Goal: Transaction & Acquisition: Purchase product/service

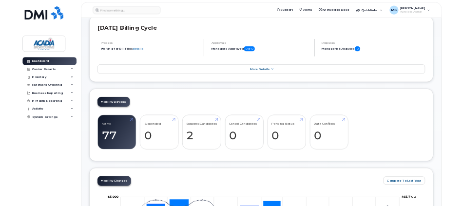
scroll to position [97, 0]
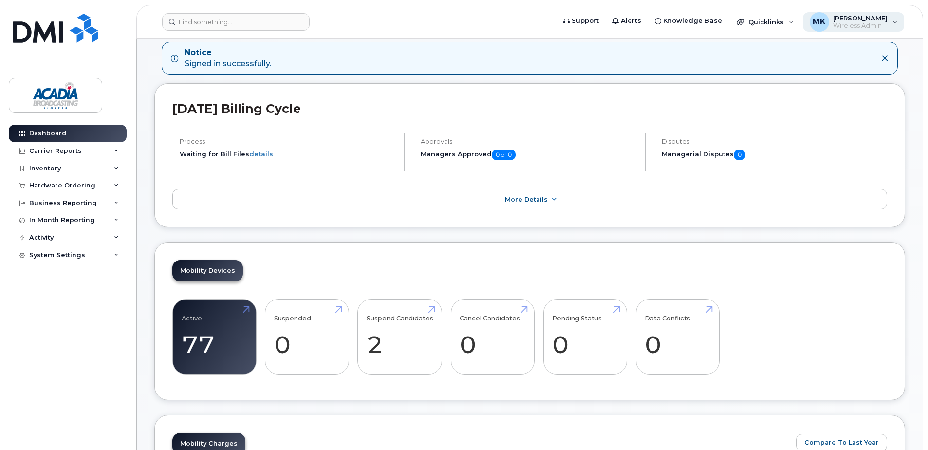
click at [461, 19] on div "MK Matthew King Wireless Admin" at bounding box center [854, 21] width 102 height 19
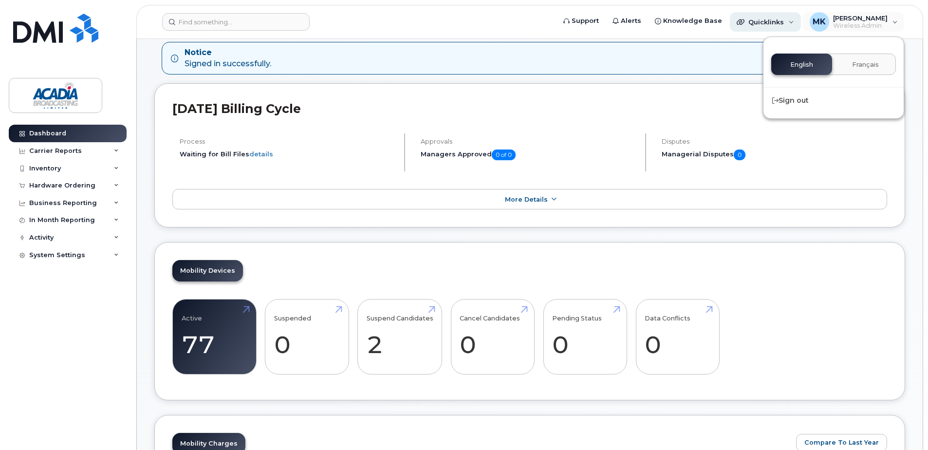
click at [461, 19] on span "Quicklinks" at bounding box center [766, 22] width 36 height 8
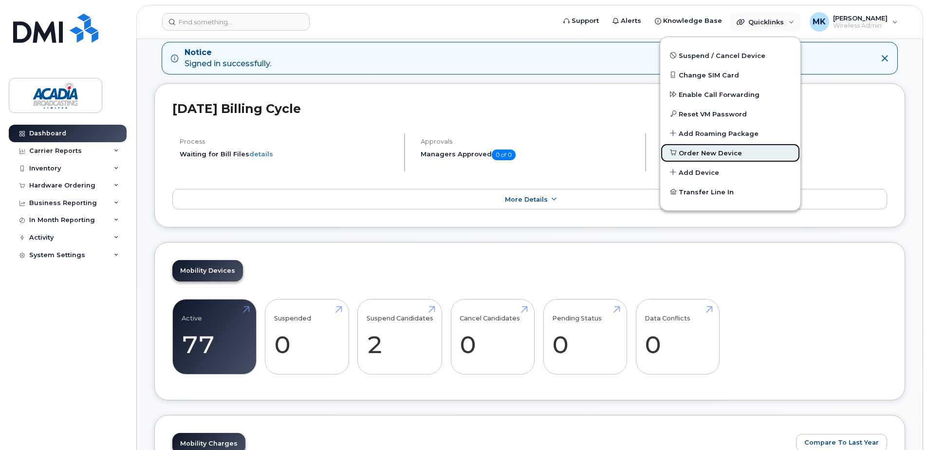
click at [461, 155] on span "Order New Device" at bounding box center [710, 153] width 63 height 10
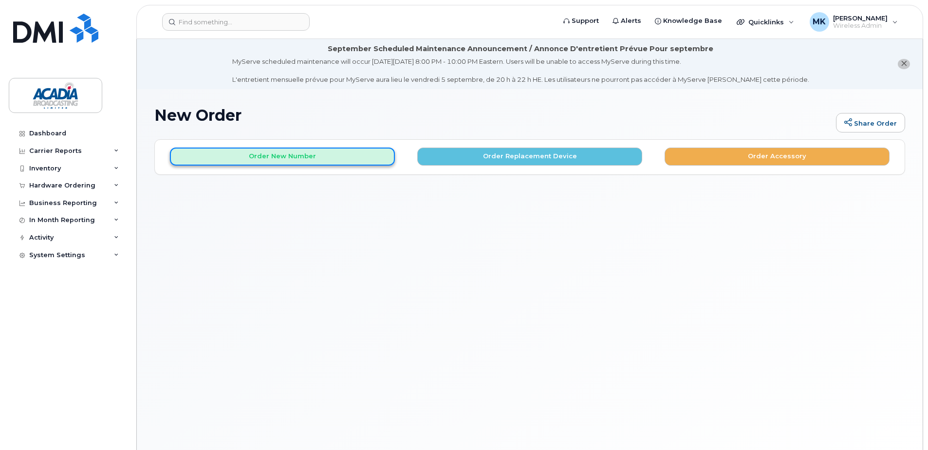
click at [349, 157] on button "Order New Number" at bounding box center [282, 157] width 225 height 18
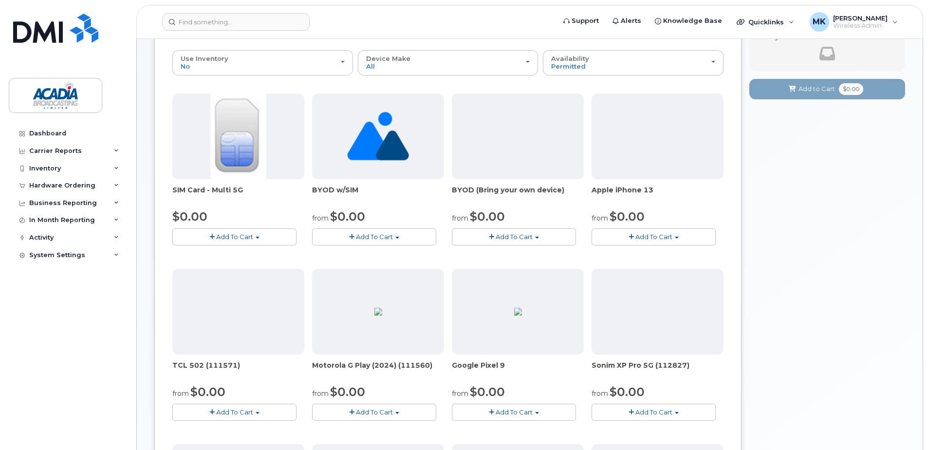
scroll to position [97, 0]
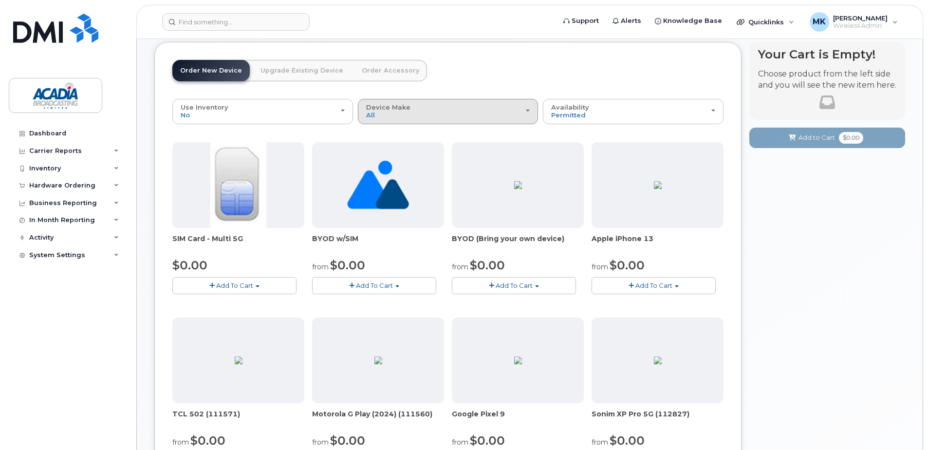
click at [448, 114] on div "Device Make All Android iPhone Tablet Unknown" at bounding box center [448, 111] width 164 height 15
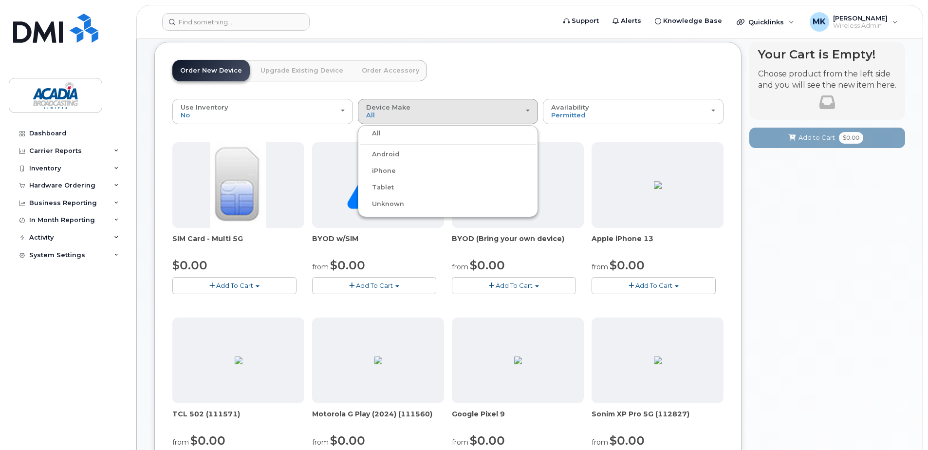
click at [378, 169] on label "iPhone" at bounding box center [378, 171] width 36 height 12
click at [0, 0] on input "iPhone" at bounding box center [0, 0] width 0 height 0
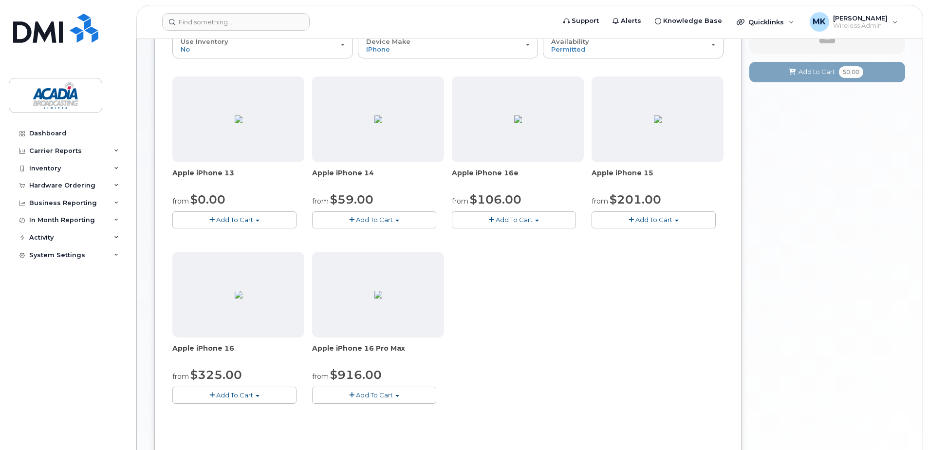
scroll to position [146, 0]
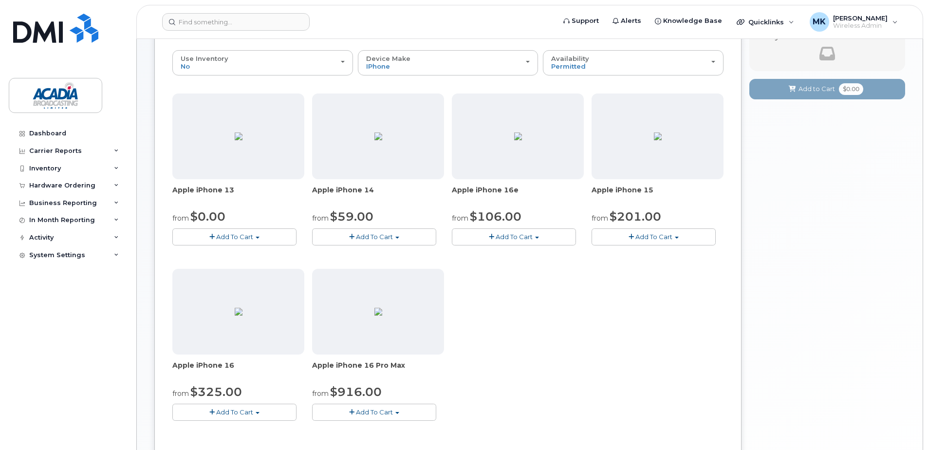
click at [461, 205] on span "Add To Cart" at bounding box center [514, 237] width 37 height 8
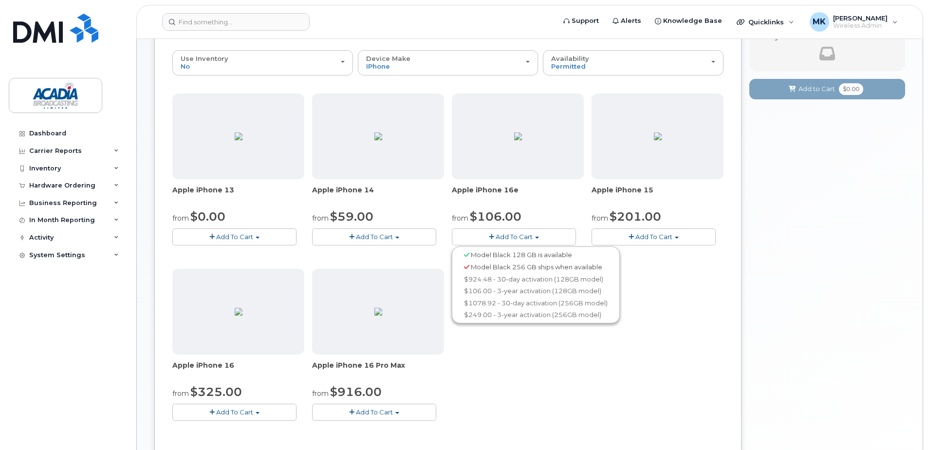
click at [461, 140] on img at bounding box center [518, 136] width 8 height 8
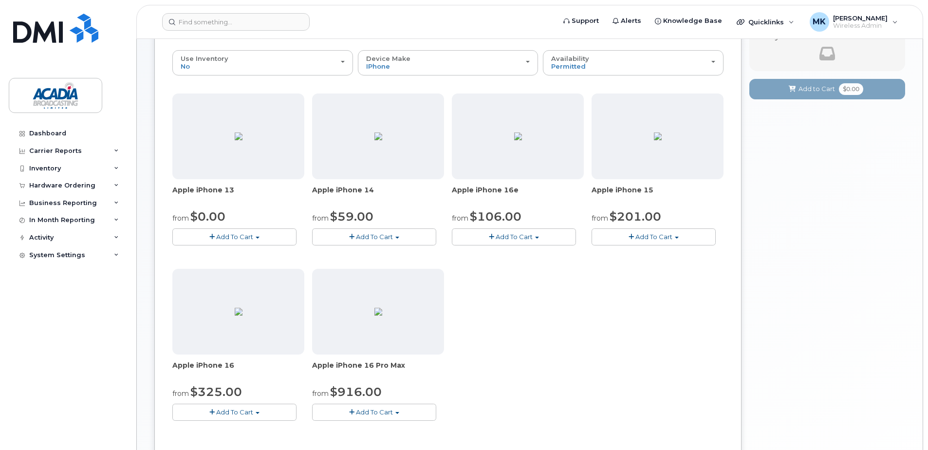
click at [461, 132] on img at bounding box center [518, 136] width 8 height 8
click at [461, 191] on span "Apple iPhone 16e" at bounding box center [518, 194] width 132 height 19
click at [461, 140] on img at bounding box center [518, 136] width 8 height 8
click at [393, 205] on button "Add To Cart" at bounding box center [374, 236] width 124 height 17
click at [461, 205] on div "Apple iPhone 13 from $0.00 Add To Cart Model Midnight 128 GB ships when availab…" at bounding box center [447, 264] width 551 height 343
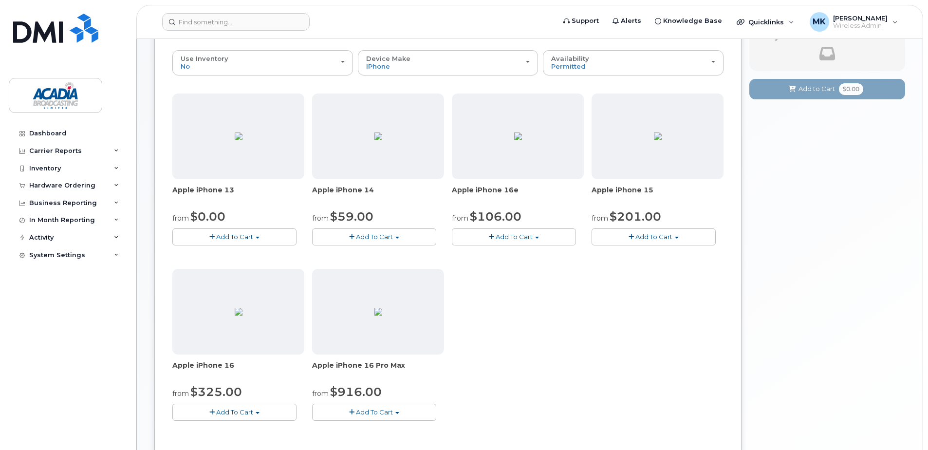
click at [461, 205] on button "Add To Cart" at bounding box center [654, 236] width 124 height 17
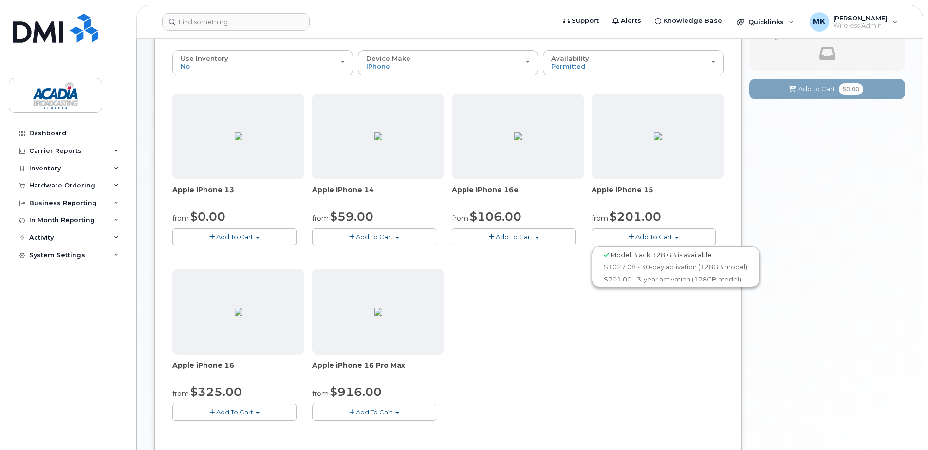
click at [461, 205] on div "Apple iPhone 13 from $0.00 Add To Cart Model Midnight 128 GB ships when availab…" at bounding box center [447, 264] width 551 height 343
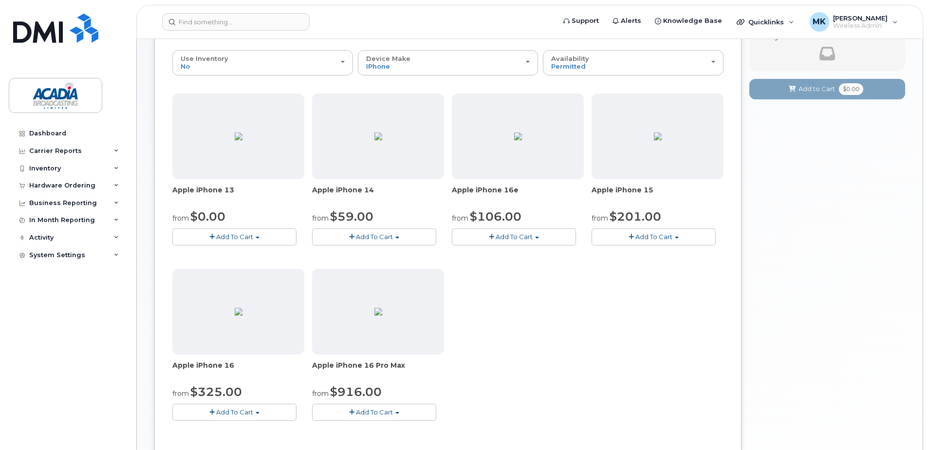
click at [461, 205] on span "Add To Cart" at bounding box center [653, 237] width 37 height 8
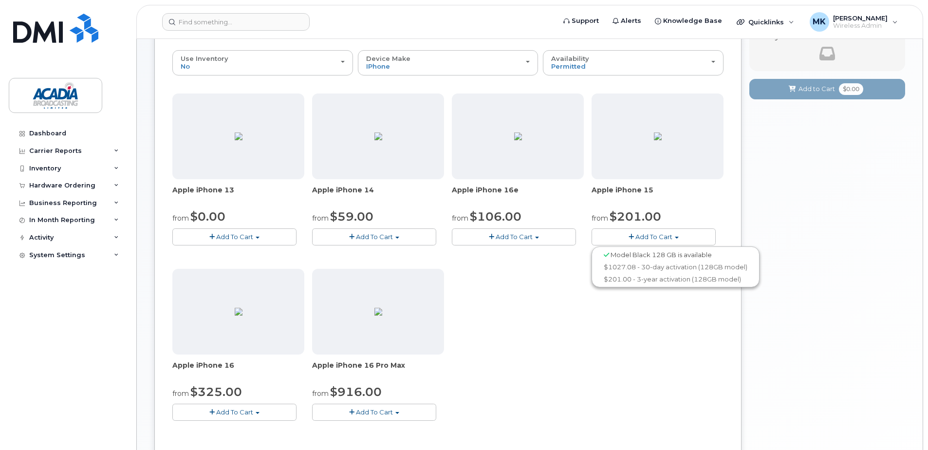
click at [461, 205] on span "Model Black 128 GB is available" at bounding box center [660, 255] width 101 height 8
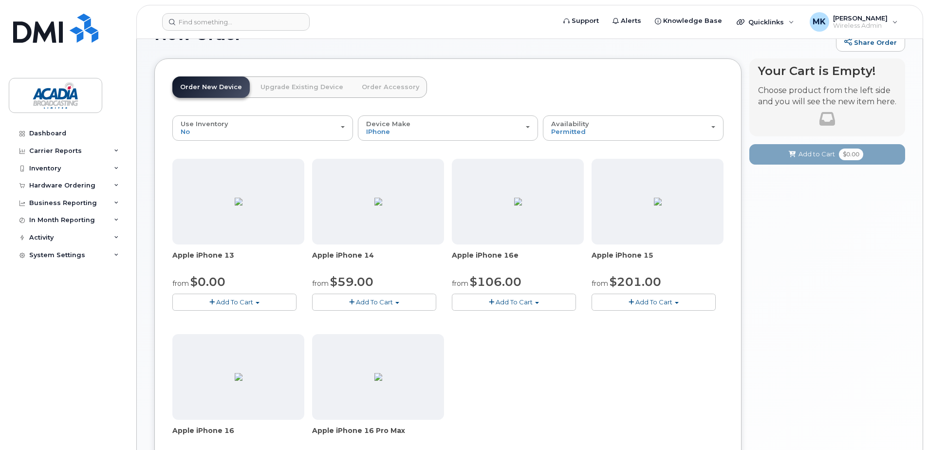
scroll to position [49, 0]
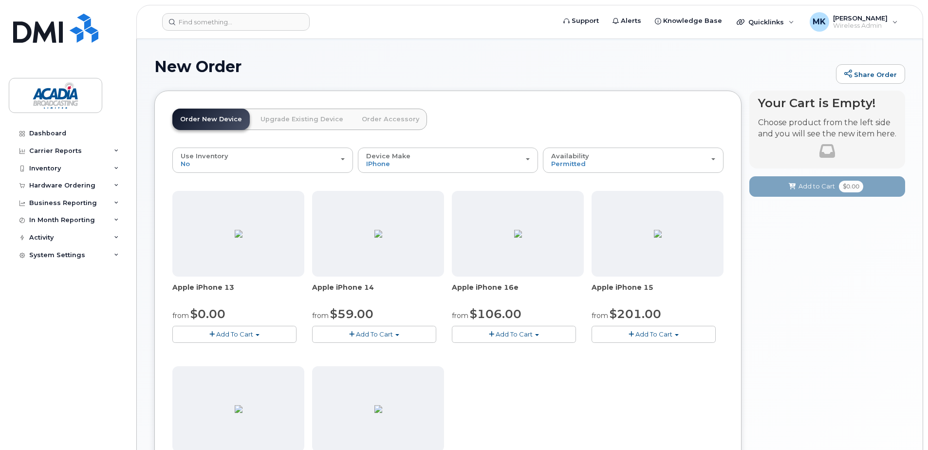
click at [461, 205] on span "Add To Cart" at bounding box center [653, 334] width 37 height 8
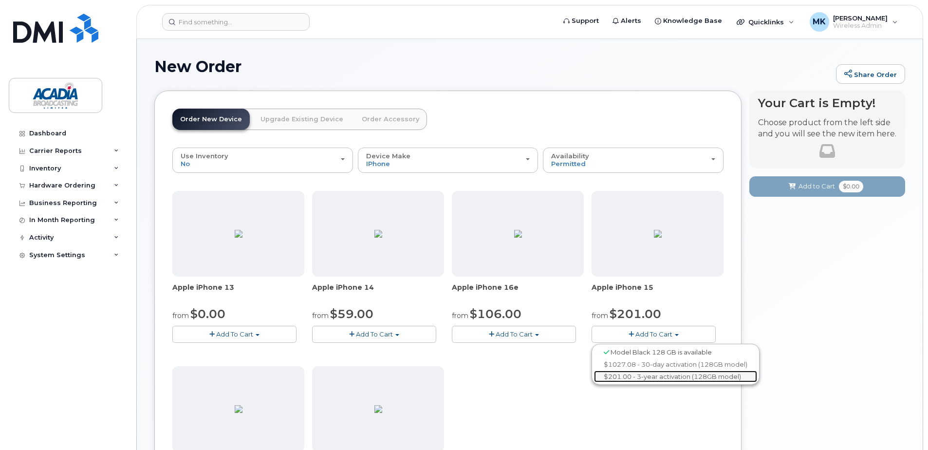
click at [461, 205] on link "$201.00 - 3-year activation (128GB model)" at bounding box center [675, 376] width 163 height 12
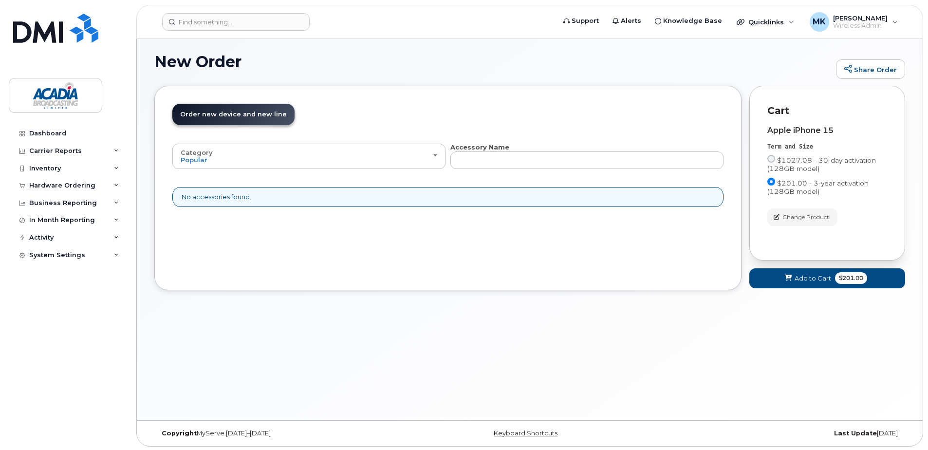
scroll to position [55, 0]
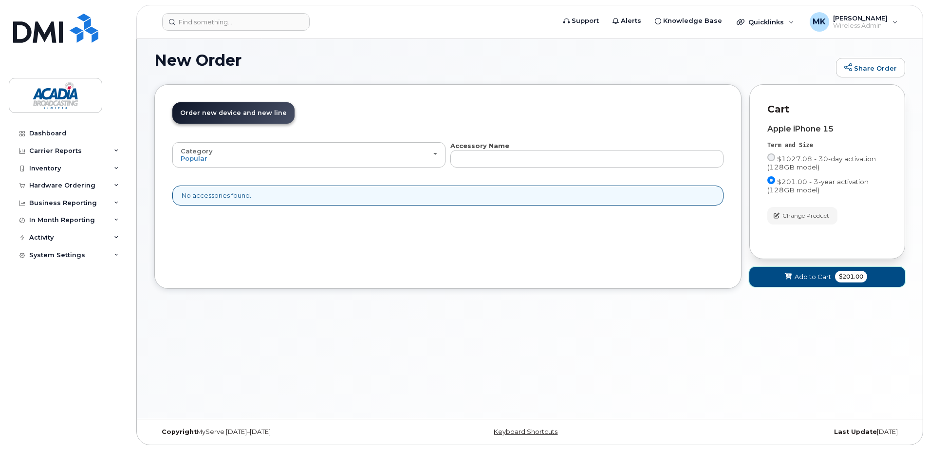
click at [461, 205] on span "Add to Cart" at bounding box center [813, 276] width 37 height 9
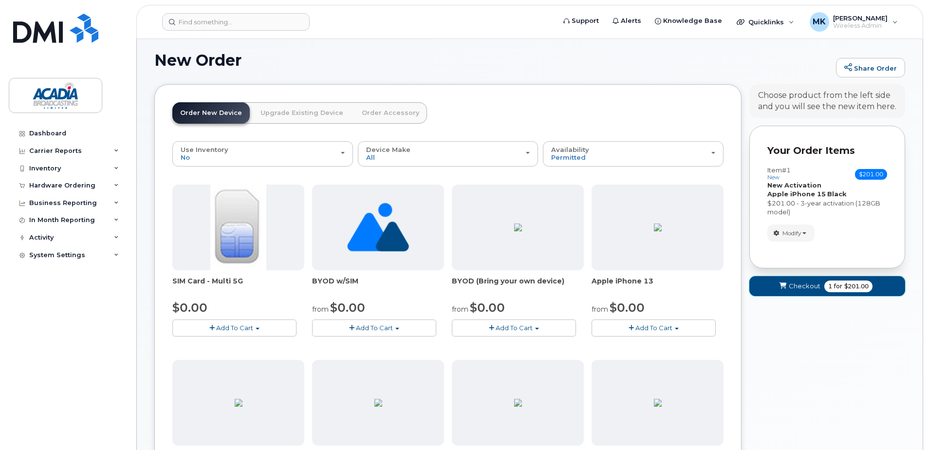
click at [461, 205] on span "Checkout" at bounding box center [805, 285] width 32 height 9
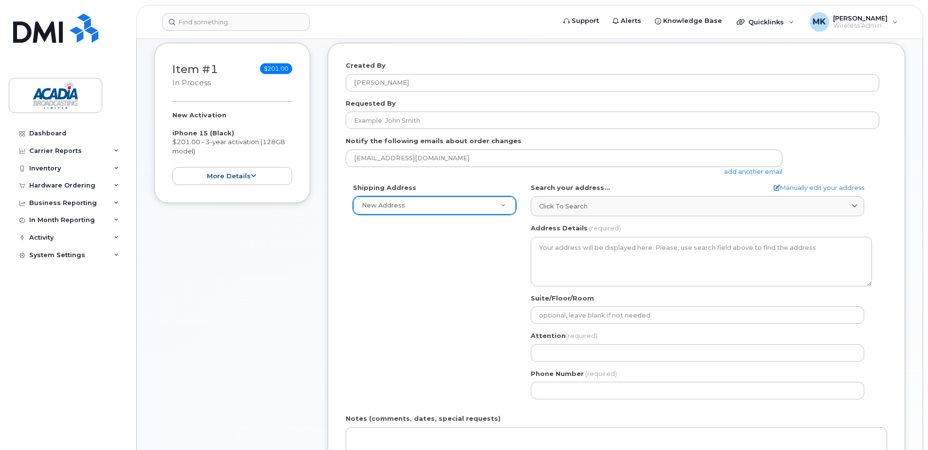
scroll to position [195, 0]
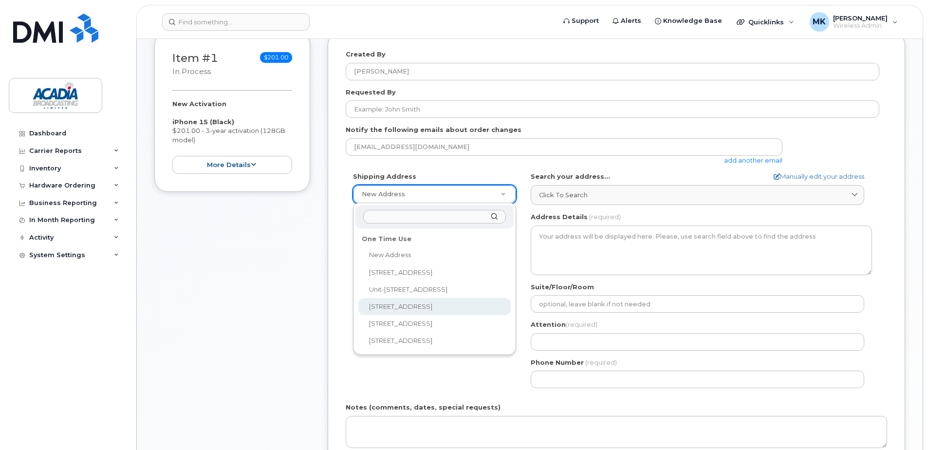
select select "300-58 King St"
type textarea "300-58 King St SAINT JOHN NB E2L 1G4 CANADA"
type input "Shelley Snodgrass"
type input "5066515784"
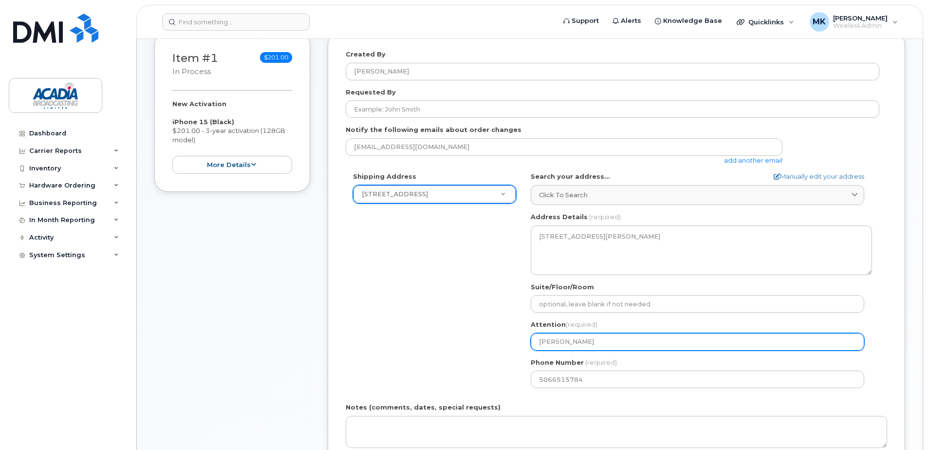
drag, startPoint x: 612, startPoint y: 340, endPoint x: 448, endPoint y: 333, distance: 164.2
click at [448, 333] on div "Shipping Address 300-58 King St New Address 161 Woodbine Ave Unit-301 First Ave…" at bounding box center [613, 283] width 534 height 223
select select
type input "C"
select select
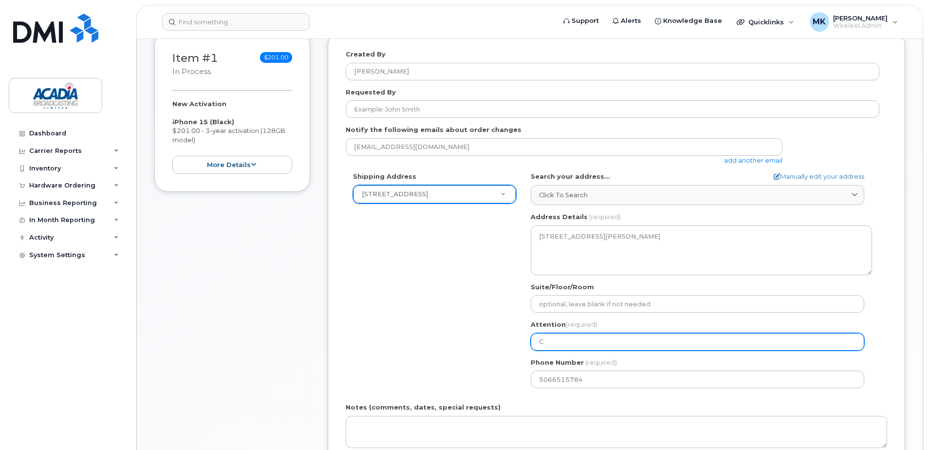
type input "Ch"
select select
type input "Che"
select select
type input "Chel"
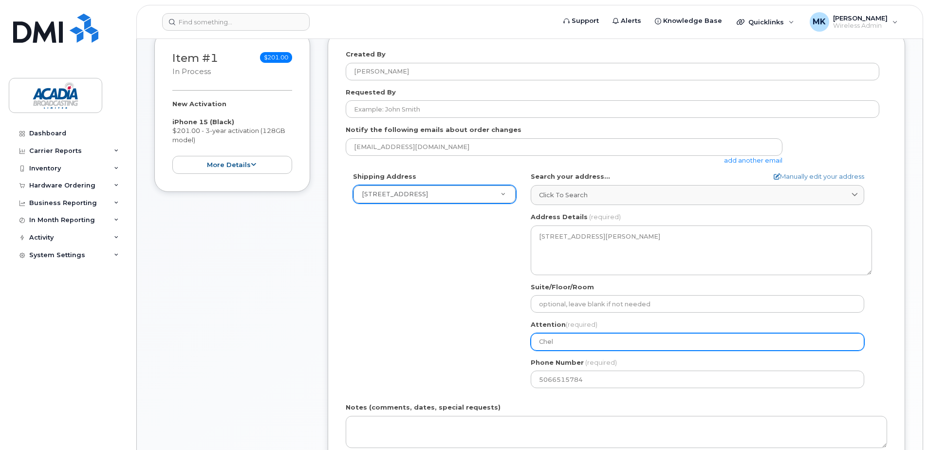
select select
type input "Chels"
select select
type input "Chelse"
select select
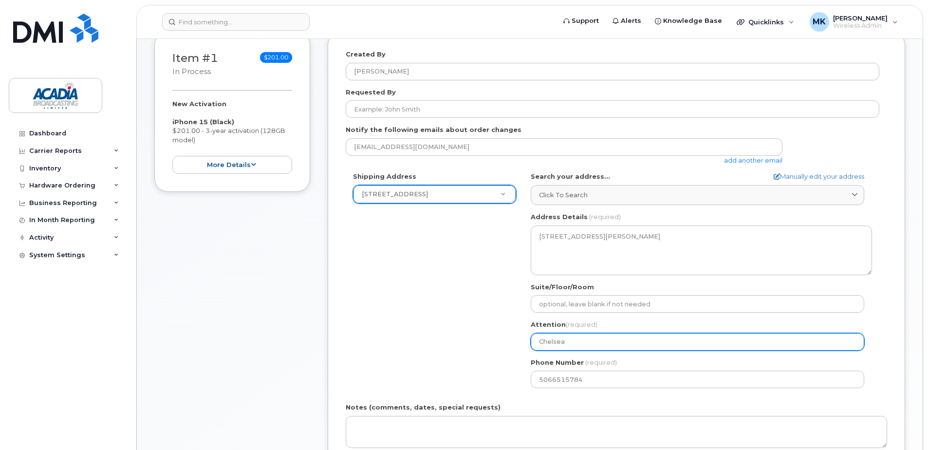
type input "Chelsea"
select select
type input "Chelsea S"
select select
type input "Chelsea Sm"
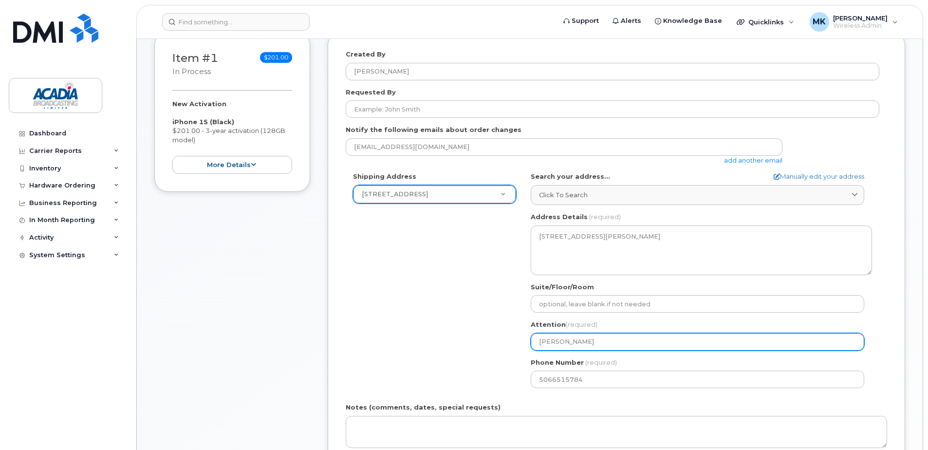
select select
type input "Chelsea Smi"
select select
type input "Chelsea Smit"
select select
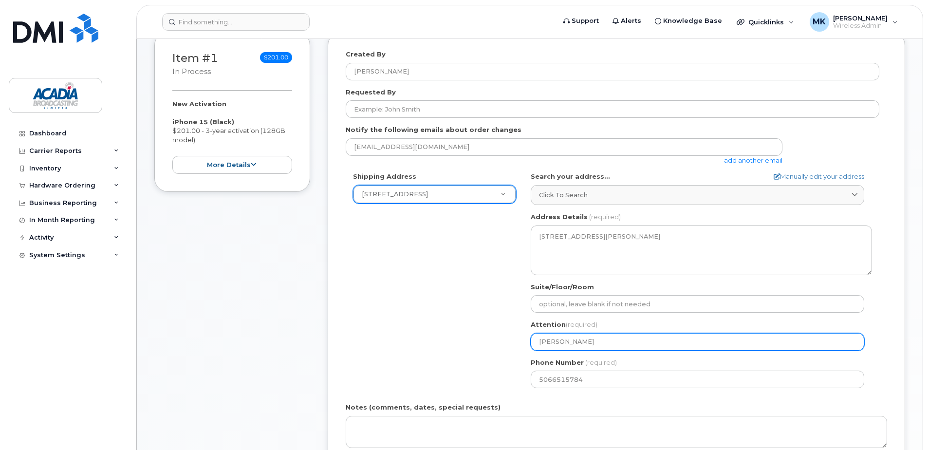
type input "[PERSON_NAME]"
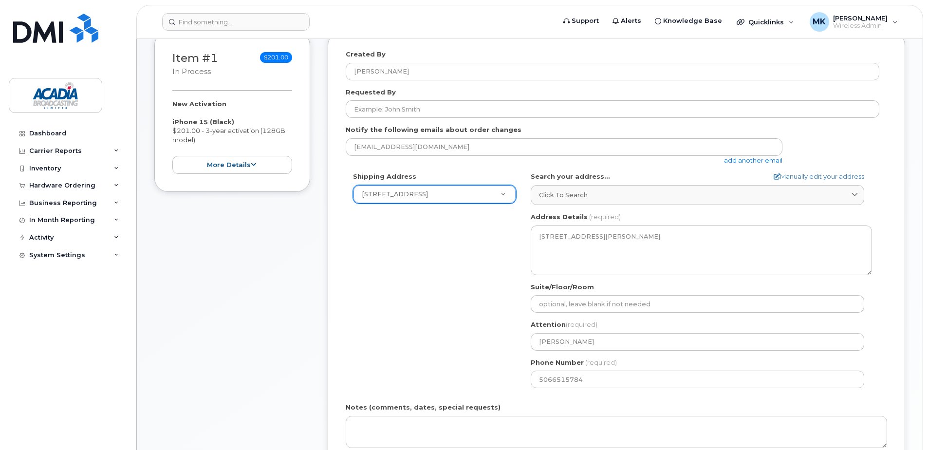
click at [465, 270] on div "Shipping Address 300-58 King St New Address 161 Woodbine Ave Unit-301 First Ave…" at bounding box center [613, 283] width 534 height 223
click at [479, 368] on div "Shipping Address 300-58 King St New Address 161 Woodbine Ave Unit-301 First Ave…" at bounding box center [613, 283] width 534 height 223
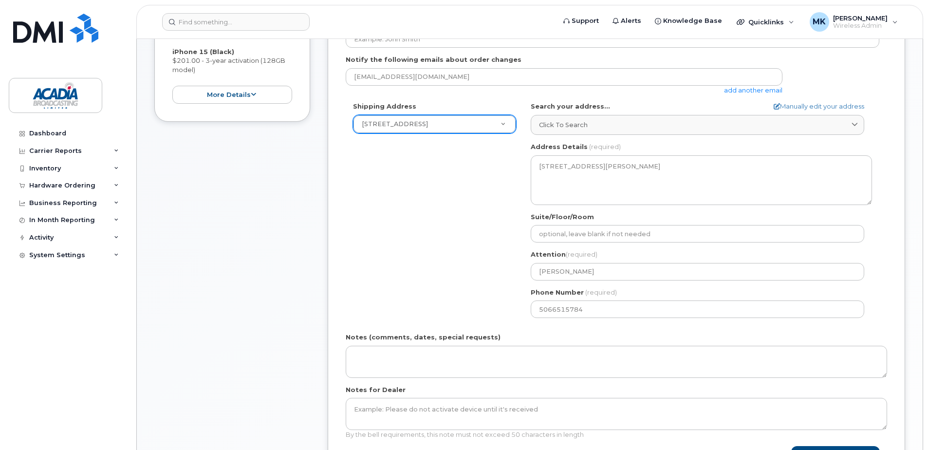
scroll to position [243, 0]
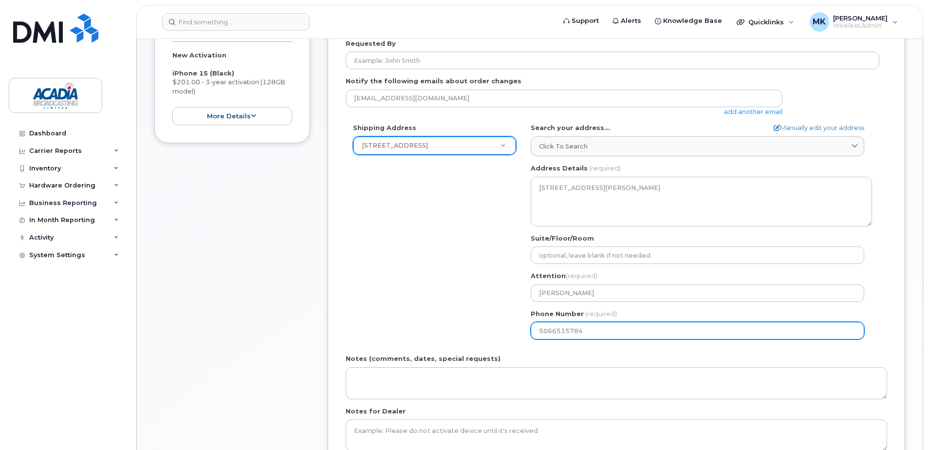
click at [591, 333] on input "5066515784" at bounding box center [697, 331] width 333 height 18
select select
type input "506378076"
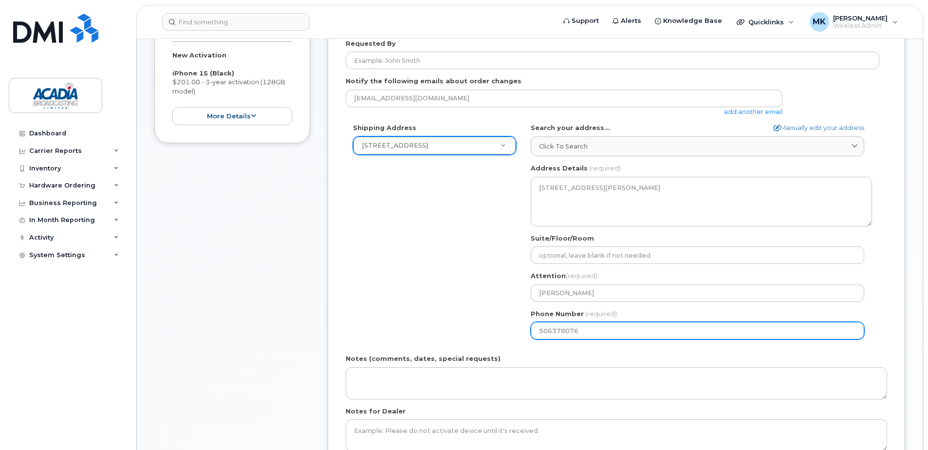
select select
type input "5063780761"
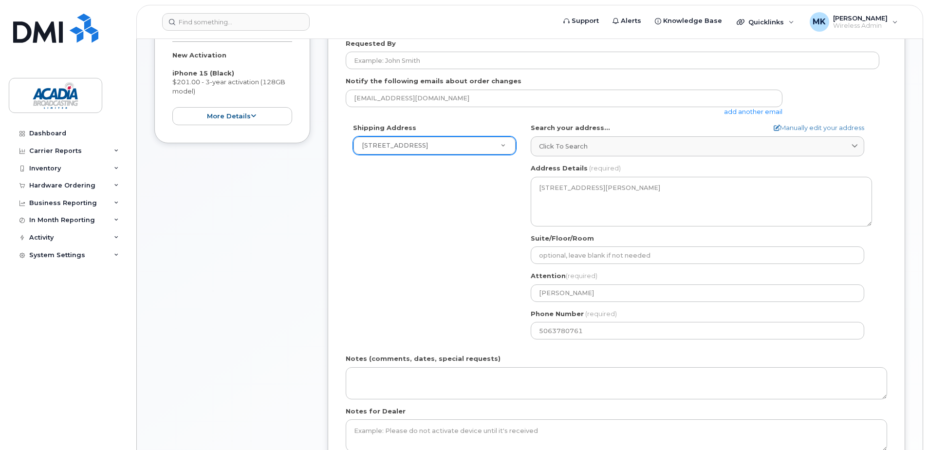
click at [419, 295] on div "Shipping Address 300-58 King St New Address 161 Woodbine Ave Unit-301 First Ave…" at bounding box center [613, 234] width 534 height 223
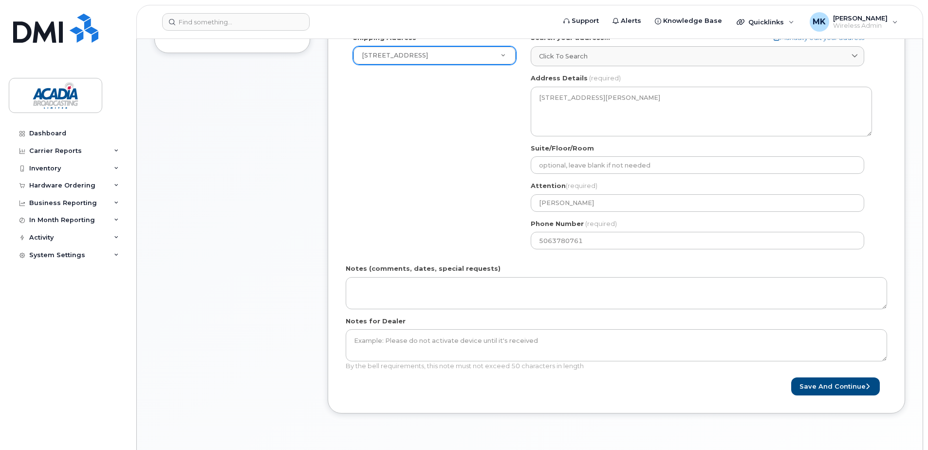
scroll to position [536, 0]
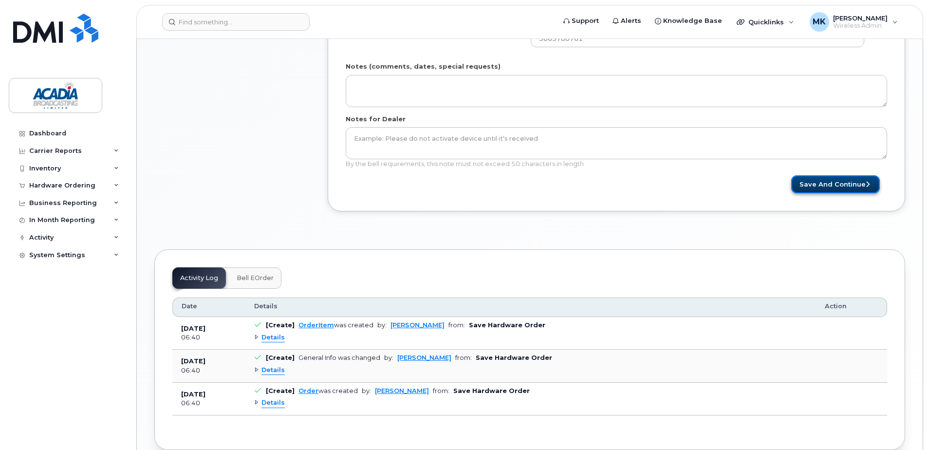
click at [843, 178] on button "Save and Continue" at bounding box center [835, 184] width 89 height 18
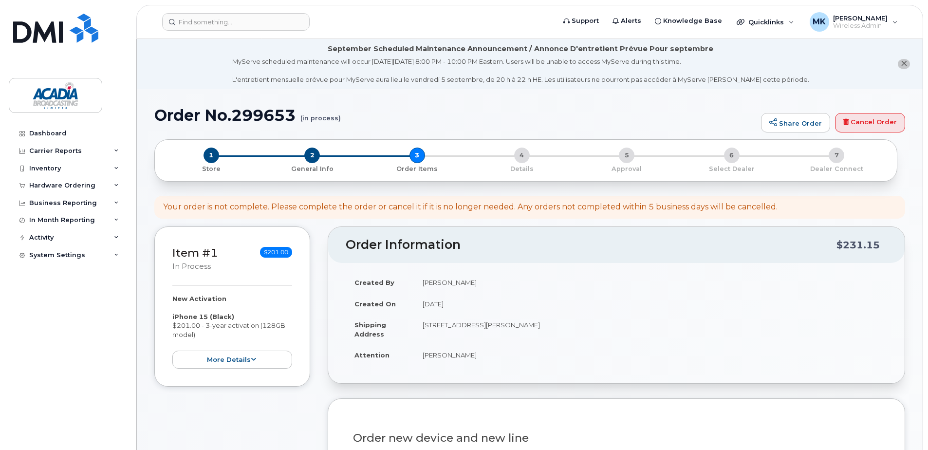
scroll to position [195, 0]
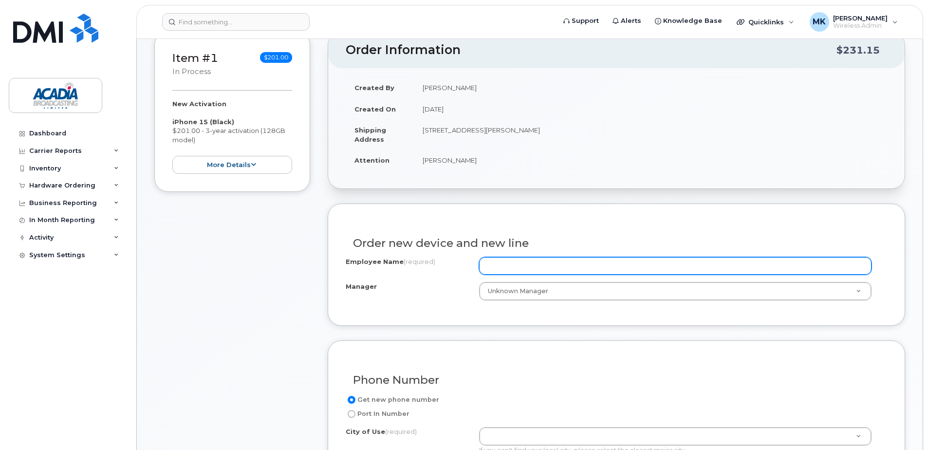
click at [519, 264] on input "Employee Name (required)" at bounding box center [675, 266] width 392 height 18
type input "[PERSON_NAME]"
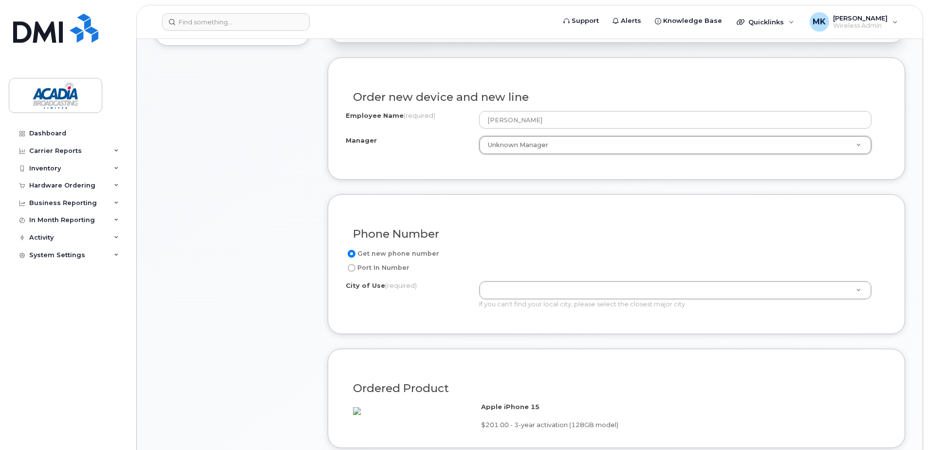
scroll to position [438, 0]
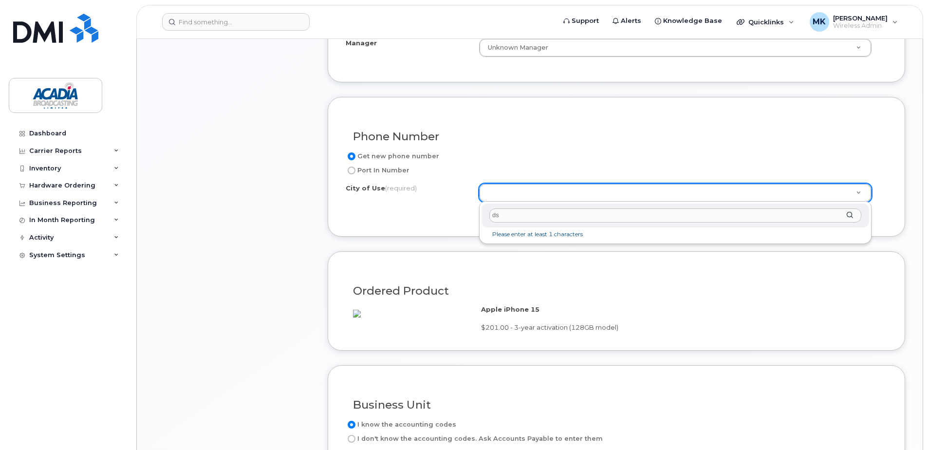
type input "d"
type input "saint john"
type input "2008"
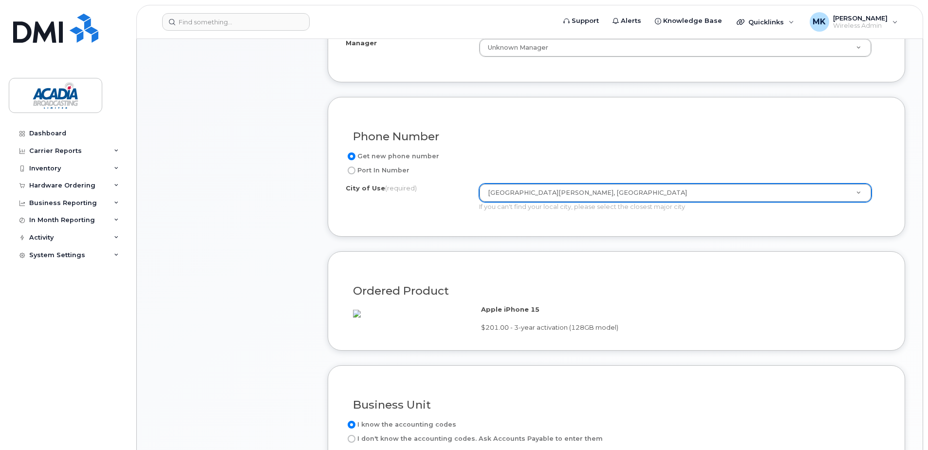
click at [601, 247] on form "Existing User Additional cost to upgrading the device Selected device is Eligib…" at bounding box center [616, 254] width 577 height 588
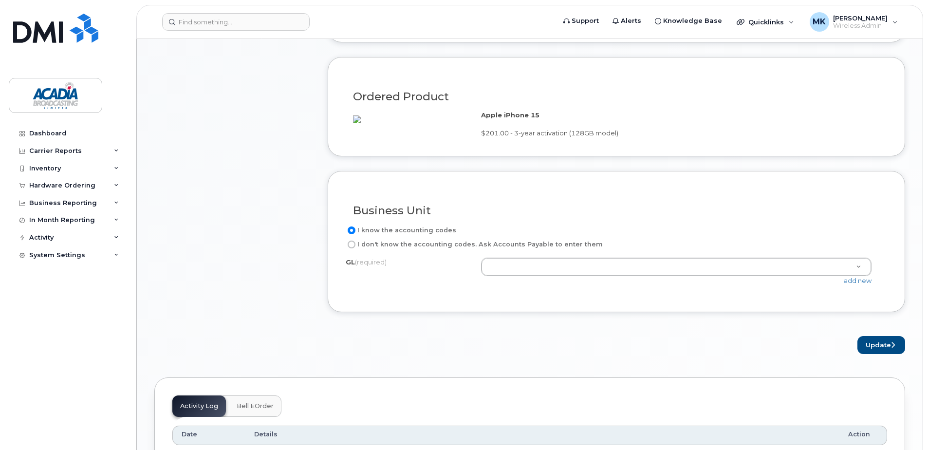
scroll to position [633, 0]
click at [387, 250] on label "I don't know the accounting codes. Ask Accounts Payable to enter them" at bounding box center [474, 244] width 257 height 12
click at [355, 248] on input "I don't know the accounting codes. Ask Accounts Payable to enter them" at bounding box center [352, 244] width 8 height 8
radio input "true"
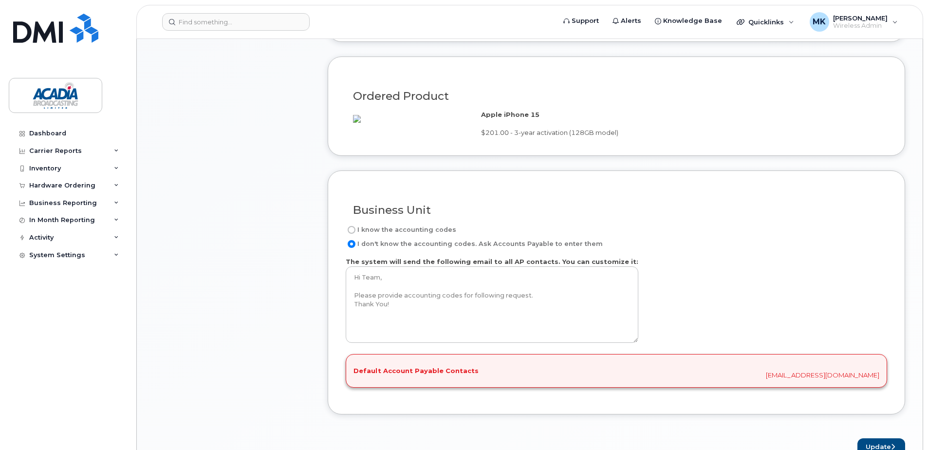
click at [427, 236] on label "I know the accounting codes" at bounding box center [401, 230] width 111 height 12
click at [355, 234] on input "I know the accounting codes" at bounding box center [352, 230] width 8 height 8
radio input "true"
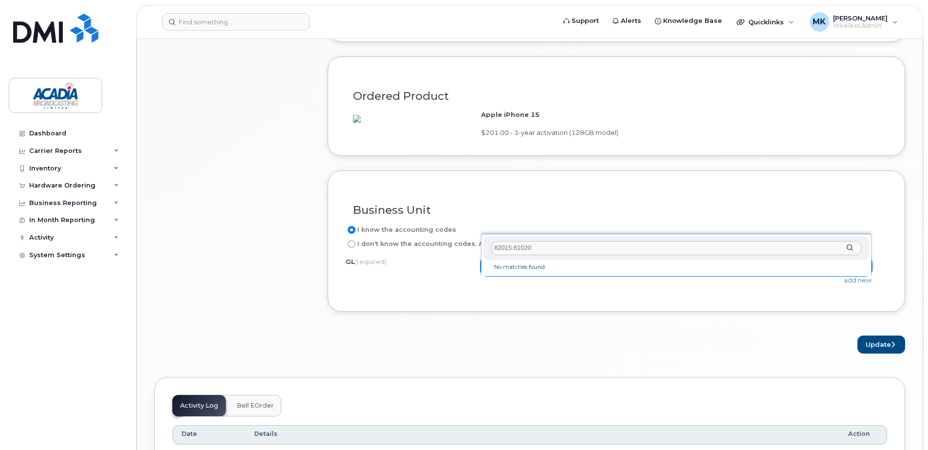
drag, startPoint x: 548, startPoint y: 249, endPoint x: 426, endPoint y: 234, distance: 122.6
click at [427, 234] on body "Support Alerts Knowledge Base Quicklinks Suspend / Cancel Device Change SIM Car…" at bounding box center [464, 102] width 928 height 1470
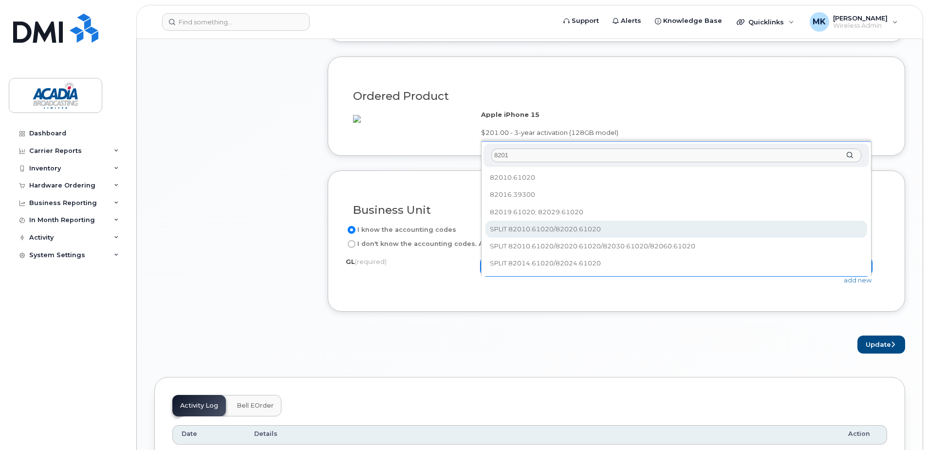
type input "8201"
select select "SPLIT 82010.61020/82020.61020"
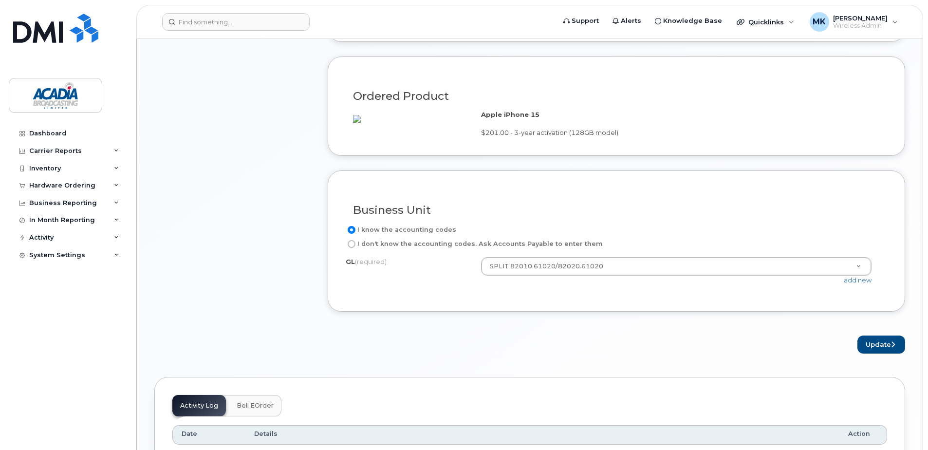
click at [725, 236] on div "I know the accounting codes" at bounding box center [613, 230] width 534 height 12
click at [883, 353] on button "Update" at bounding box center [881, 344] width 48 height 18
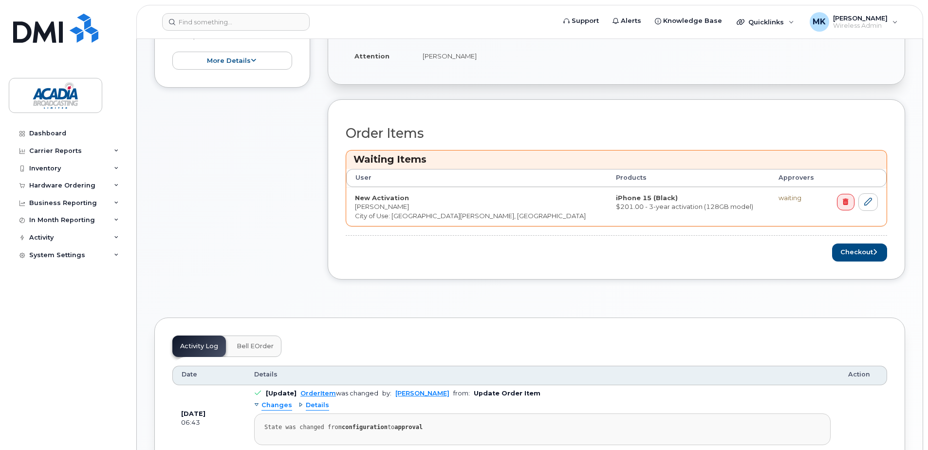
scroll to position [389, 0]
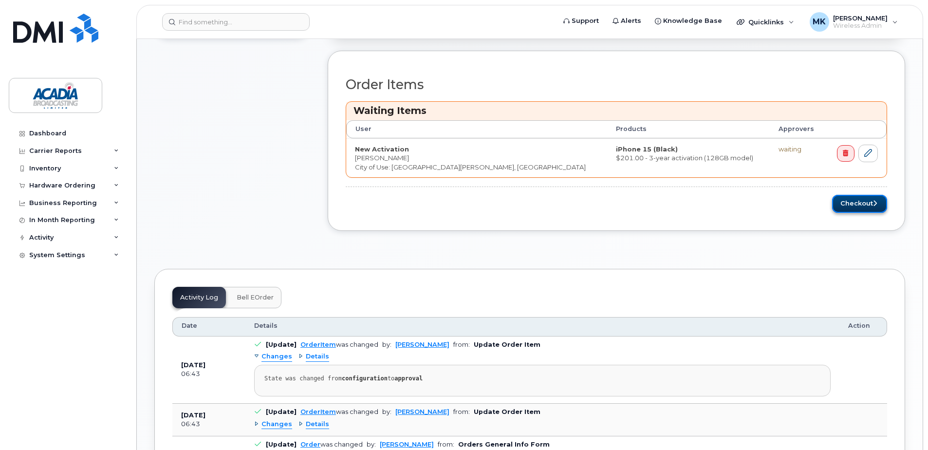
click at [855, 209] on button "Checkout" at bounding box center [859, 204] width 55 height 18
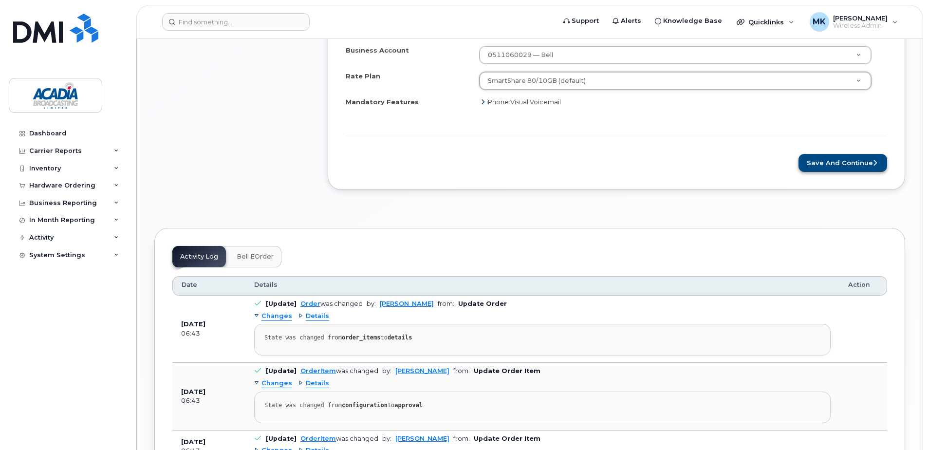
scroll to position [438, 0]
click at [852, 161] on button "Save and Continue" at bounding box center [842, 162] width 89 height 18
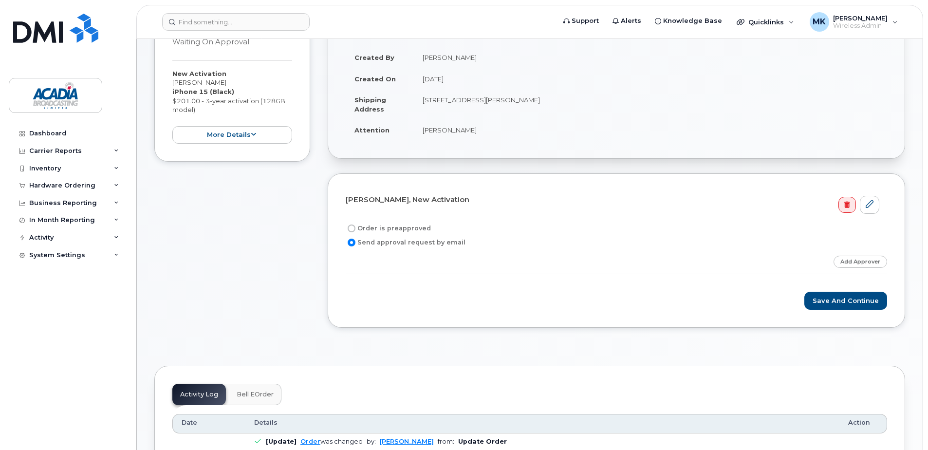
scroll to position [195, 0]
click at [405, 231] on label "Order is preapproved" at bounding box center [388, 228] width 85 height 12
click at [355, 231] on input "Order is preapproved" at bounding box center [352, 228] width 8 height 8
radio input "true"
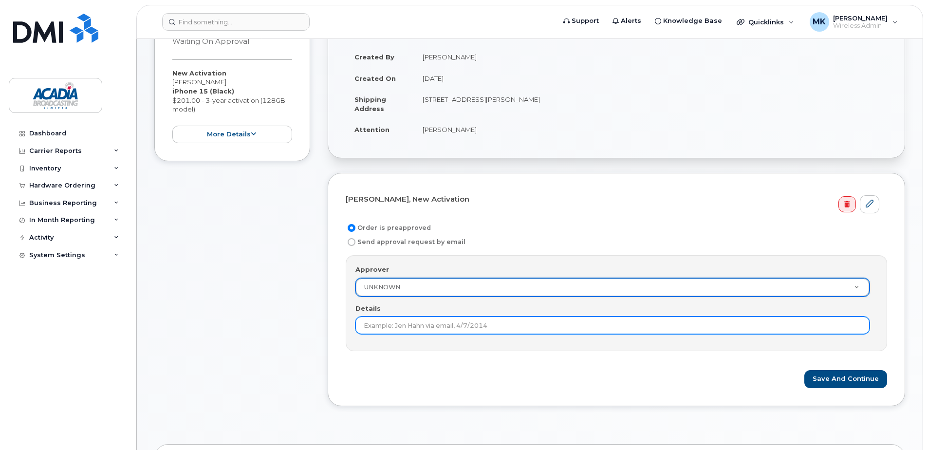
click at [460, 329] on input "Details" at bounding box center [612, 325] width 514 height 18
drag, startPoint x: 532, startPoint y: 323, endPoint x: 476, endPoint y: 323, distance: 56.5
click at [476, 323] on input "Matthew King - Director, Finance - 2025.04.17" at bounding box center [612, 325] width 514 height 18
drag, startPoint x: 524, startPoint y: 325, endPoint x: 504, endPoint y: 327, distance: 19.6
click at [504, 327] on input "Matthew King - Director, Finance - 2025.08.30" at bounding box center [612, 325] width 514 height 18
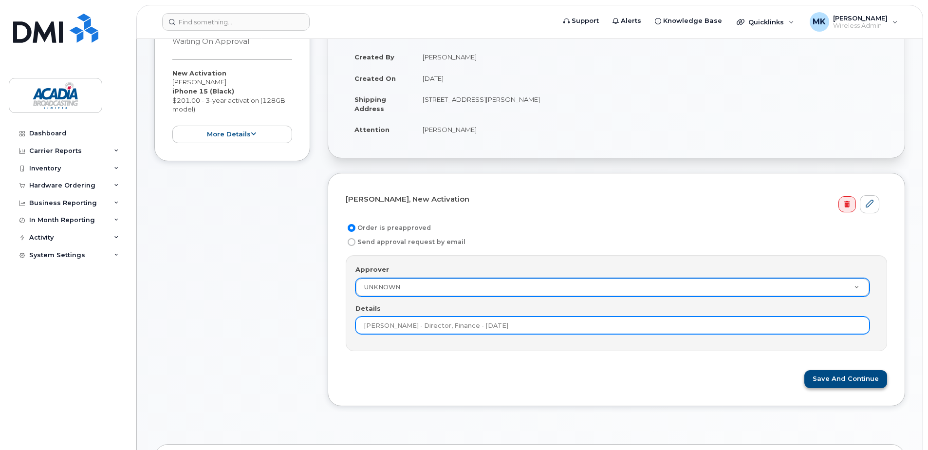
type input "Matthew King - Director, Finance - 2025.08.27"
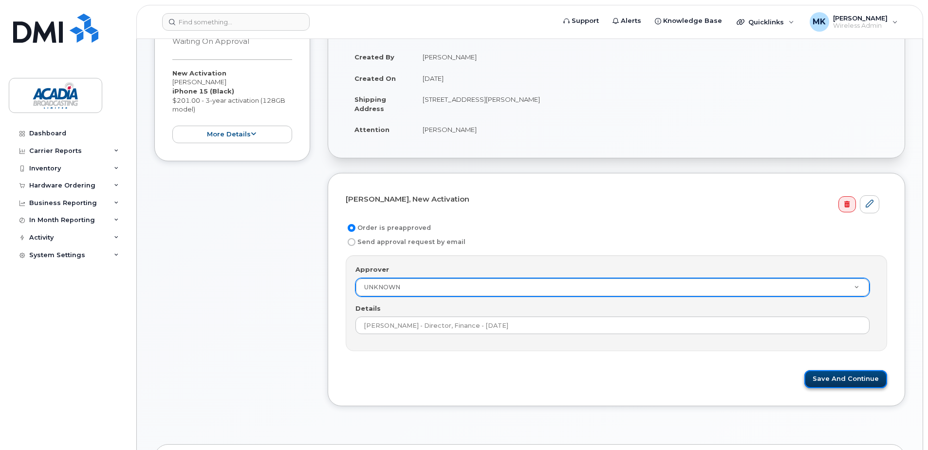
click at [846, 380] on button "Save and Continue" at bounding box center [845, 379] width 83 height 18
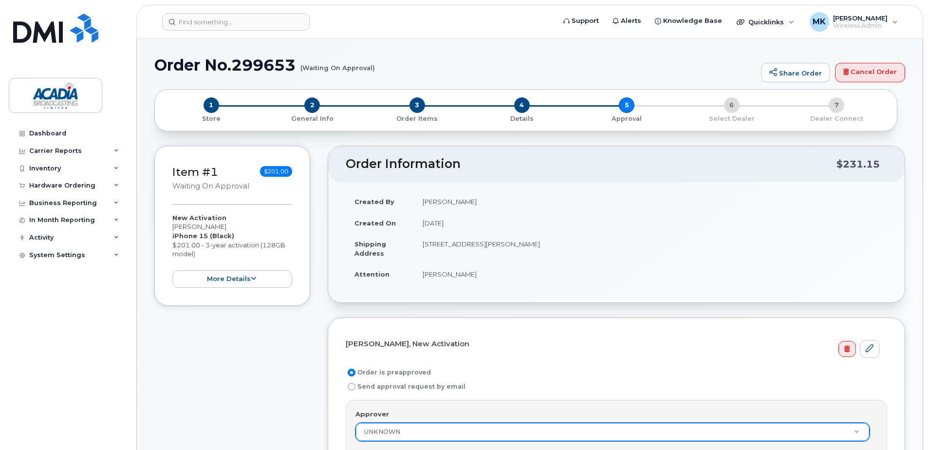
scroll to position [49, 0]
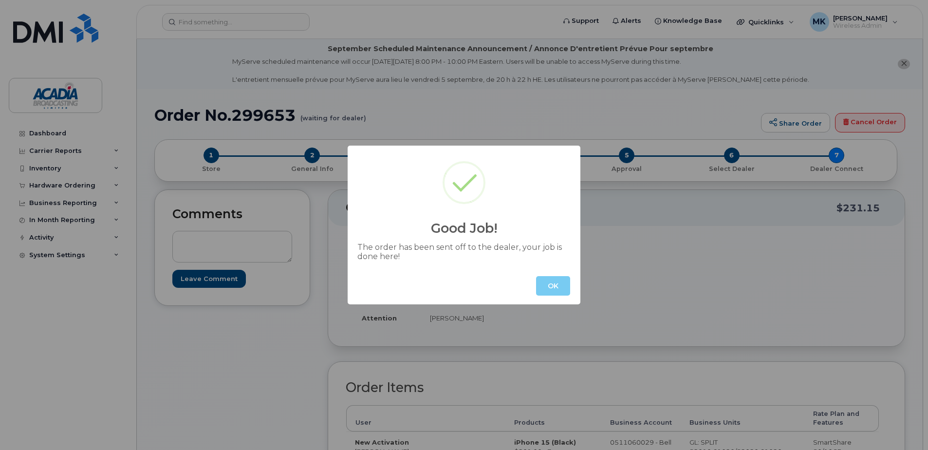
click at [554, 290] on button "OK" at bounding box center [553, 285] width 34 height 19
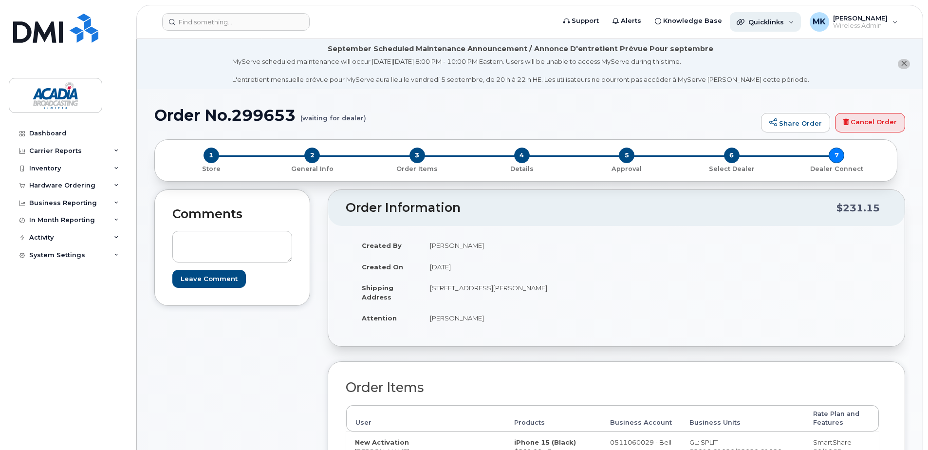
click at [778, 24] on span "Quicklinks" at bounding box center [766, 22] width 36 height 8
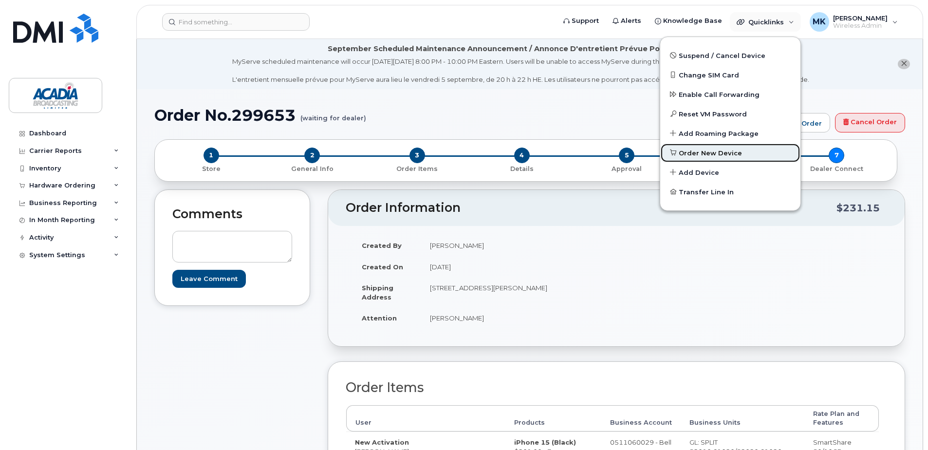
click at [715, 149] on span "Order New Device" at bounding box center [710, 153] width 63 height 10
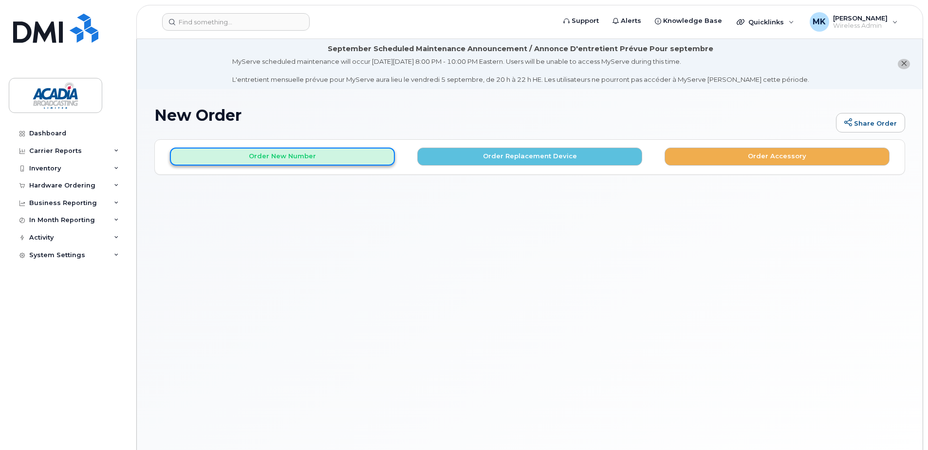
click at [271, 160] on button "Order New Number" at bounding box center [282, 157] width 225 height 18
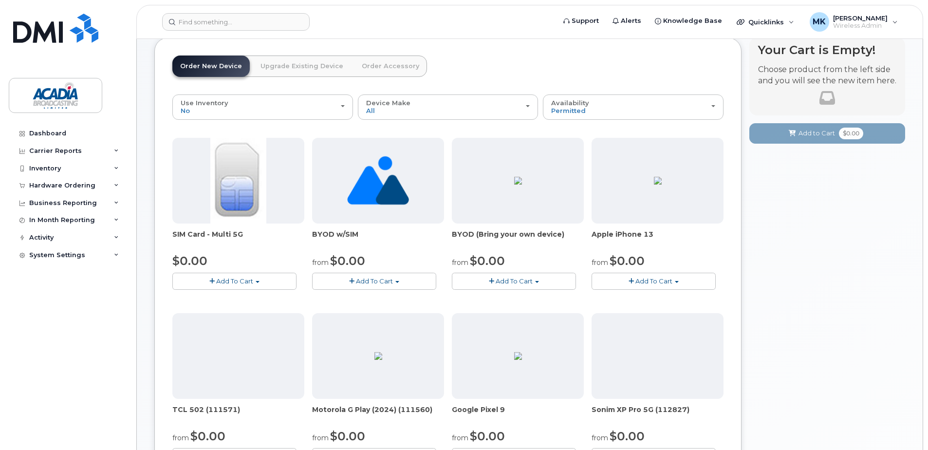
scroll to position [97, 0]
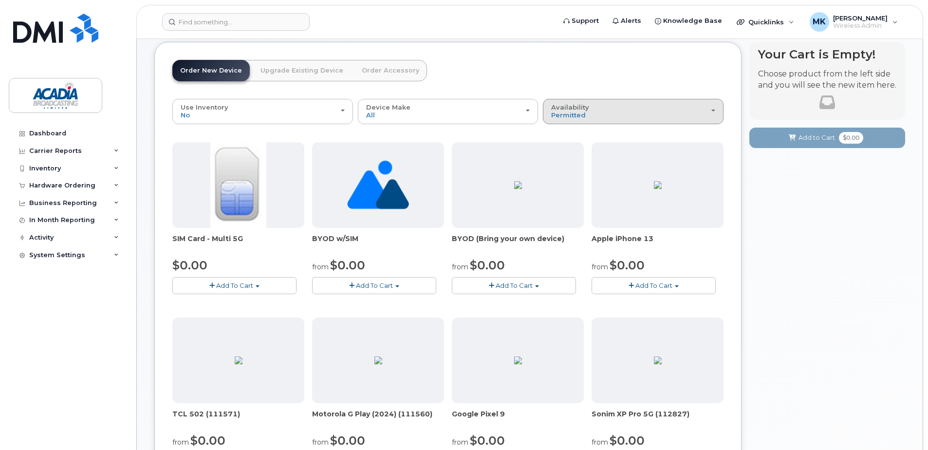
click at [592, 120] on button "Availability Permitted All" at bounding box center [633, 111] width 181 height 25
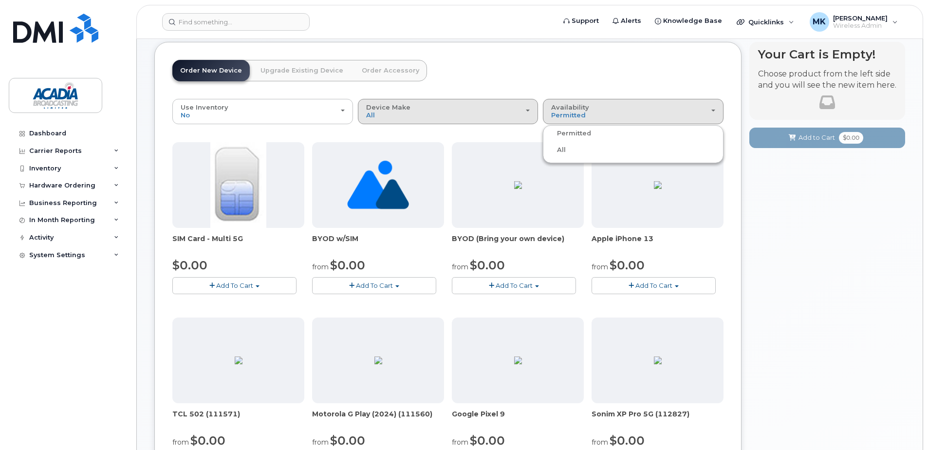
click at [454, 115] on div "Device Make All Android iPhone Tablet Unknown" at bounding box center [448, 111] width 164 height 15
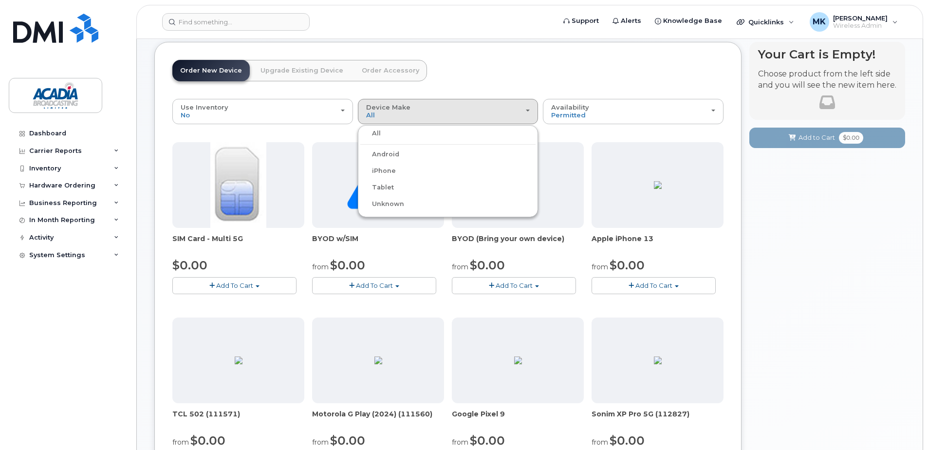
click at [369, 165] on ul "All Android iPhone Tablet Unknown" at bounding box center [448, 171] width 181 height 92
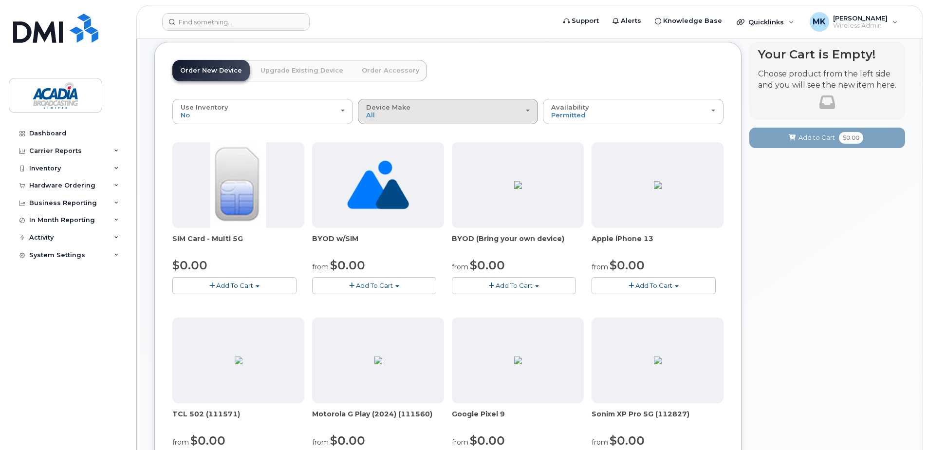
click at [425, 114] on div "Device Make All Android iPhone Tablet Unknown" at bounding box center [448, 111] width 164 height 15
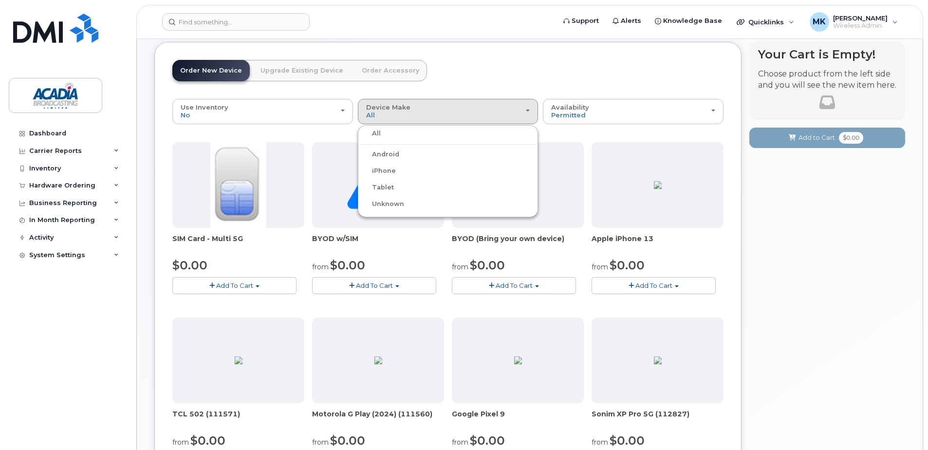
click at [384, 168] on label "iPhone" at bounding box center [378, 171] width 36 height 12
click at [0, 0] on input "iPhone" at bounding box center [0, 0] width 0 height 0
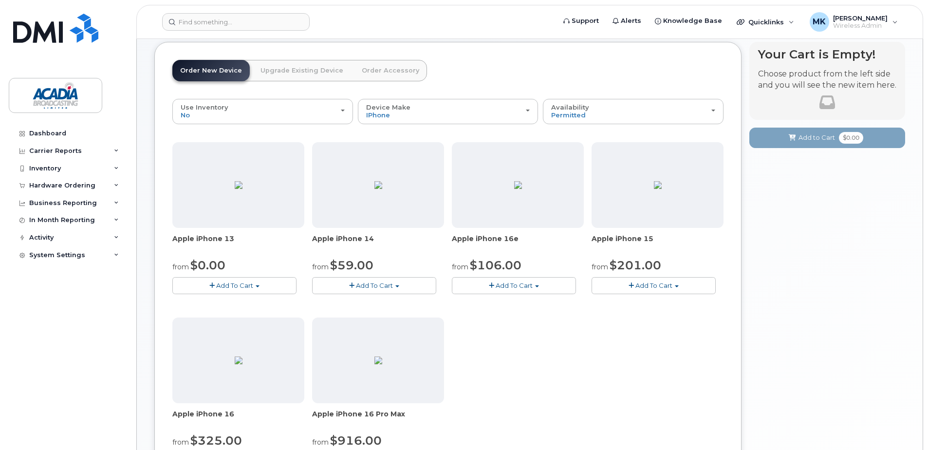
click at [653, 281] on button "Add To Cart" at bounding box center [654, 285] width 124 height 17
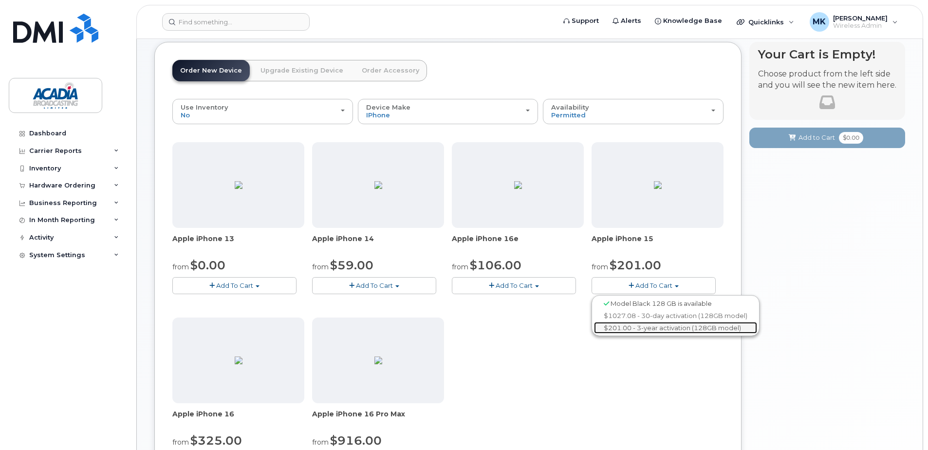
click at [643, 328] on link "$201.00 - 3-year activation (128GB model)" at bounding box center [675, 328] width 163 height 12
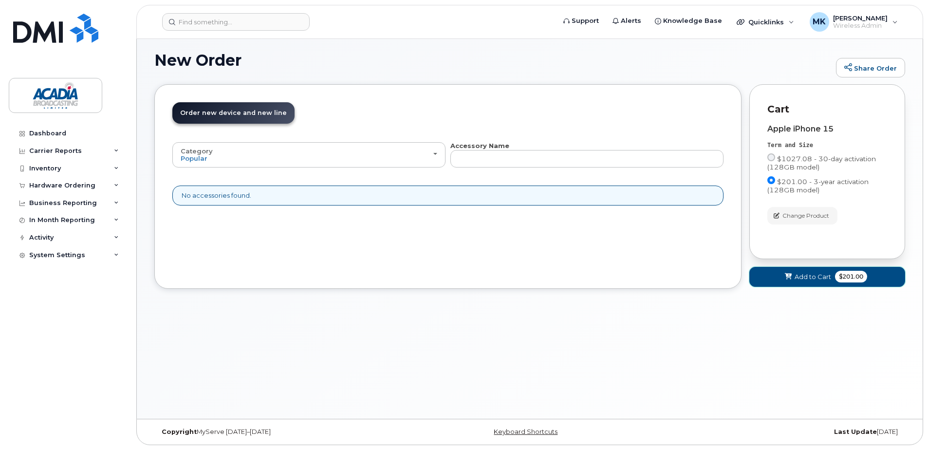
click at [816, 275] on span "Add to Cart" at bounding box center [813, 276] width 37 height 9
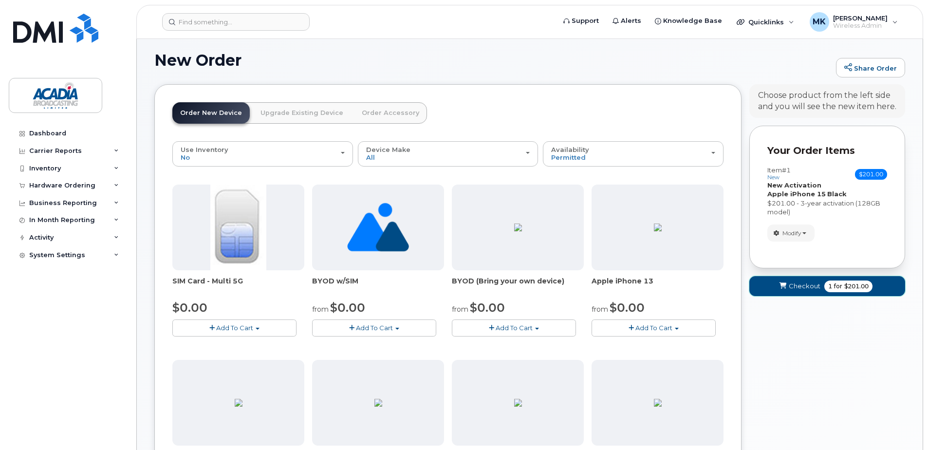
click at [827, 292] on span "1 for $201.00" at bounding box center [848, 286] width 48 height 12
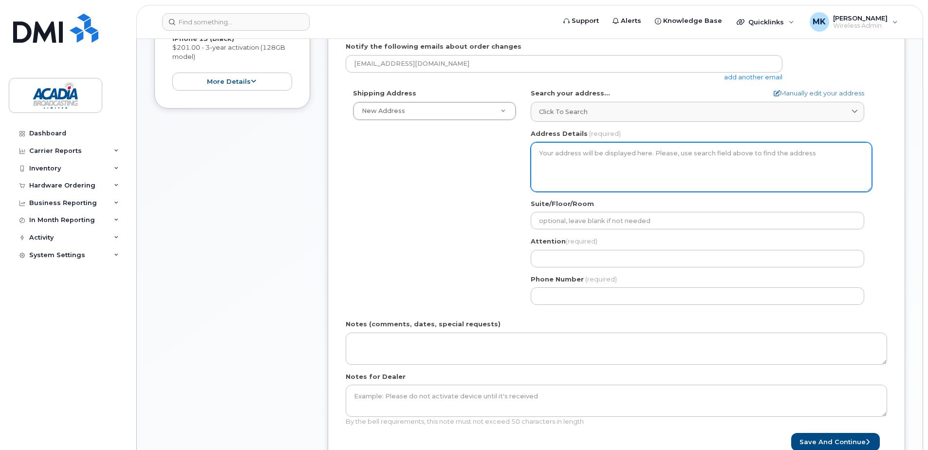
scroll to position [292, 0]
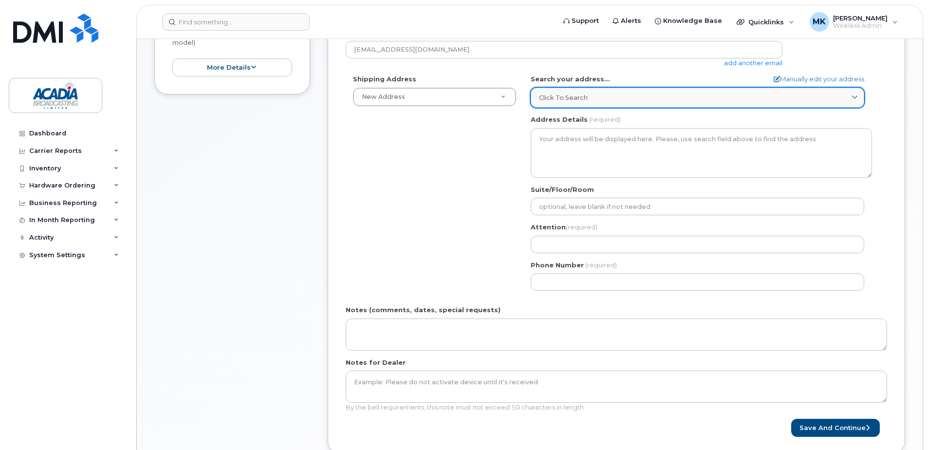
click at [602, 98] on div "Click to search" at bounding box center [697, 97] width 317 height 9
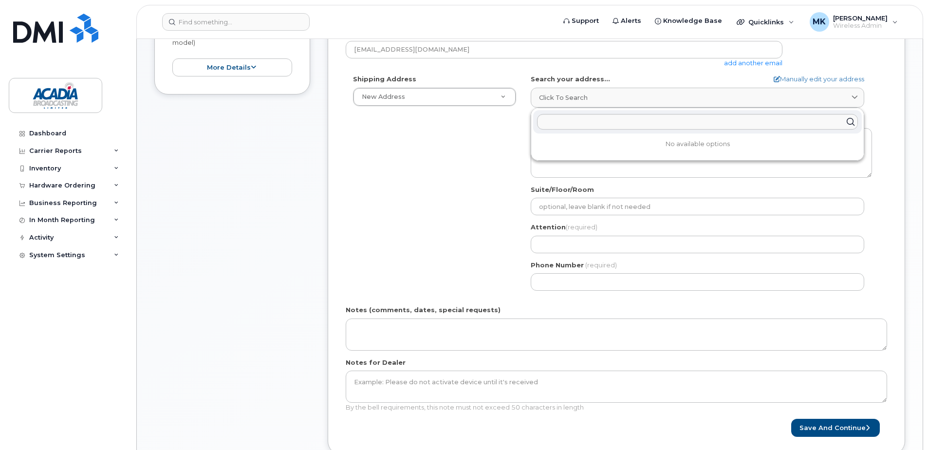
click at [450, 121] on div "Shipping Address New Address New Address [STREET_ADDRESS][GEOGRAPHIC_DATA][STRE…" at bounding box center [613, 185] width 534 height 223
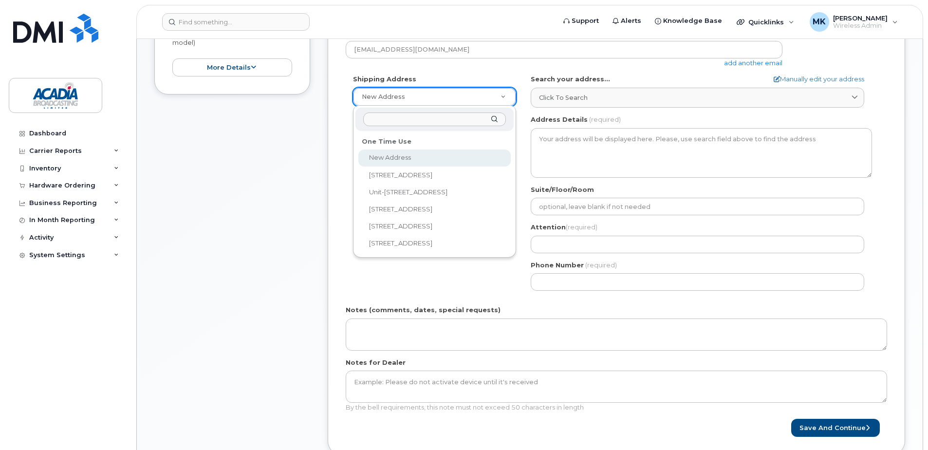
select select
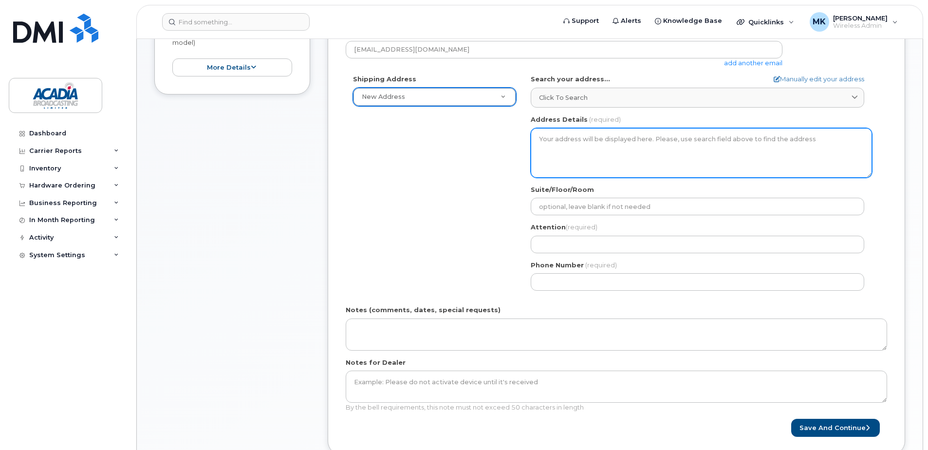
click at [625, 129] on textarea "Address Details" at bounding box center [701, 153] width 341 height 50
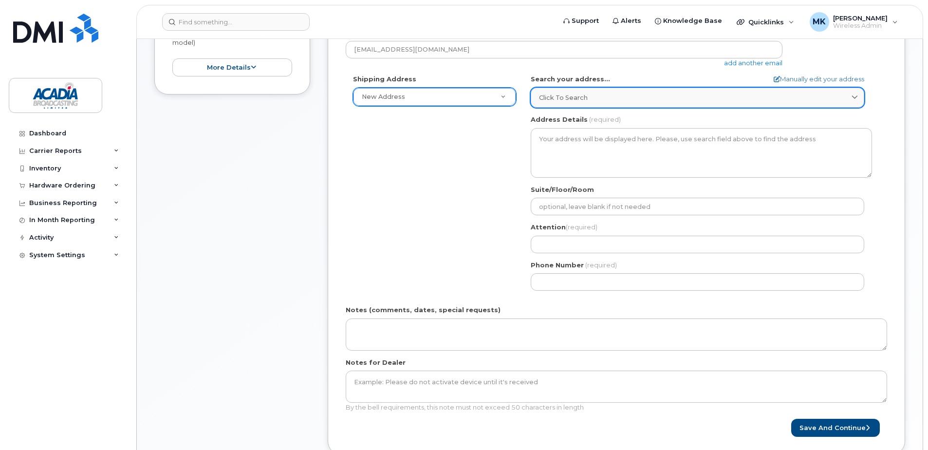
click at [630, 96] on div "Click to search" at bounding box center [697, 97] width 317 height 9
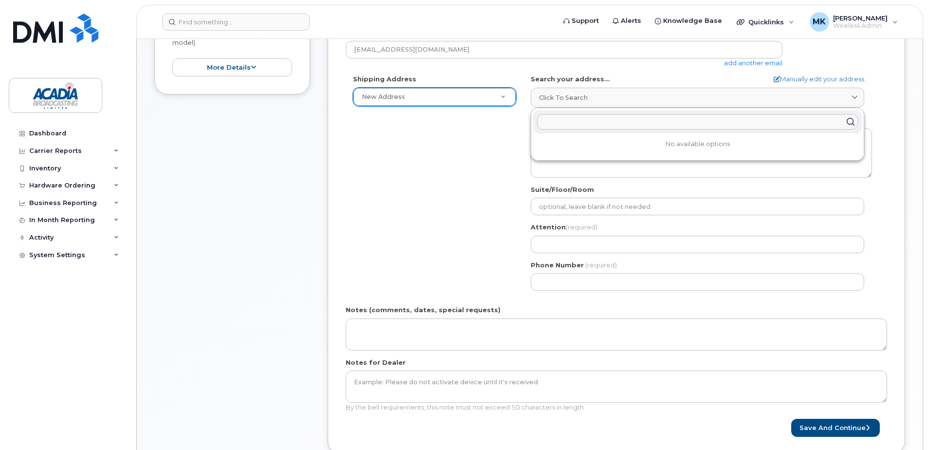
click at [499, 166] on div "Shipping Address New Address New Address 161 Woodbine Ave Unit-301 First Ave S …" at bounding box center [613, 185] width 534 height 223
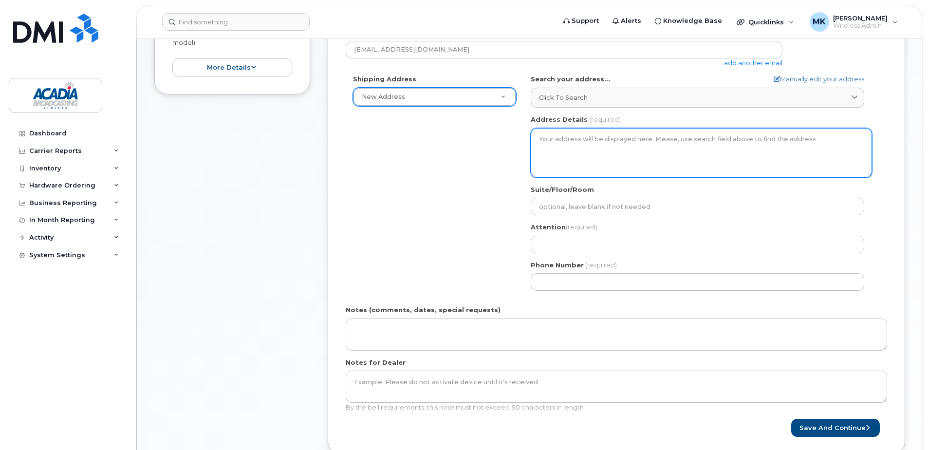
click at [576, 145] on textarea "Address Details" at bounding box center [701, 153] width 341 height 50
click at [603, 142] on textarea "Address Details" at bounding box center [701, 153] width 341 height 50
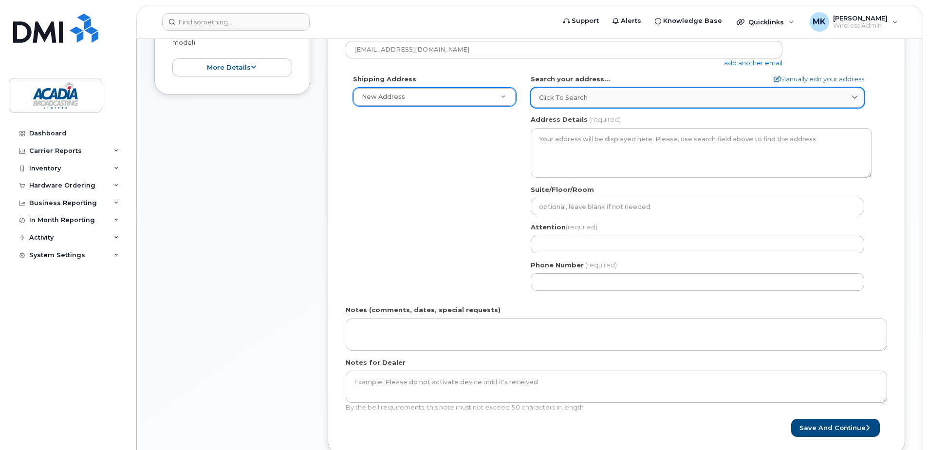
click at [640, 94] on div "Click to search" at bounding box center [697, 97] width 317 height 9
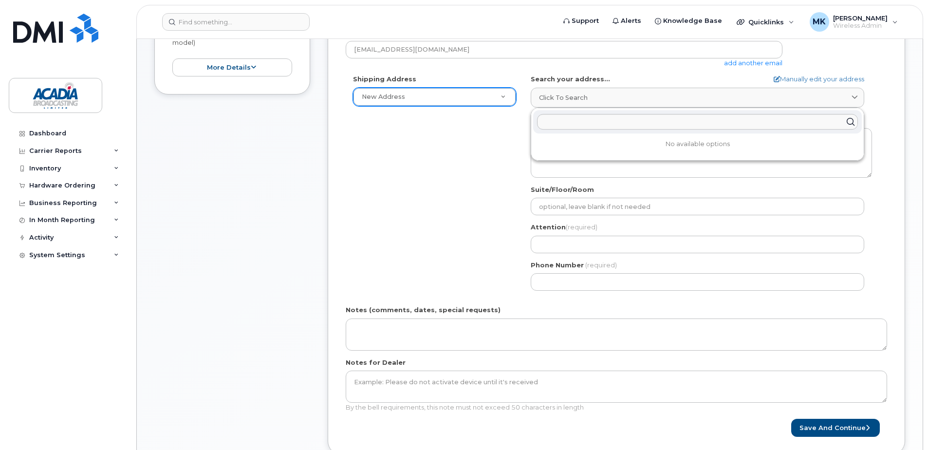
click at [433, 174] on div "Shipping Address New Address New Address 161 Woodbine Ave Unit-301 First Ave S …" at bounding box center [613, 185] width 534 height 223
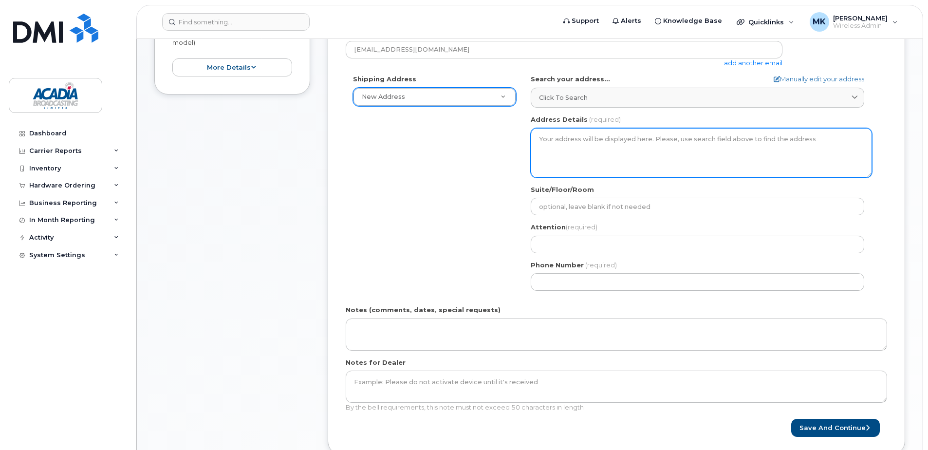
click at [572, 139] on textarea "Address Details" at bounding box center [701, 153] width 341 height 50
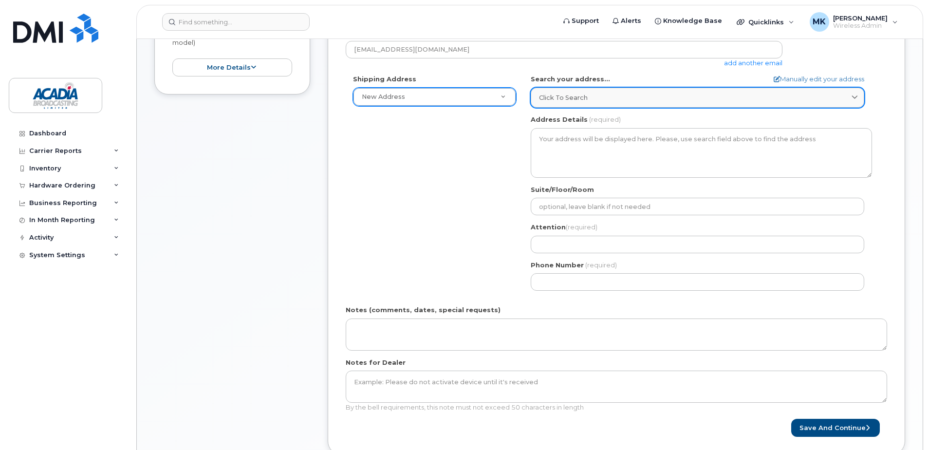
click at [580, 100] on span "Click to search" at bounding box center [563, 97] width 49 height 9
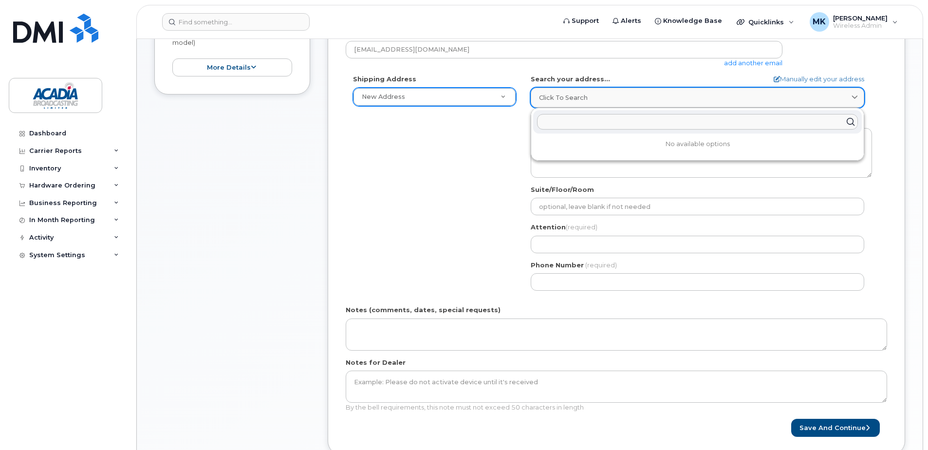
type input "1"
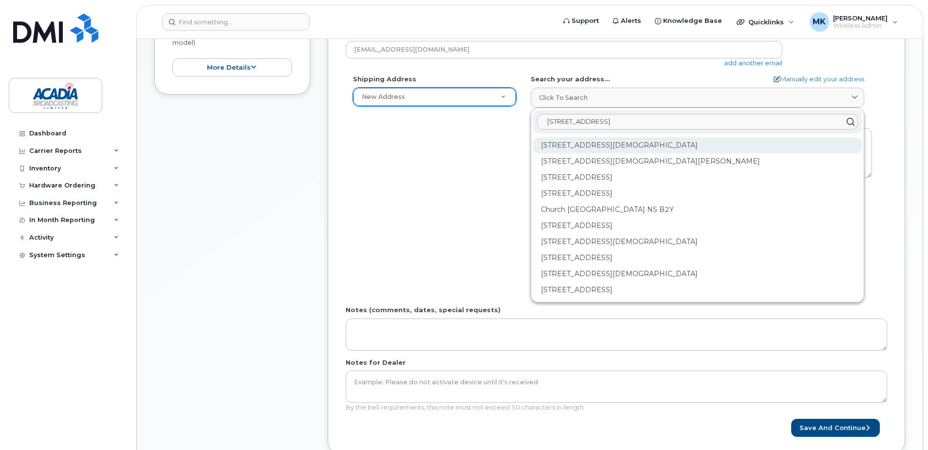
type input "609 Church Street, Suite 201"
click at [630, 169] on div "609 Church St Port Hawkesbury NS B9A 2X4" at bounding box center [697, 177] width 329 height 16
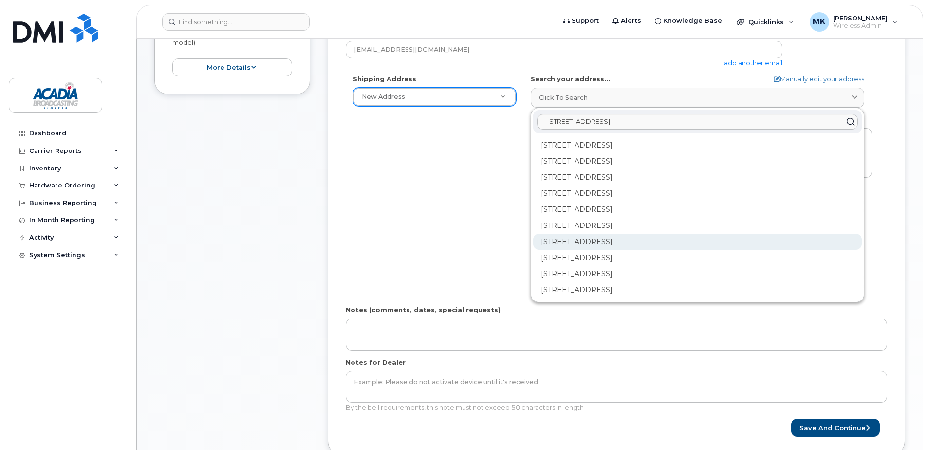
click at [618, 266] on div "201-609 Church St Port Hawkesbury NS B9A 2X4" at bounding box center [697, 274] width 329 height 16
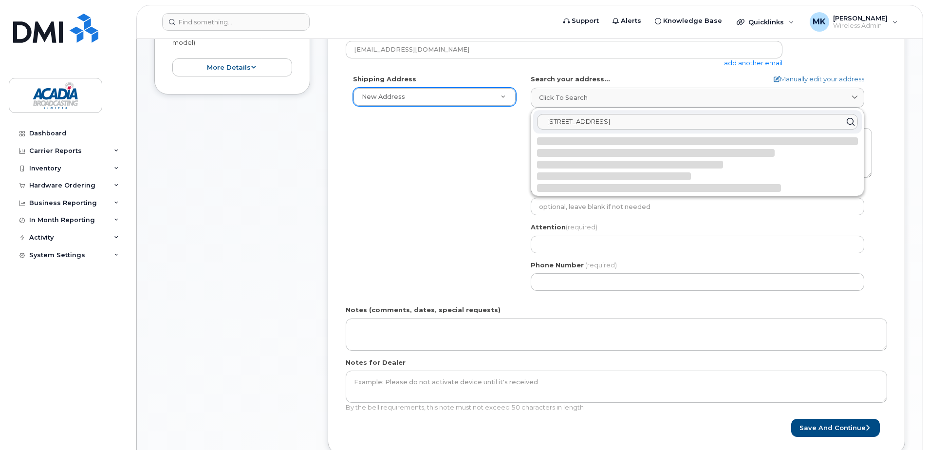
select select
type textarea "201-609 Church St PORT HAWKESBURY NS B9A 2X4 CANADA"
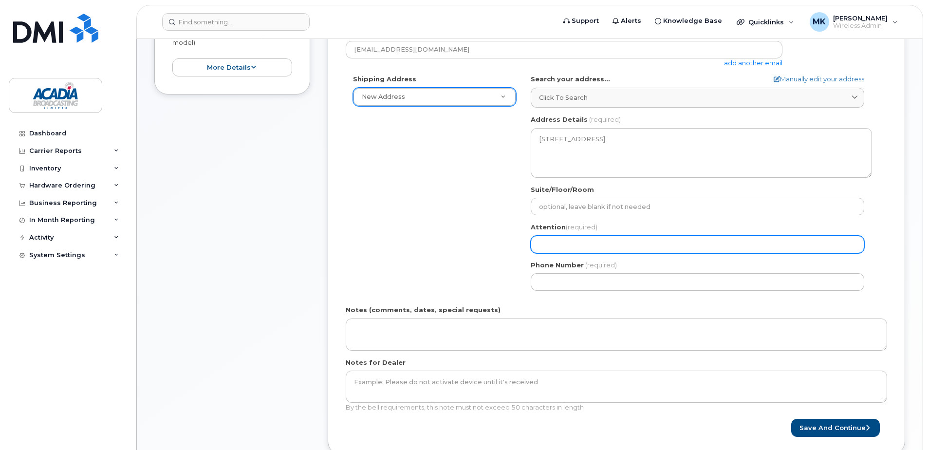
click at [586, 245] on input "Attention (required)" at bounding box center [697, 245] width 333 height 18
select select
type input "K"
select select
type input "Ke"
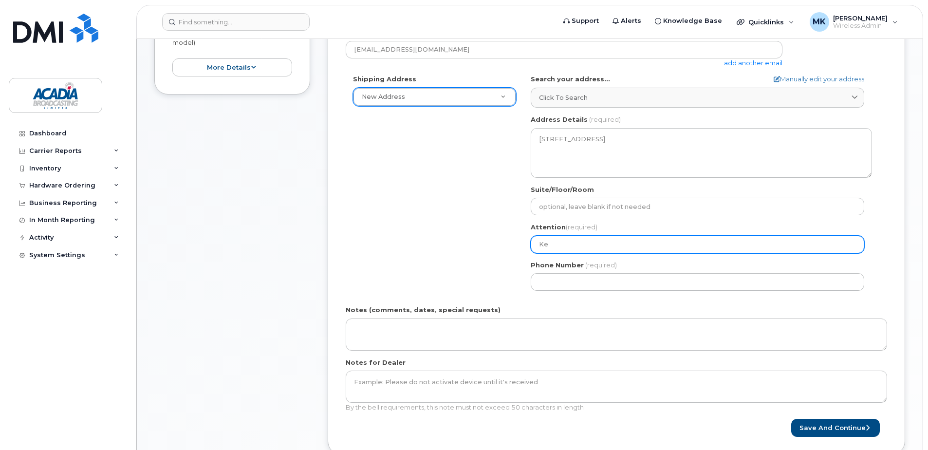
select select
type input "K"
select select
type input "J"
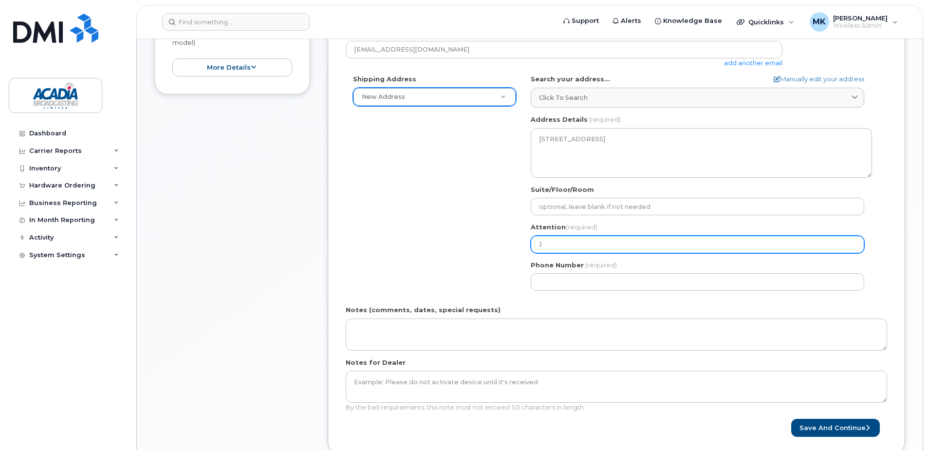
select select
type input "Je"
select select
type input "Jes"
select select
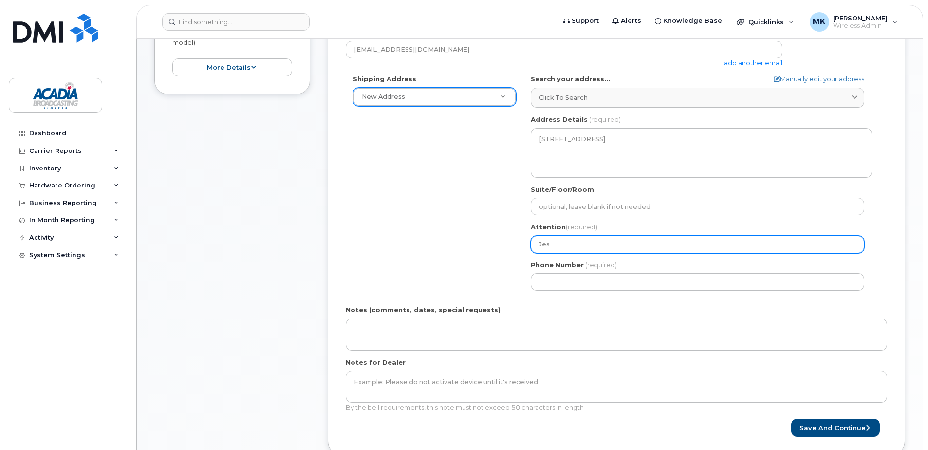
type input "Jess"
select select
type input "Jessi"
select select
type input "Jessic"
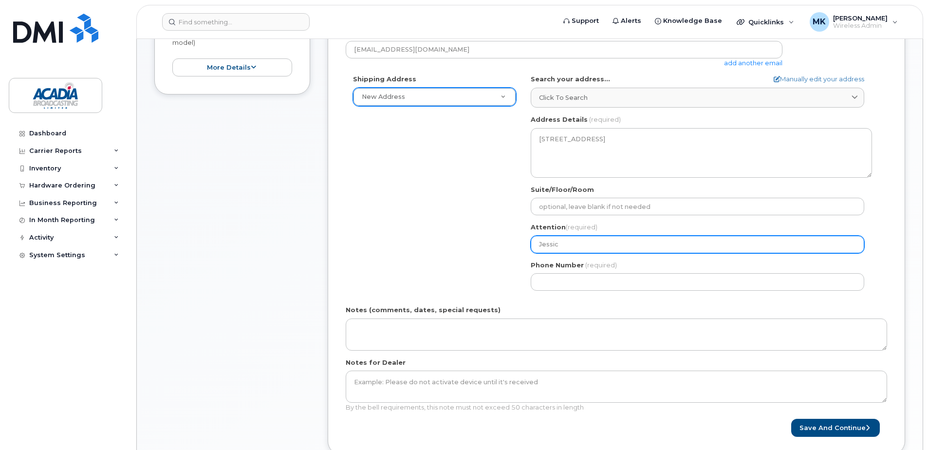
select select
type input "Jessica"
select select
type input "Jessica L"
select select
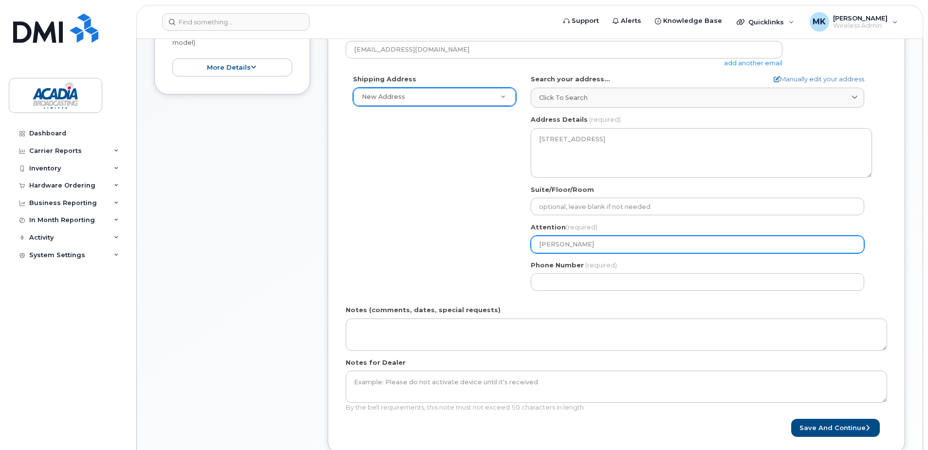
type input "Jessica La"
select select
type input "Jessica Lai"
select select
type input "Jessica Lain"
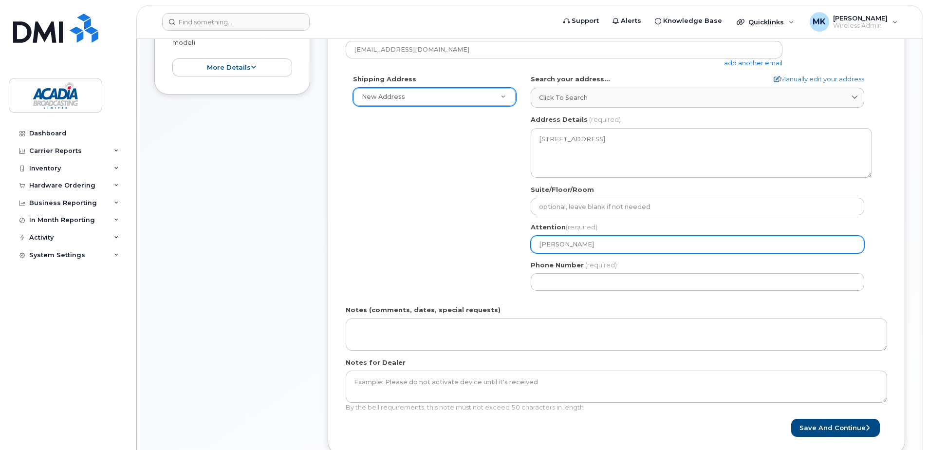
select select
type input "Jessica Lai"
select select
type input "Jessica La"
select select
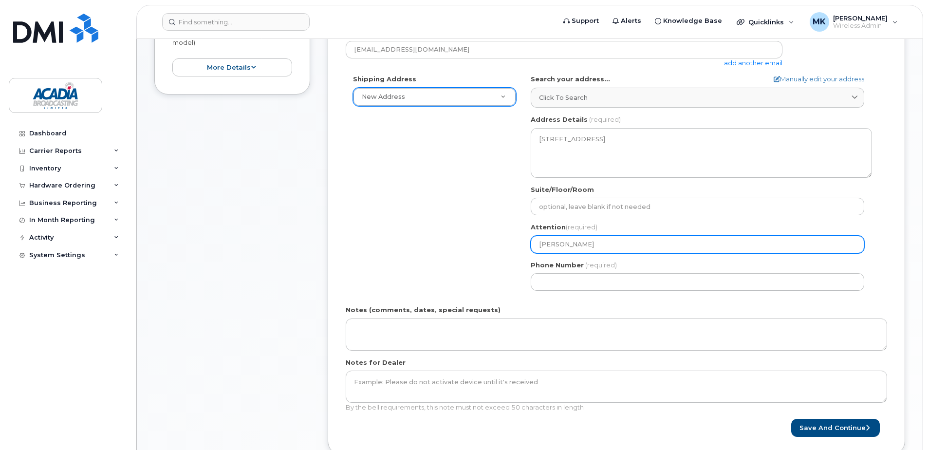
type input "Jessica L"
select select
type input "Jessica"
select select
type input "Jessic"
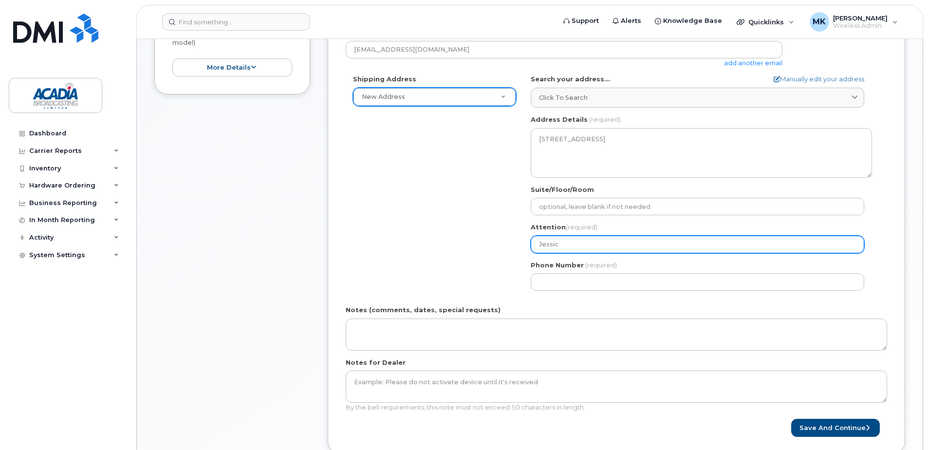
select select
type input "Jessi"
select select
type input "Jess"
select select
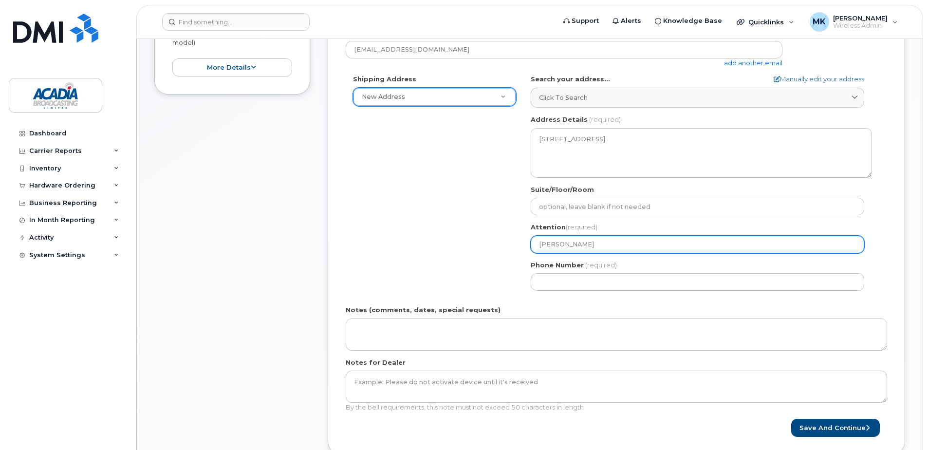
type input "Jes"
select select
type input "Je"
select select
type input "J"
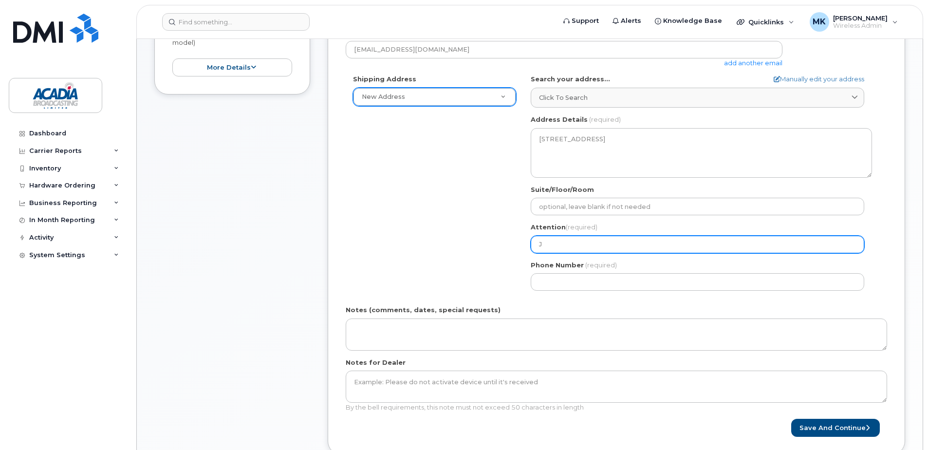
select select
type input "J"
select select
type input "Je"
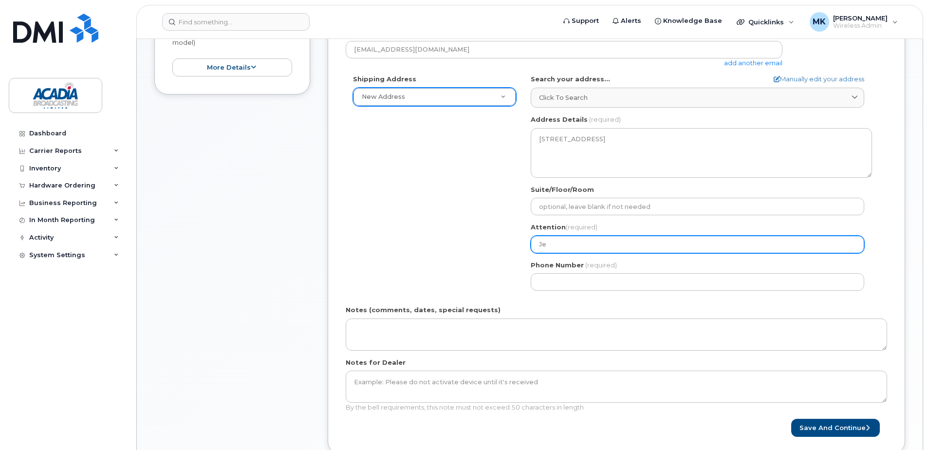
select select
type input "Jes"
select select
type input "Jess"
select select
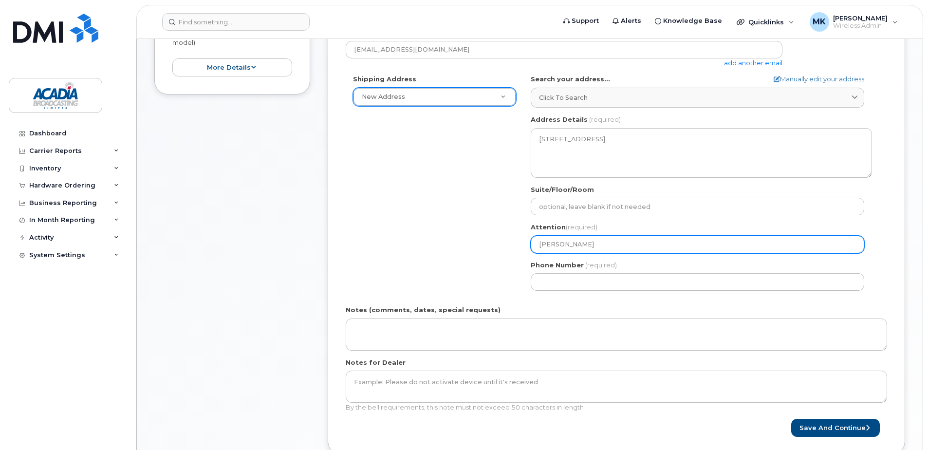
type input "Jessi"
select select
type input "Jessic"
select select
type input "Jessica"
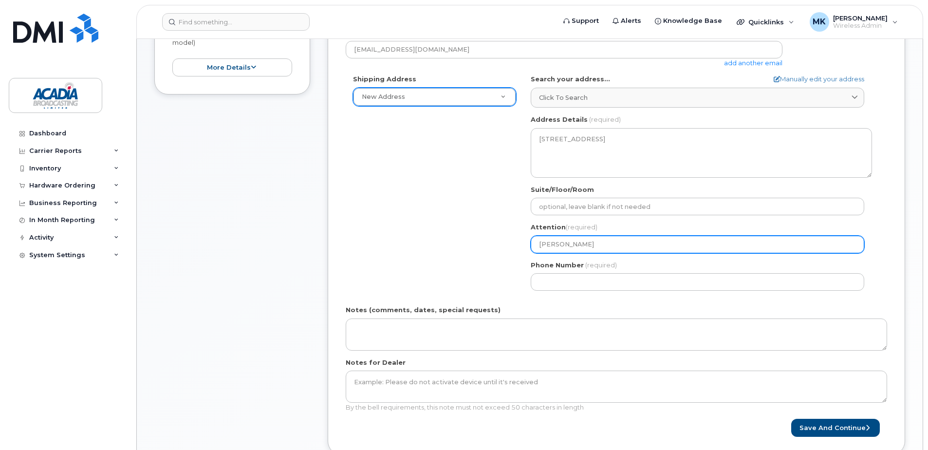
select select
type input "Jessica L"
select select
type input "Jessica La"
select select
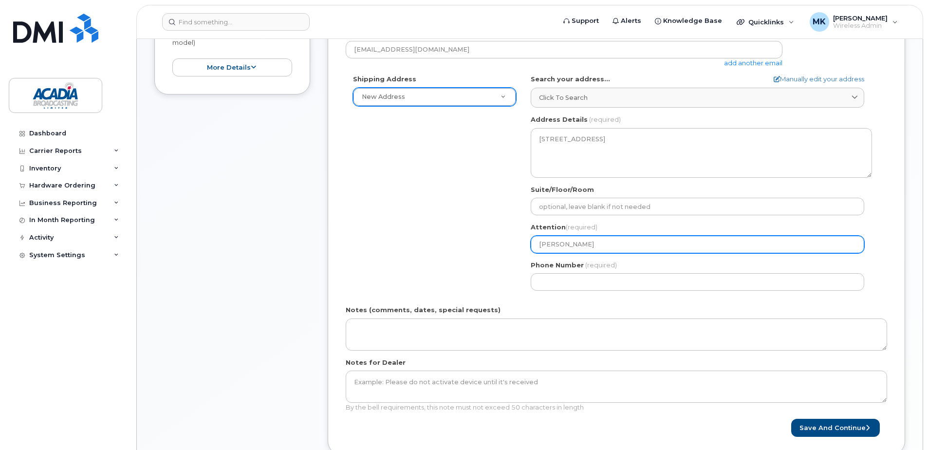
type input "Jessica Lai"
select select
type input "Jessica Lain"
select select
type input "[PERSON_NAME]"
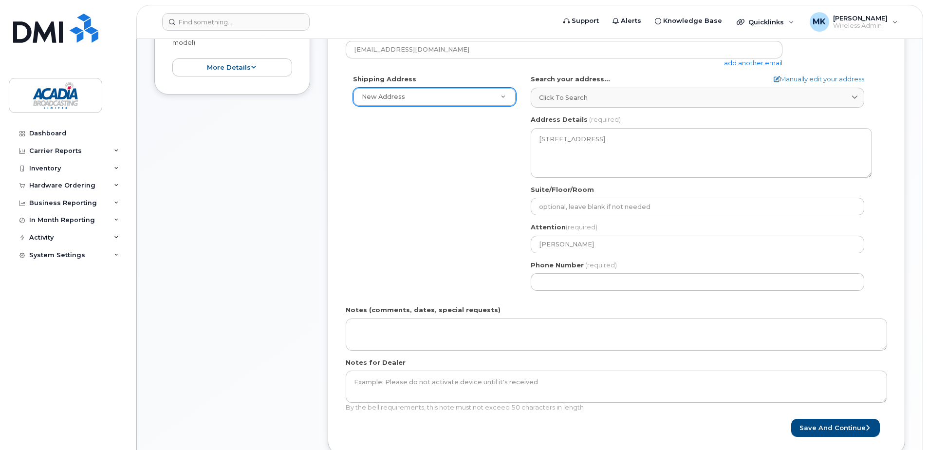
click at [418, 265] on div "Shipping Address New Address New Address 161 Woodbine Ave Unit-301 First Ave S …" at bounding box center [613, 185] width 534 height 223
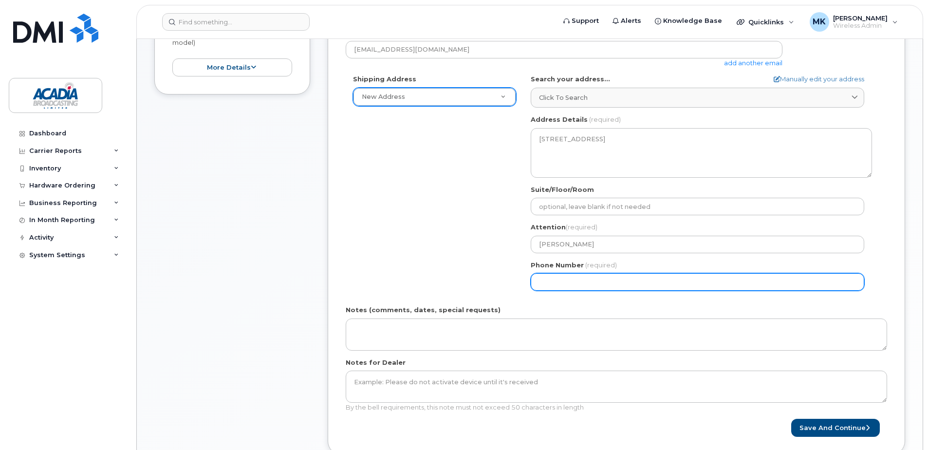
click at [594, 286] on input "Phone Number" at bounding box center [697, 282] width 333 height 18
click at [561, 279] on input "Phone Number" at bounding box center [697, 282] width 333 height 18
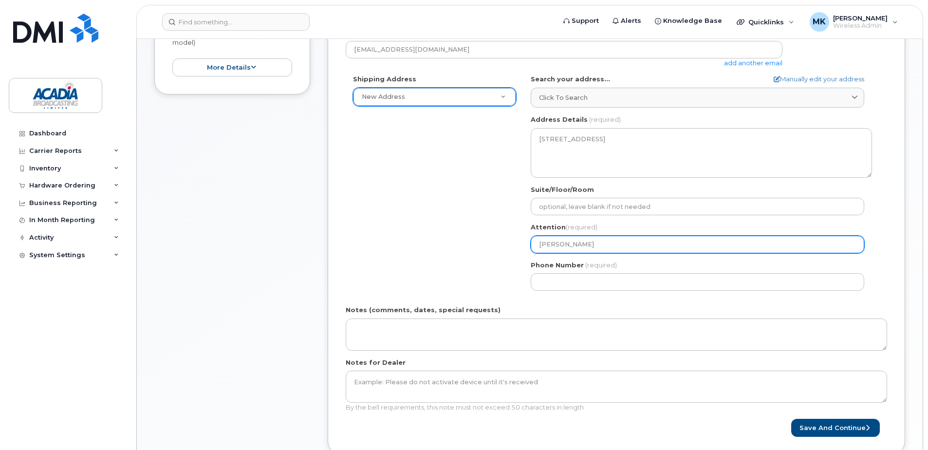
drag, startPoint x: 609, startPoint y: 243, endPoint x: 460, endPoint y: 236, distance: 148.7
click at [462, 235] on div "Shipping Address New Address New Address 161 Woodbine Ave Unit-301 First Ave S …" at bounding box center [613, 185] width 534 height 223
select select
type input "K"
select select
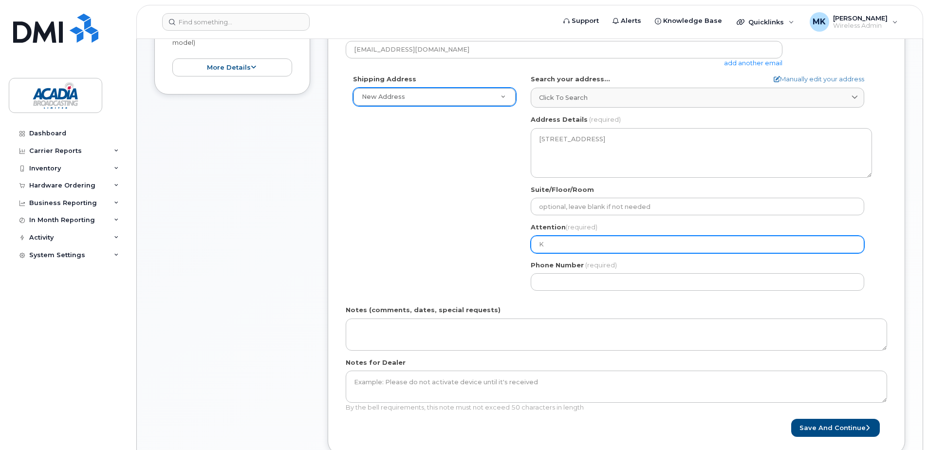
type input "Ke"
select select
type input "Kev"
select select
type input "Kevi"
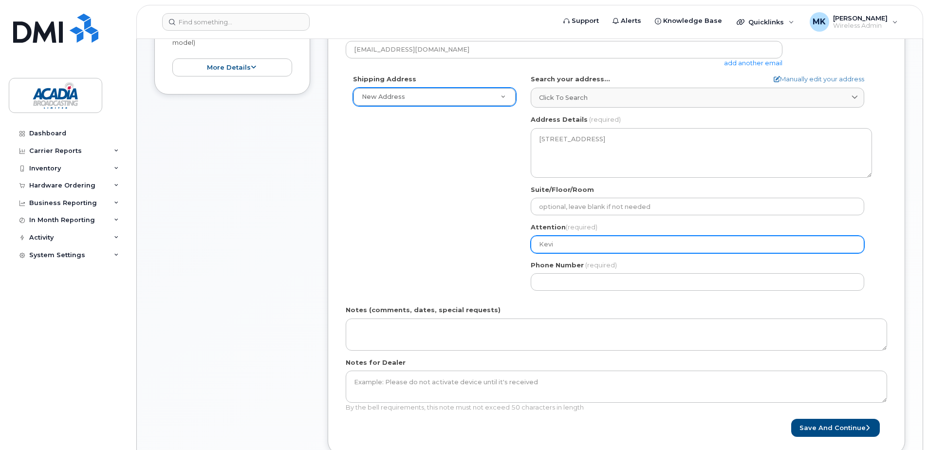
select select
type input "Kevin"
select select
type input "Kevin M"
select select
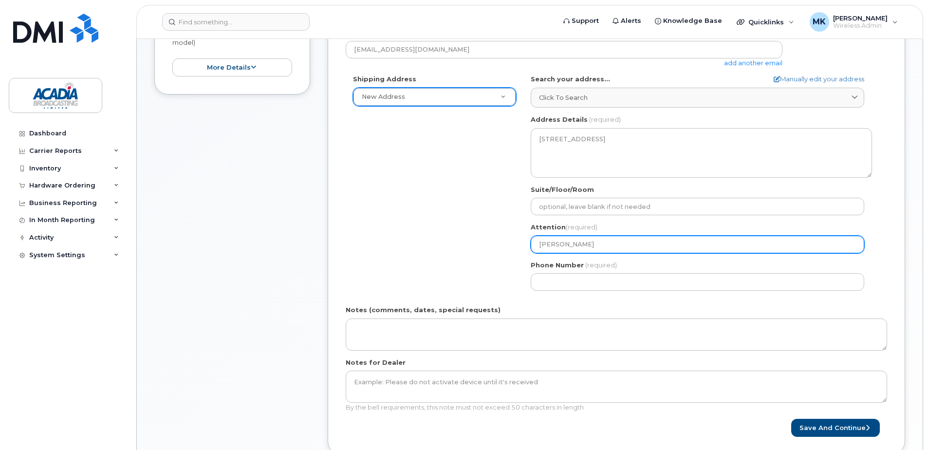
type input "Kevin Ma"
select select
type input "Kevin Mac"
select select
type input "Kevin MacE"
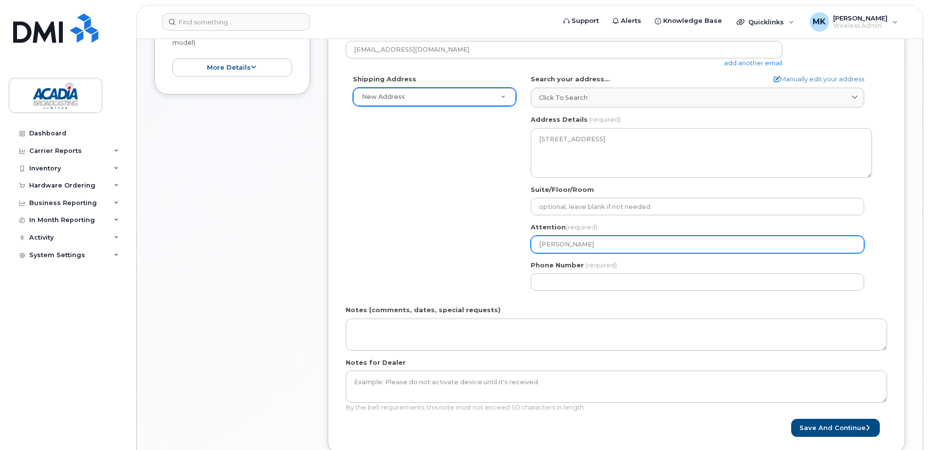
select select
type input "Kevin MacEa"
select select
type input "Kevin MacEac"
select select
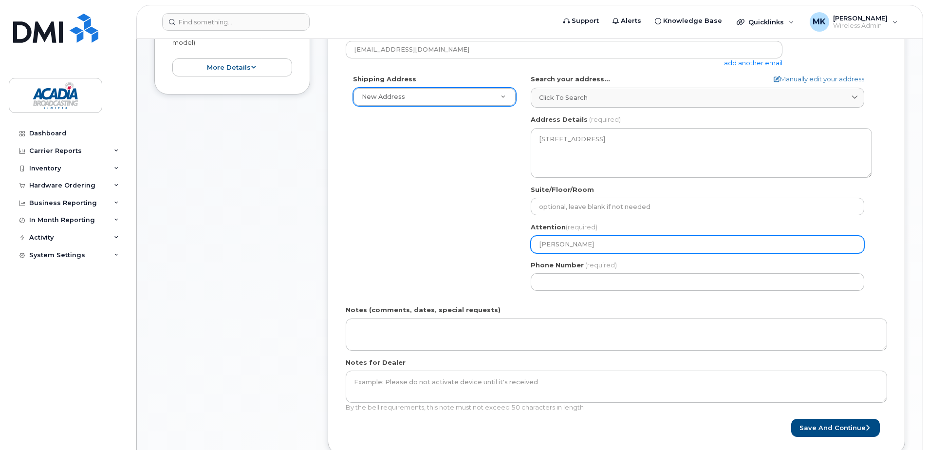
type input "Kevin MacEach"
select select
type input "Kevin MacEache"
select select
type input "Kevin MacEacher"
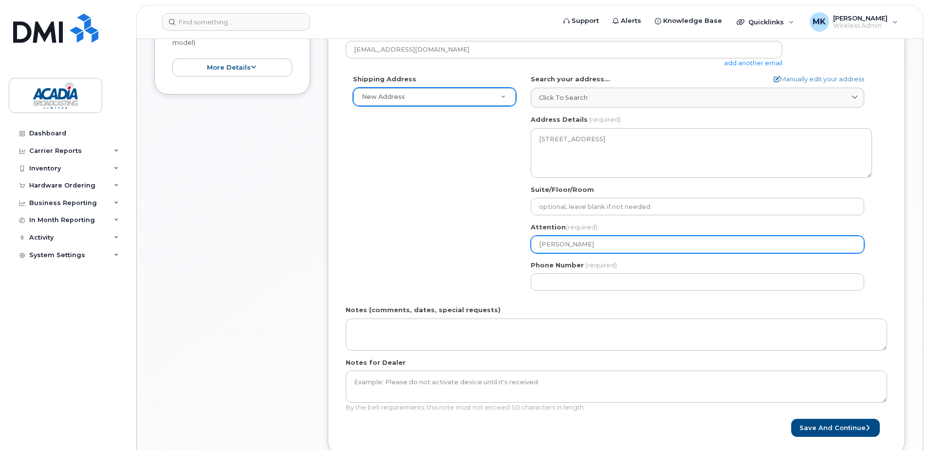
select select
type input "Kevin MacEachern"
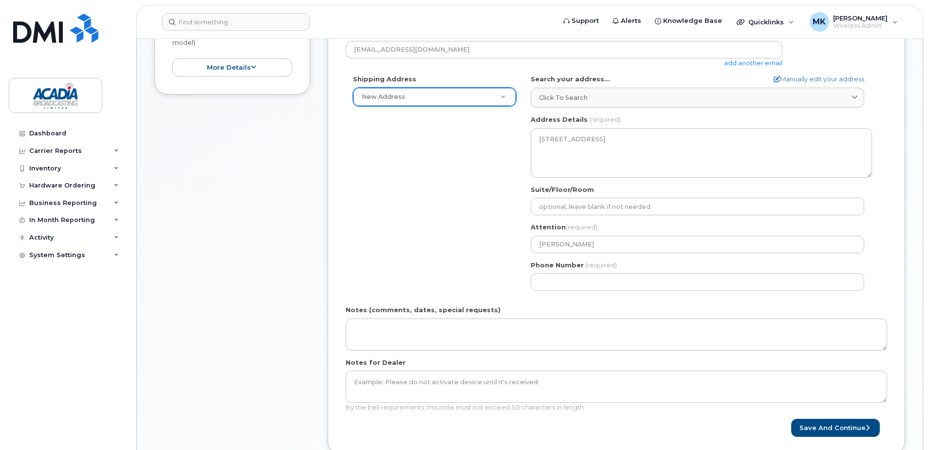
click at [460, 236] on div "Shipping Address New Address New Address 161 Woodbine Ave Unit-301 First Ave S …" at bounding box center [613, 185] width 534 height 223
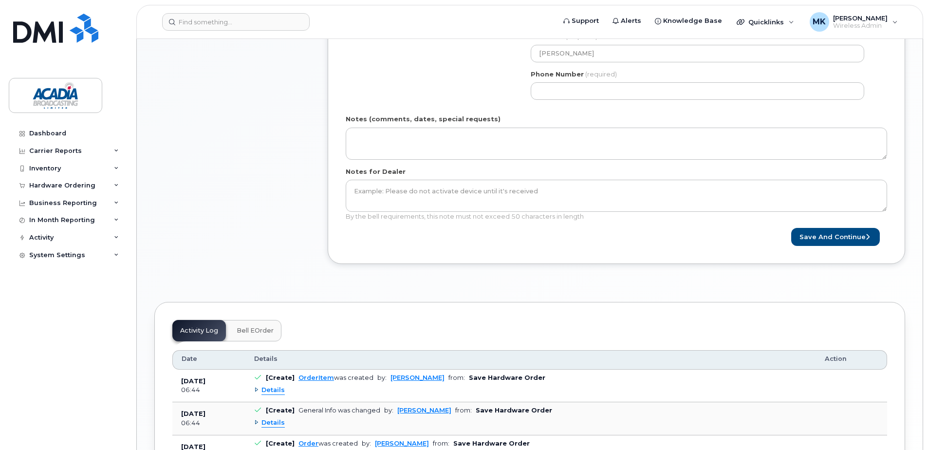
scroll to position [536, 0]
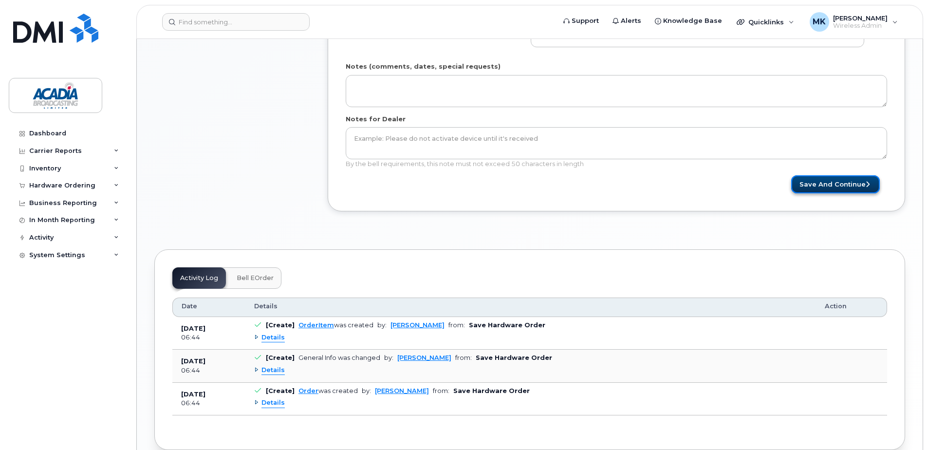
click at [862, 181] on button "Save and Continue" at bounding box center [835, 184] width 89 height 18
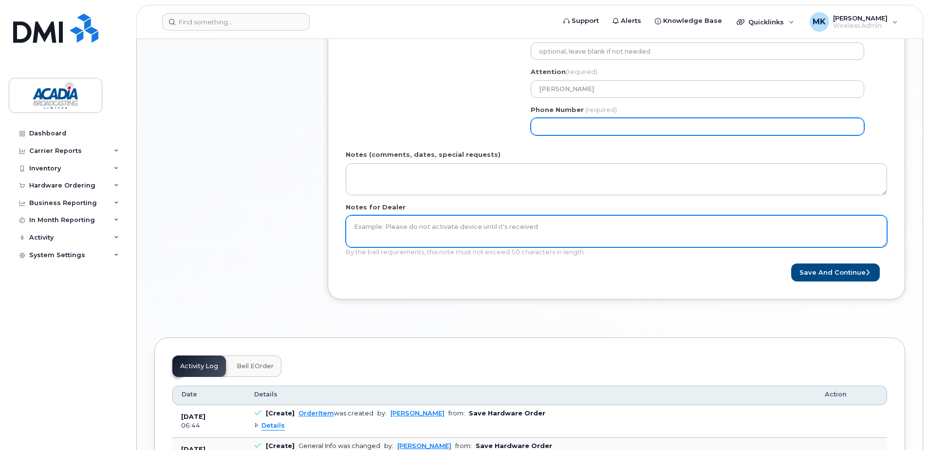
scroll to position [438, 0]
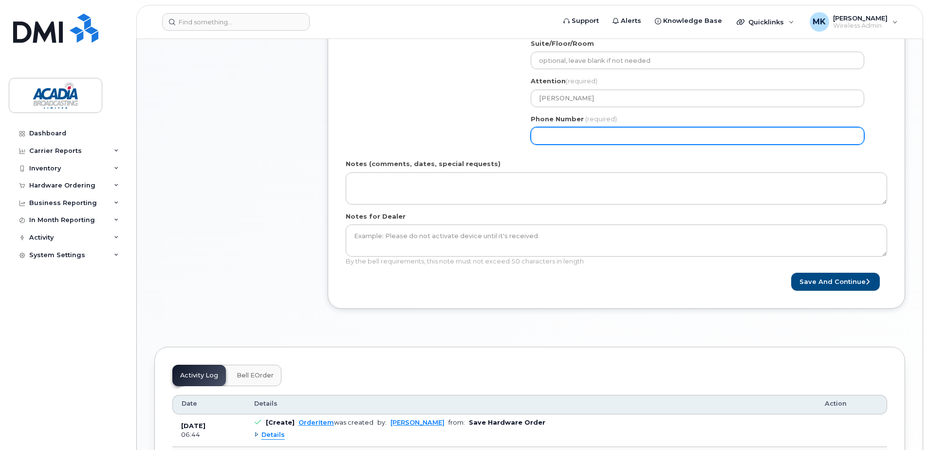
click at [572, 136] on input "Phone Number" at bounding box center [697, 136] width 333 height 18
drag, startPoint x: 600, startPoint y: 134, endPoint x: 591, endPoint y: 135, distance: 9.3
click at [600, 134] on input "Phone Number" at bounding box center [697, 136] width 333 height 18
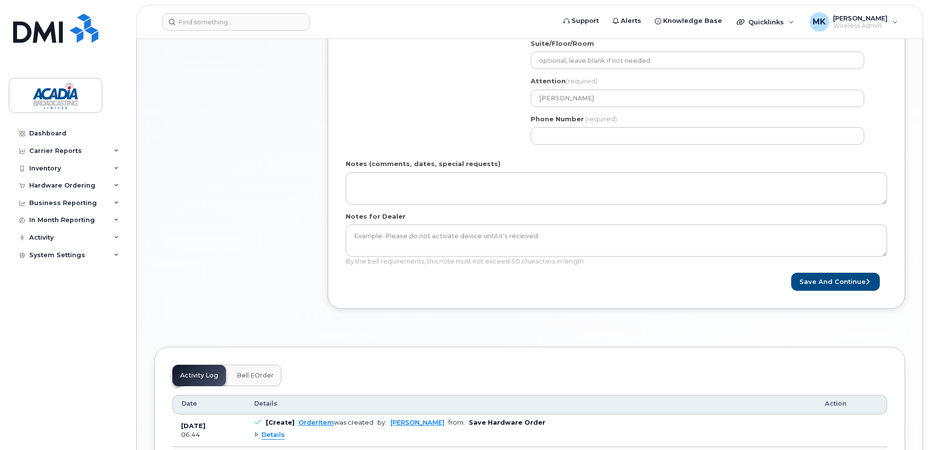
click at [467, 145] on div "Shipping Address New Address New Address 161 Woodbine Ave Unit-301 First Ave S …" at bounding box center [613, 39] width 534 height 223
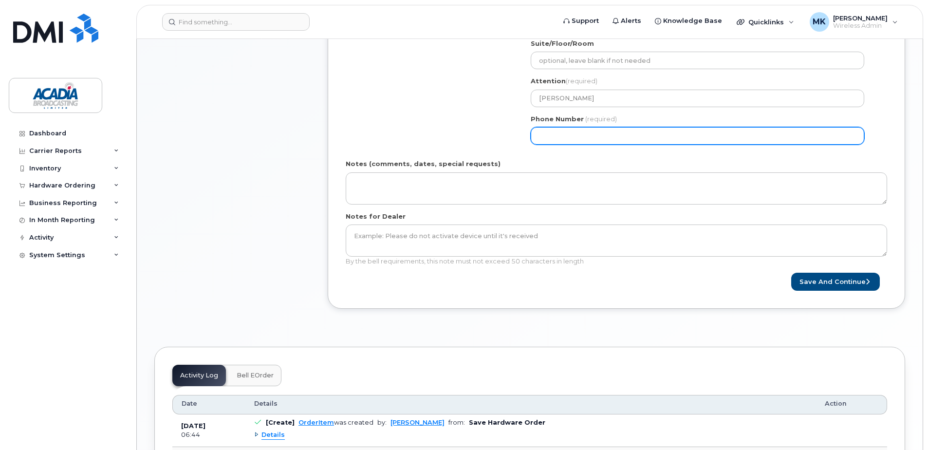
click at [538, 136] on input "Phone Number" at bounding box center [697, 136] width 333 height 18
type input "902227796"
select select
type input "9022277961"
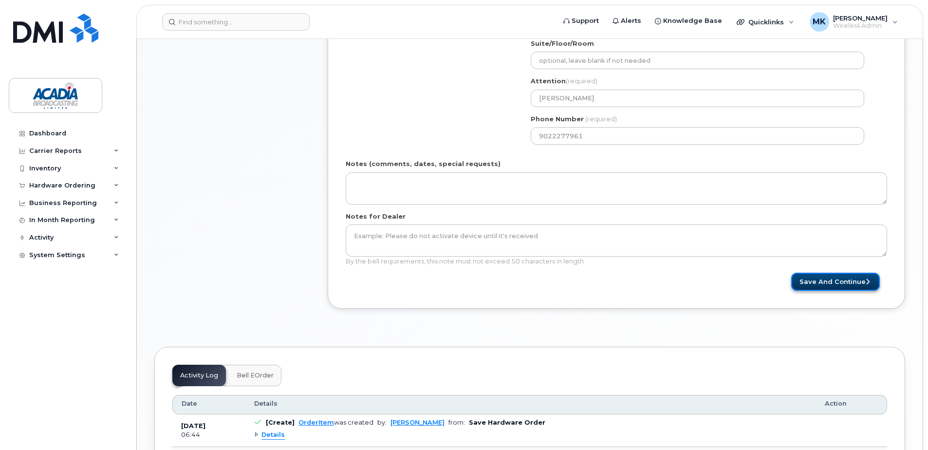
click at [816, 274] on button "Save and Continue" at bounding box center [835, 282] width 89 height 18
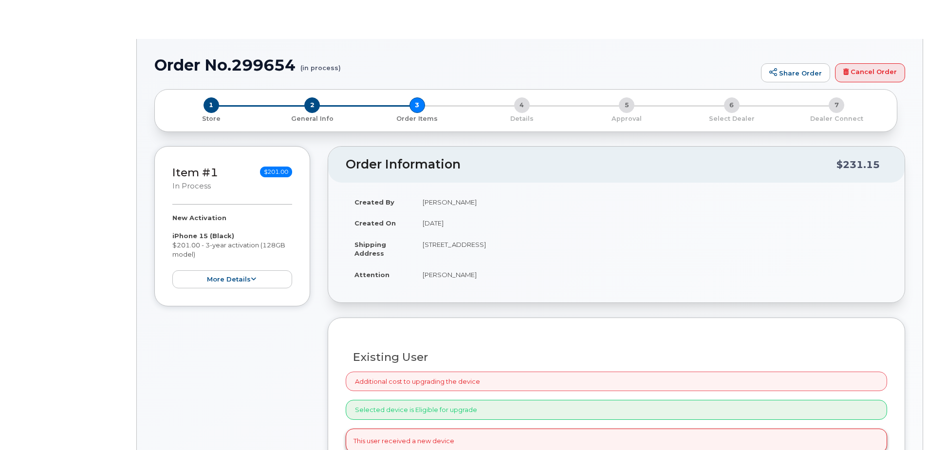
radio input "true"
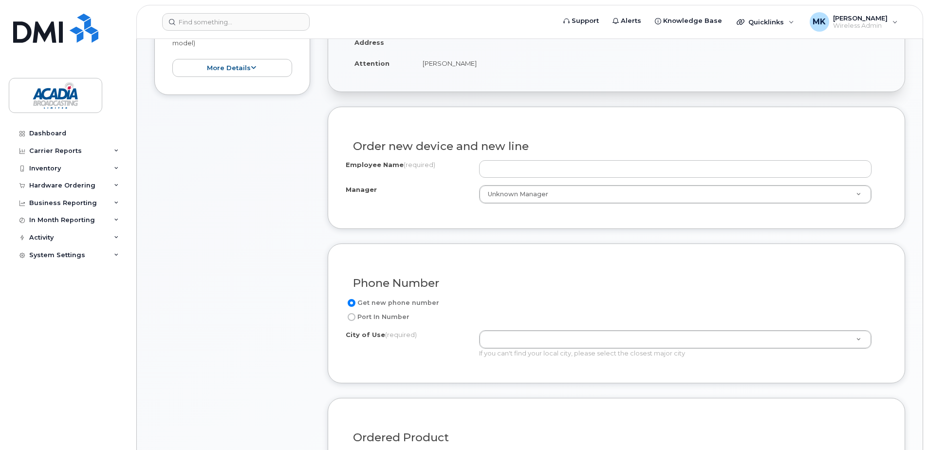
scroll to position [292, 0]
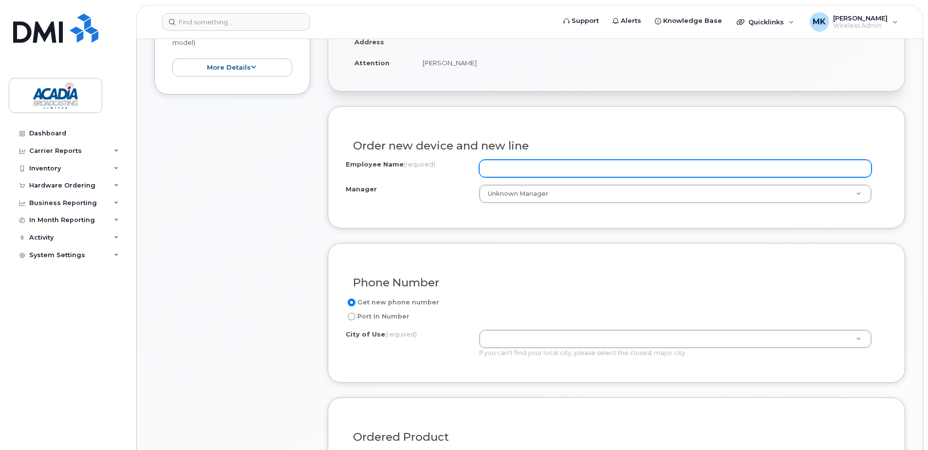
click at [524, 165] on input "Employee Name (required)" at bounding box center [675, 169] width 392 height 18
type input "[PERSON_NAME]"
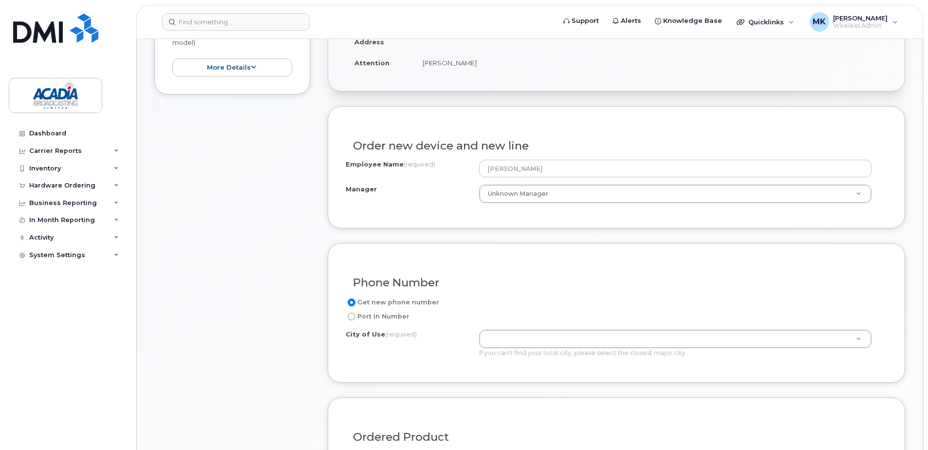
click at [361, 320] on label "Port In Number" at bounding box center [378, 317] width 64 height 12
click at [355, 320] on input "Port In Number" at bounding box center [352, 317] width 8 height 8
radio input "true"
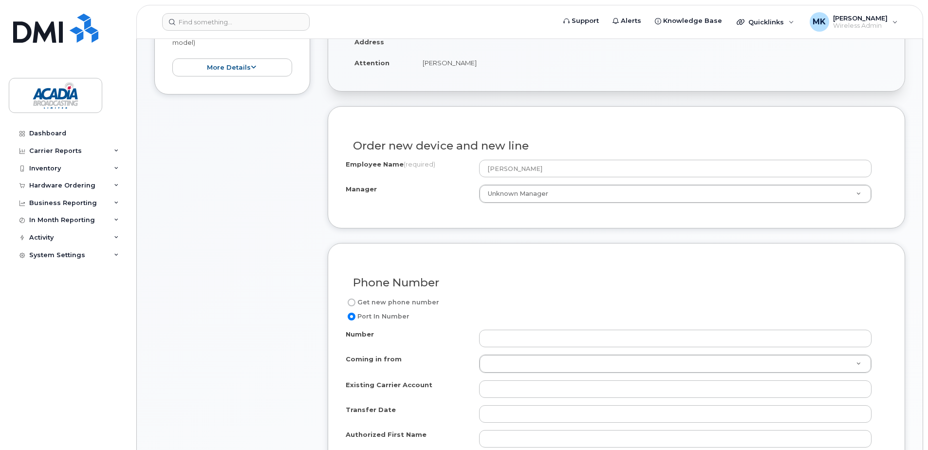
drag, startPoint x: 373, startPoint y: 301, endPoint x: 430, endPoint y: 309, distance: 57.5
click at [373, 301] on label "Get new phone number" at bounding box center [392, 302] width 93 height 12
click at [355, 301] on input "Get new phone number" at bounding box center [352, 302] width 8 height 8
radio input "true"
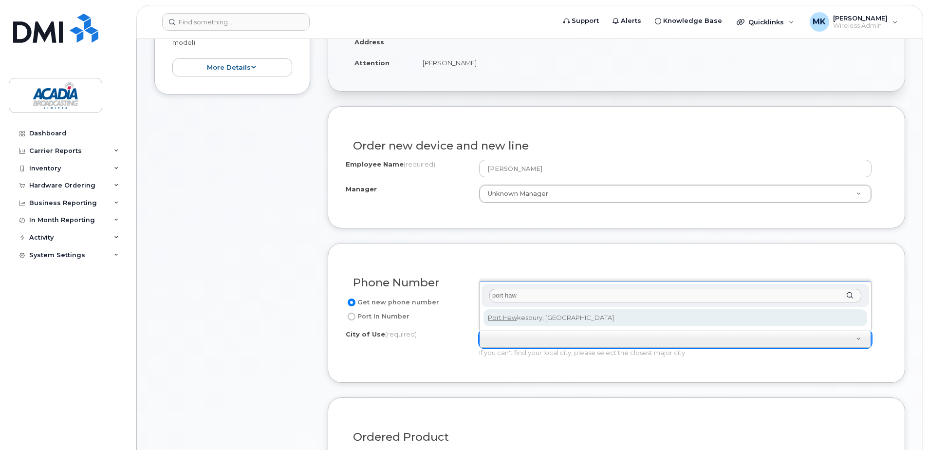
type input "port haw"
type input "3323"
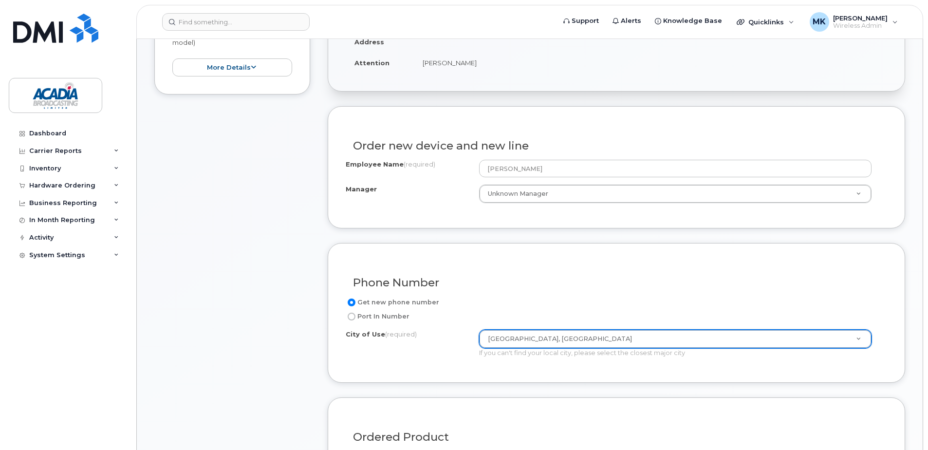
click at [580, 273] on div "Phone Number" at bounding box center [616, 279] width 541 height 36
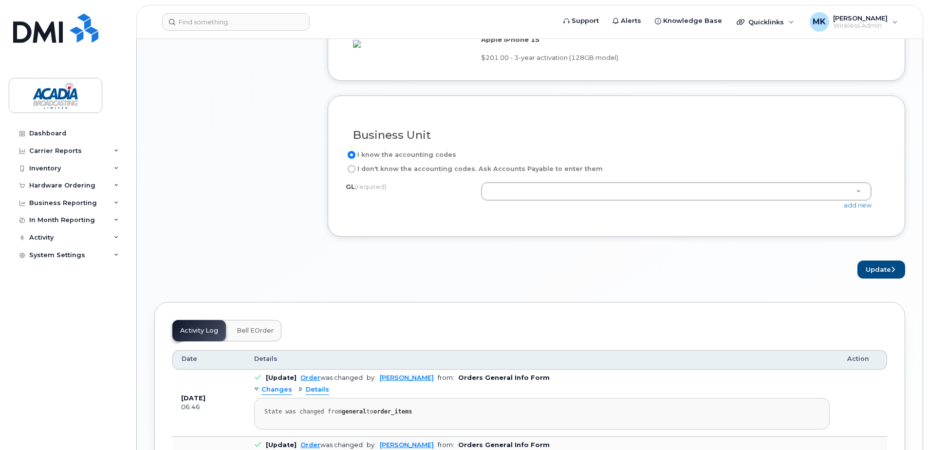
scroll to position [730, 0]
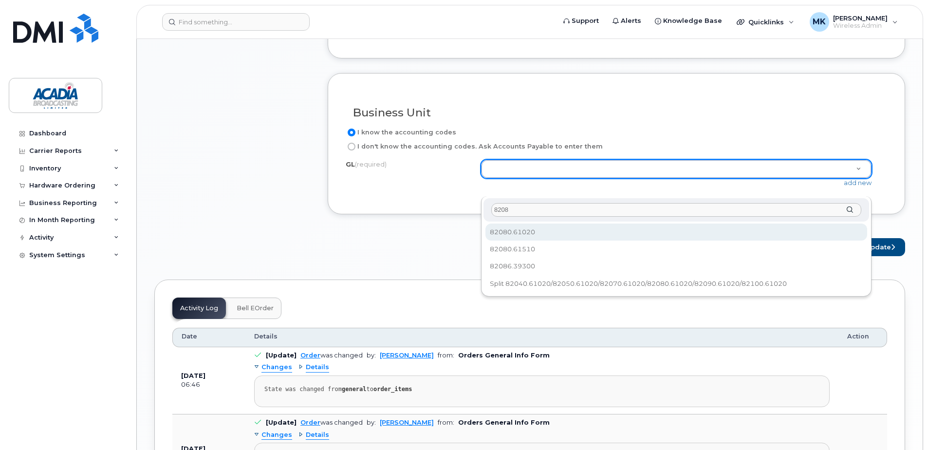
type input "8208"
select select "82080.61020"
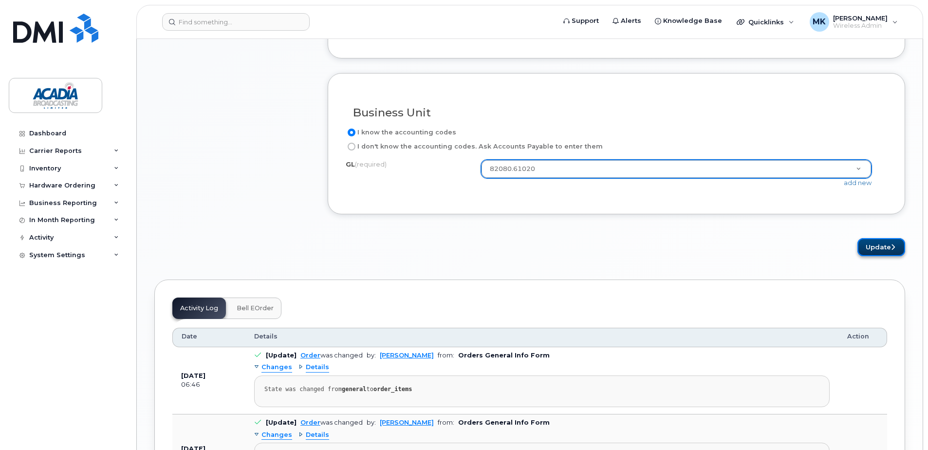
click at [884, 256] on button "Update" at bounding box center [881, 247] width 48 height 18
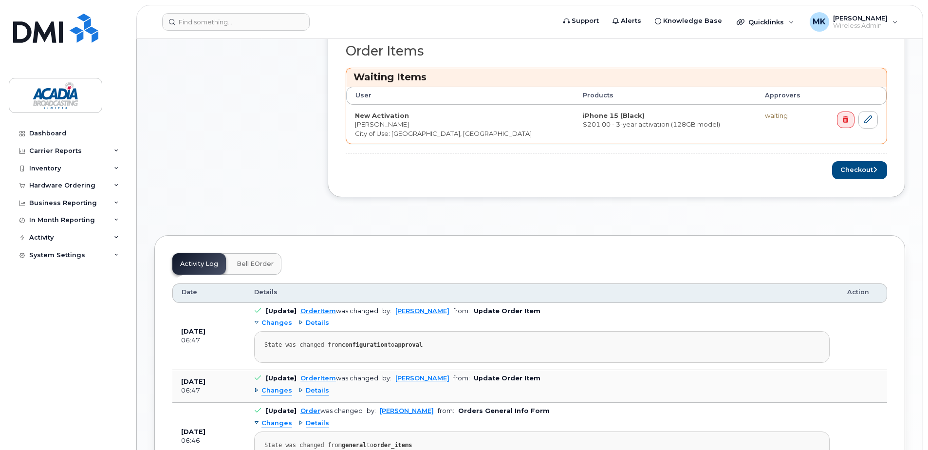
scroll to position [438, 0]
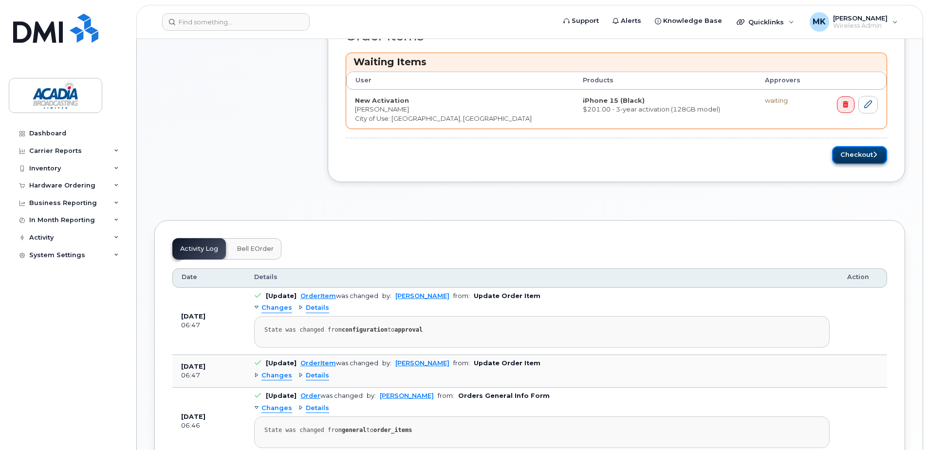
click at [853, 163] on button "Checkout" at bounding box center [859, 155] width 55 height 18
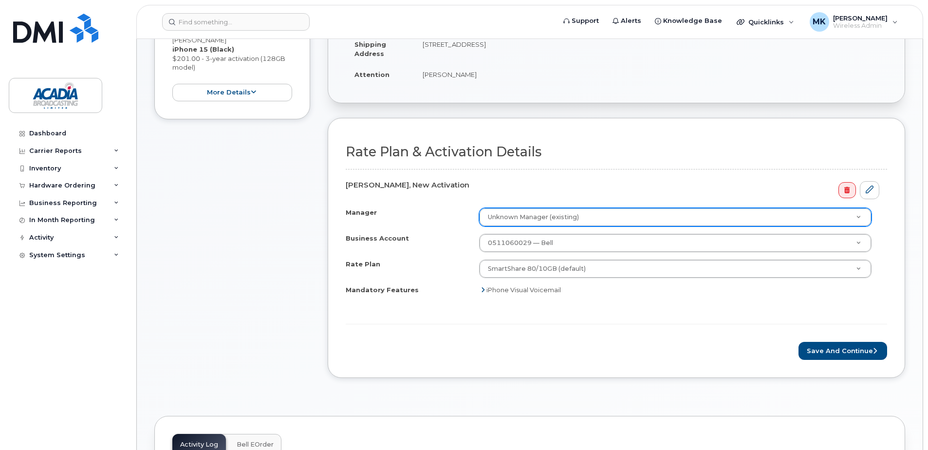
scroll to position [292, 0]
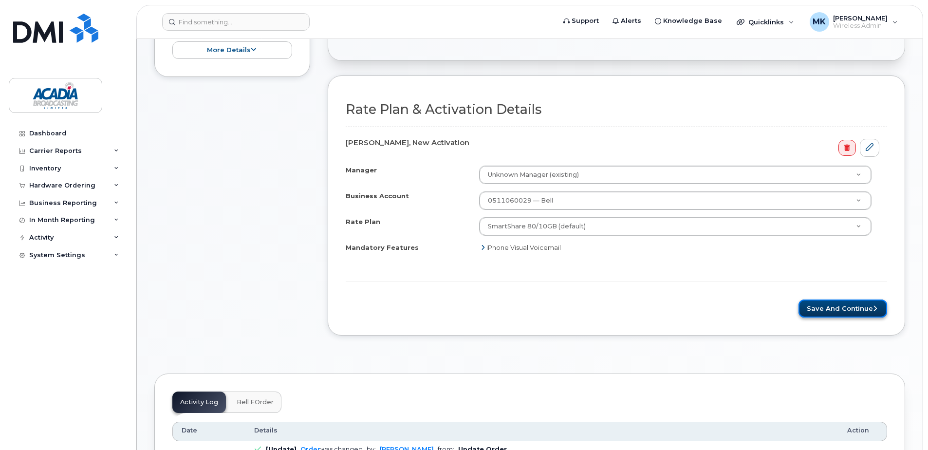
click at [839, 312] on button "Save and Continue" at bounding box center [842, 308] width 89 height 18
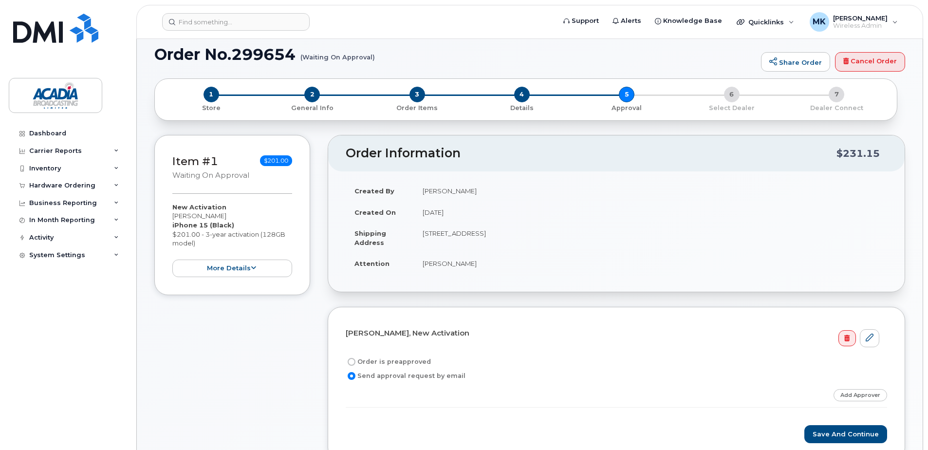
scroll to position [243, 0]
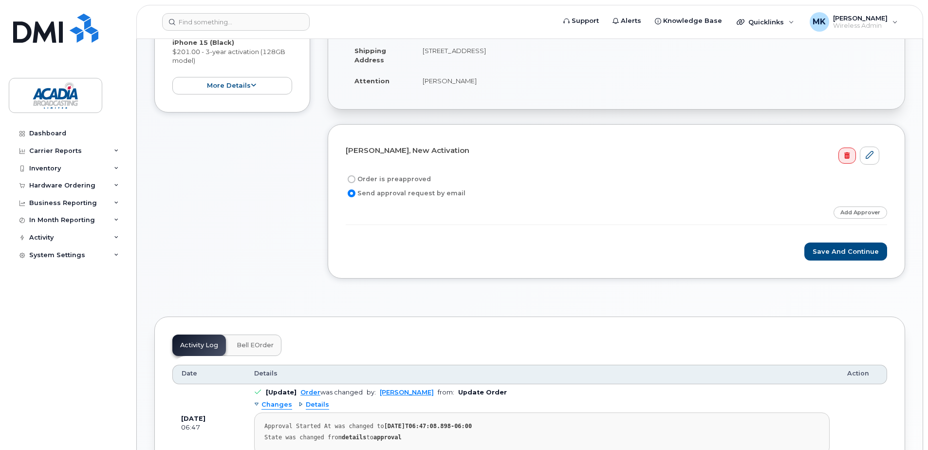
click at [402, 182] on label "Order is preapproved" at bounding box center [388, 179] width 85 height 12
click at [355, 182] on input "Order is preapproved" at bounding box center [352, 179] width 8 height 8
radio input "true"
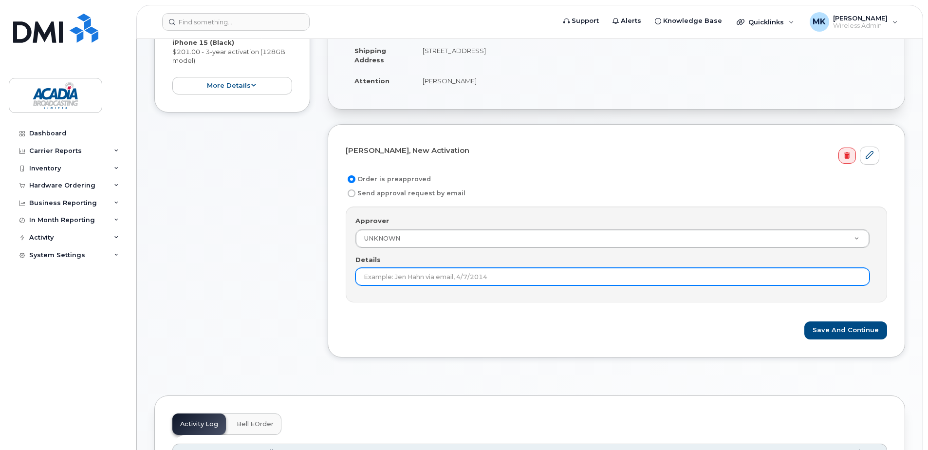
click at [405, 272] on input "Details" at bounding box center [612, 277] width 514 height 18
drag, startPoint x: 519, startPoint y: 274, endPoint x: 497, endPoint y: 278, distance: 22.8
click at [497, 278] on input "Matthew King - Director, Finance - 2025.02.07" at bounding box center [612, 277] width 514 height 18
type input "Matthew King - Director, Finance - 2025.08.27"
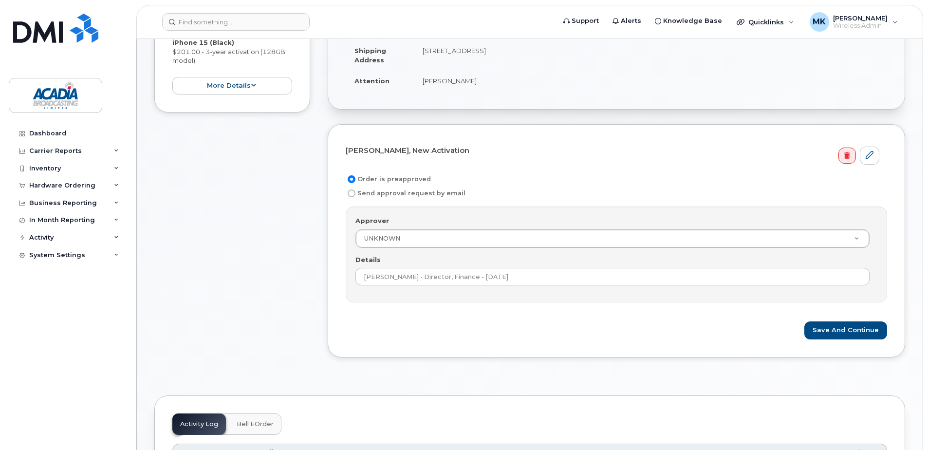
click at [737, 324] on div "Save and Continue" at bounding box center [616, 330] width 541 height 18
click at [821, 329] on button "Save and Continue" at bounding box center [845, 330] width 83 height 18
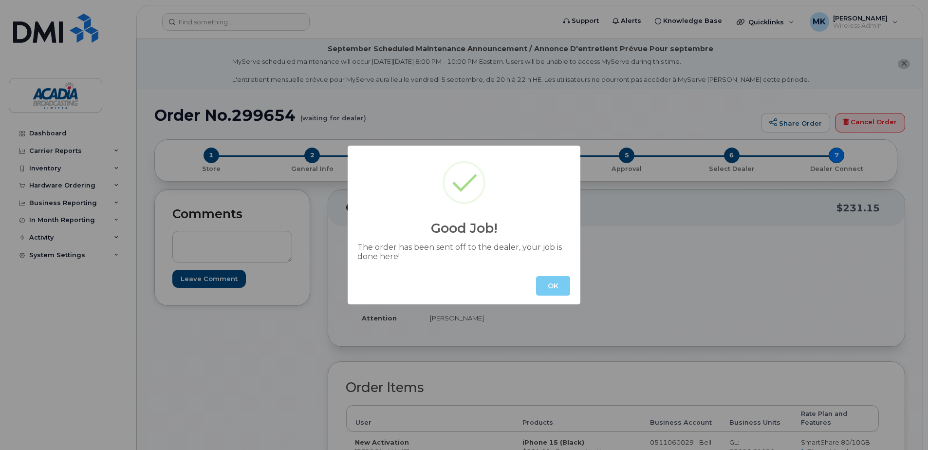
click at [547, 288] on button "OK" at bounding box center [553, 285] width 34 height 19
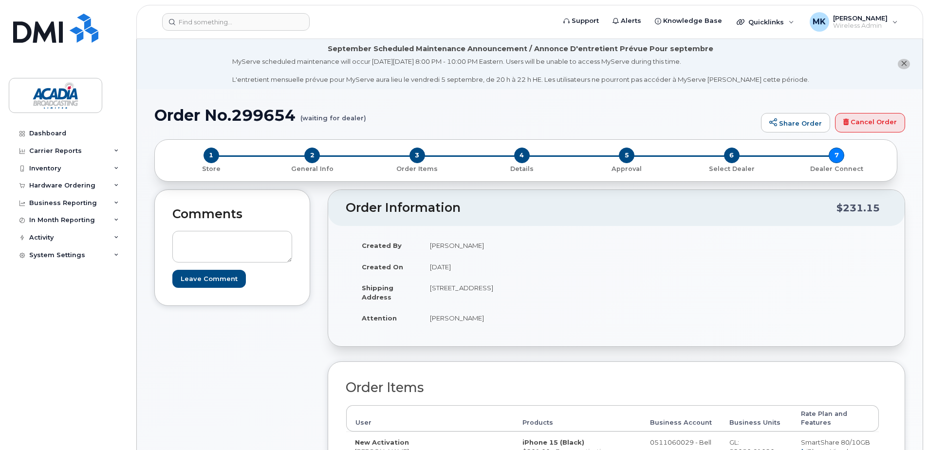
click at [902, 65] on icon "close notification" at bounding box center [904, 63] width 6 height 6
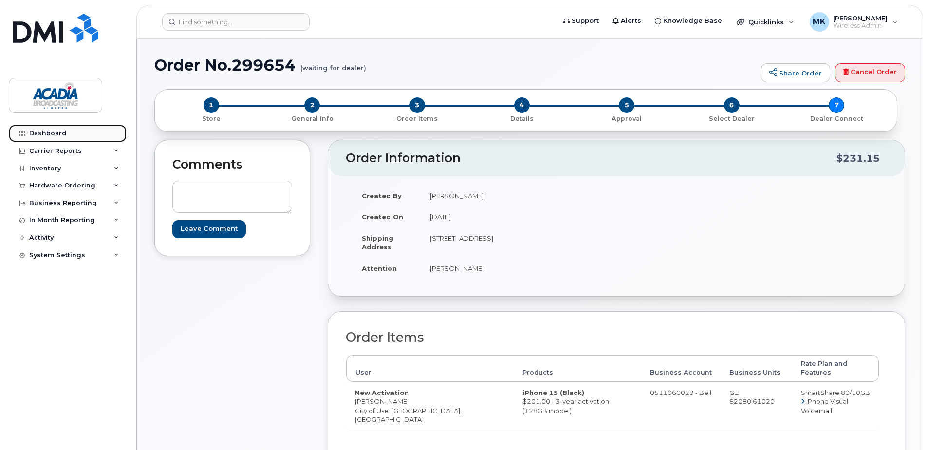
click at [47, 132] on div "Dashboard" at bounding box center [47, 133] width 37 height 8
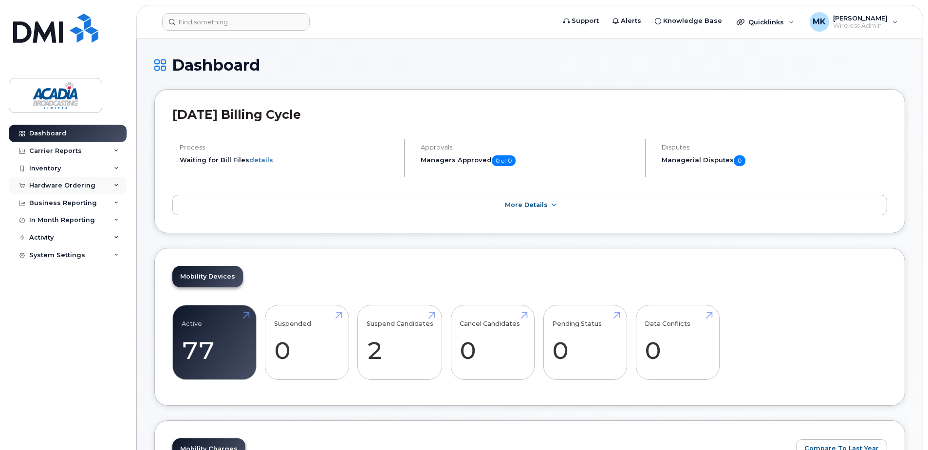
click at [85, 187] on div "Hardware Ordering" at bounding box center [62, 186] width 66 height 8
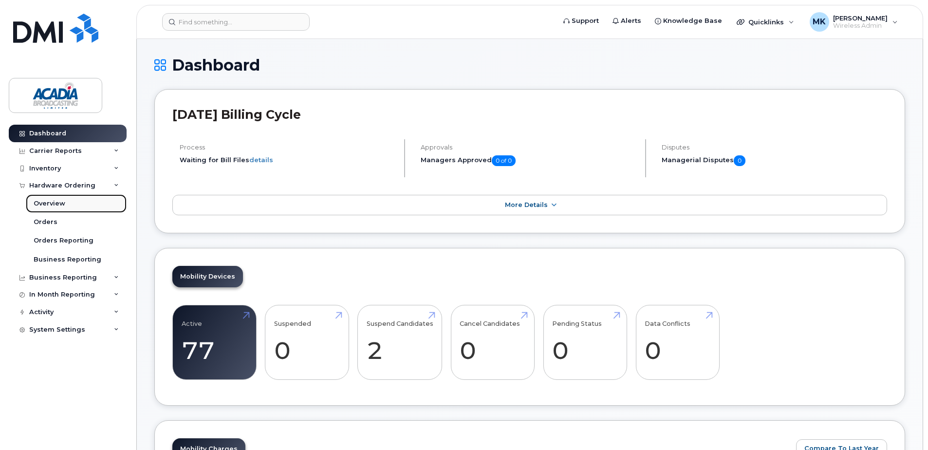
click at [57, 202] on div "Overview" at bounding box center [50, 203] width 32 height 9
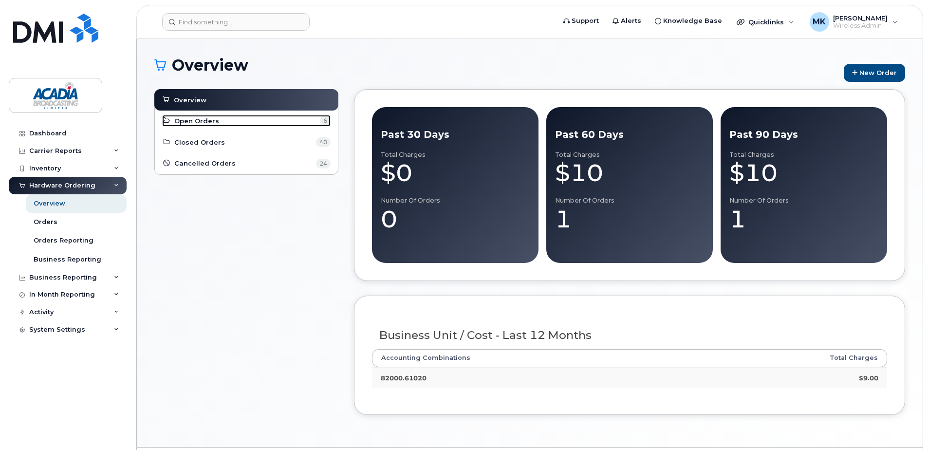
drag, startPoint x: 187, startPoint y: 120, endPoint x: 228, endPoint y: 120, distance: 41.4
click at [187, 120] on span "Open Orders" at bounding box center [196, 120] width 45 height 9
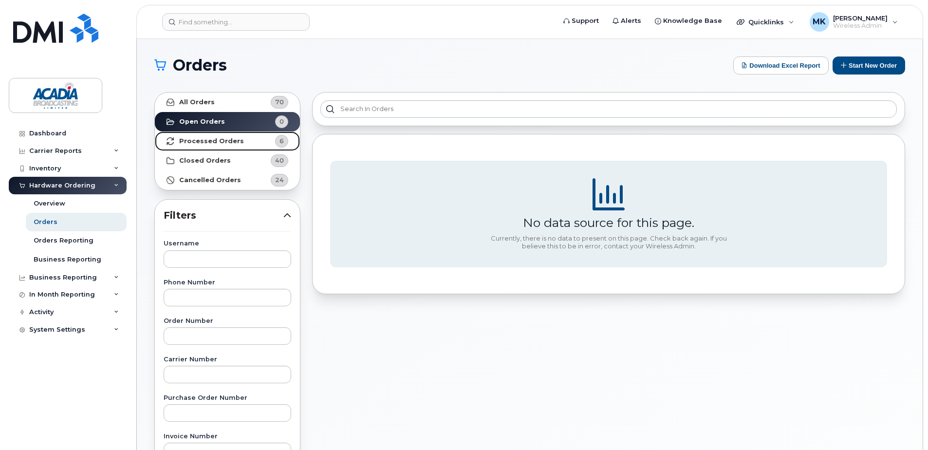
click at [237, 142] on link "Processed Orders 6" at bounding box center [227, 140] width 145 height 19
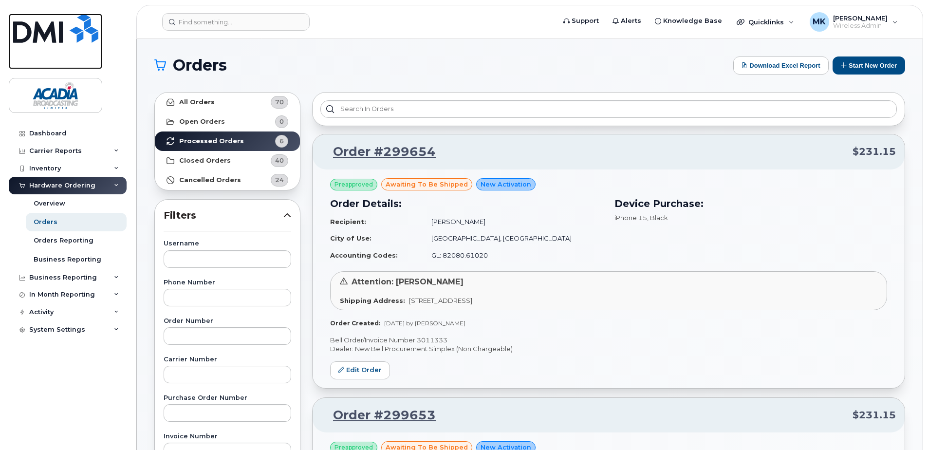
drag, startPoint x: 38, startPoint y: 23, endPoint x: 212, endPoint y: 48, distance: 175.6
click at [38, 23] on img at bounding box center [55, 28] width 85 height 29
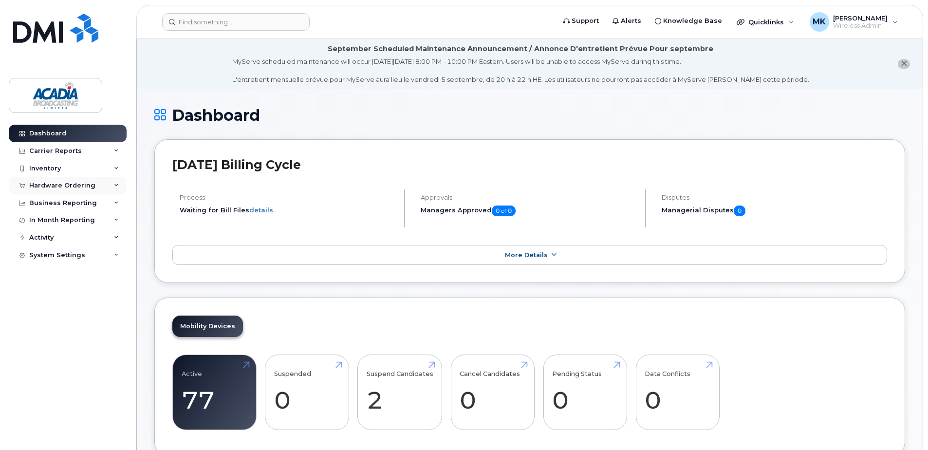
click at [57, 180] on div "Hardware Ordering" at bounding box center [68, 186] width 118 height 18
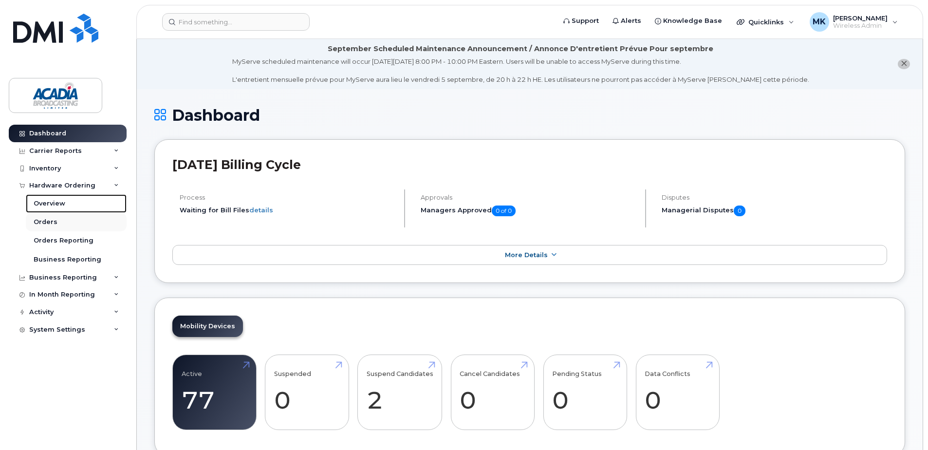
click at [47, 203] on div "Overview" at bounding box center [50, 203] width 32 height 9
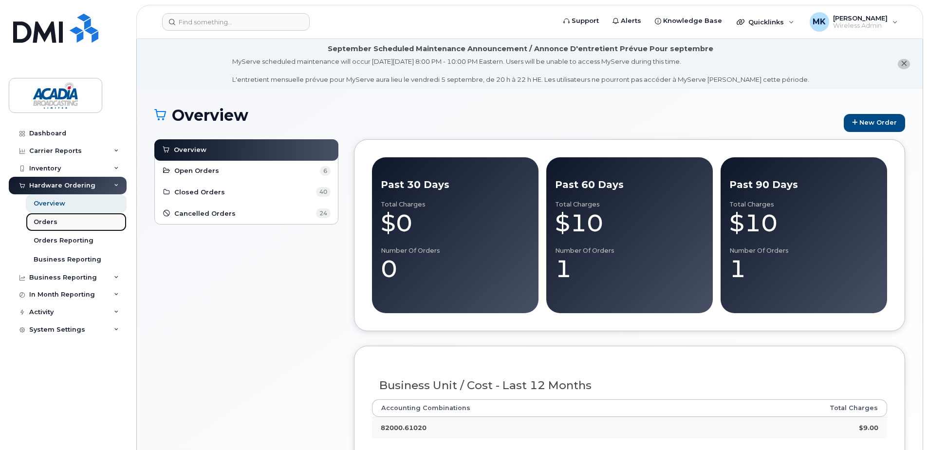
click at [42, 221] on div "Orders" at bounding box center [46, 222] width 24 height 9
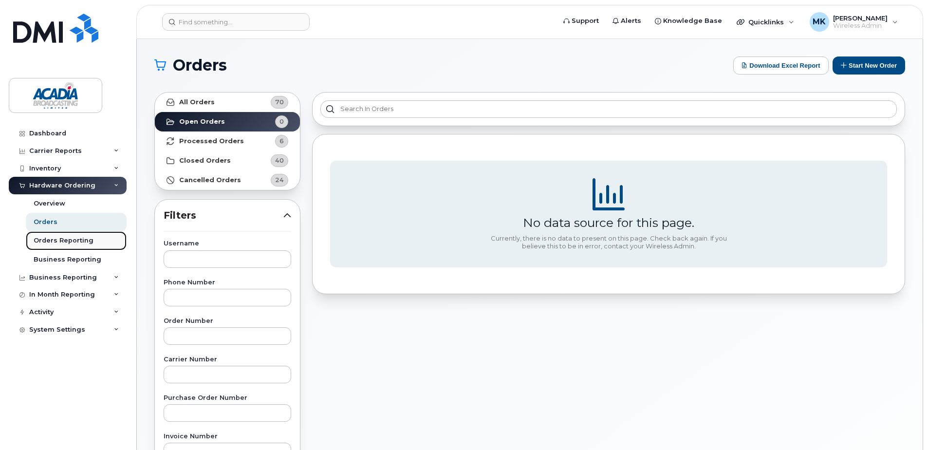
click at [57, 240] on div "Orders Reporting" at bounding box center [64, 240] width 60 height 9
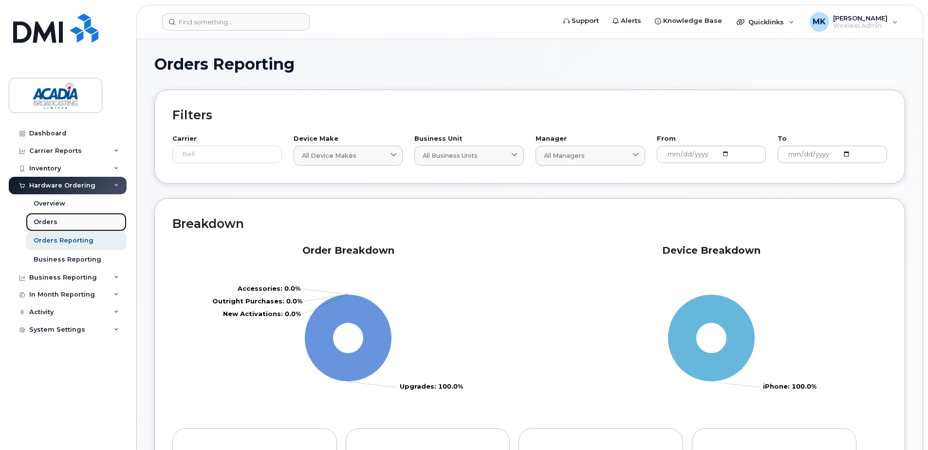
click at [62, 222] on link "Orders" at bounding box center [76, 222] width 101 height 18
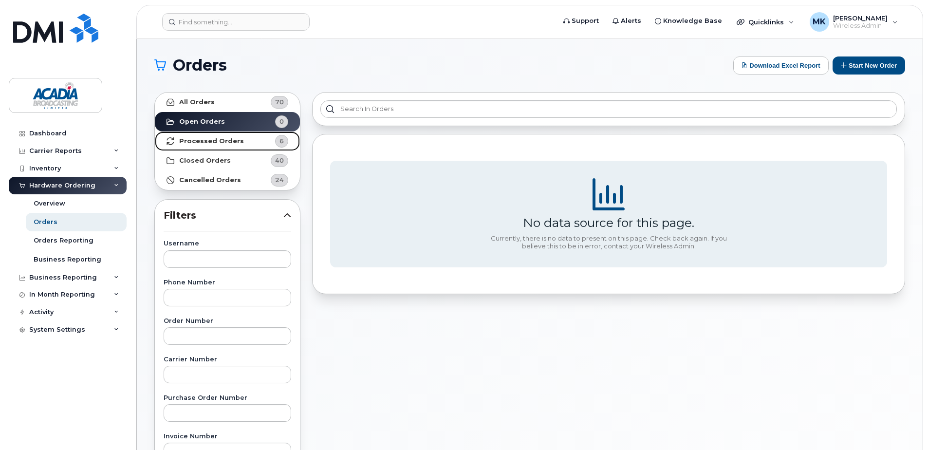
click at [210, 143] on strong "Processed Orders" at bounding box center [211, 141] width 65 height 8
